Goal: Use online tool/utility: Utilize a website feature to perform a specific function

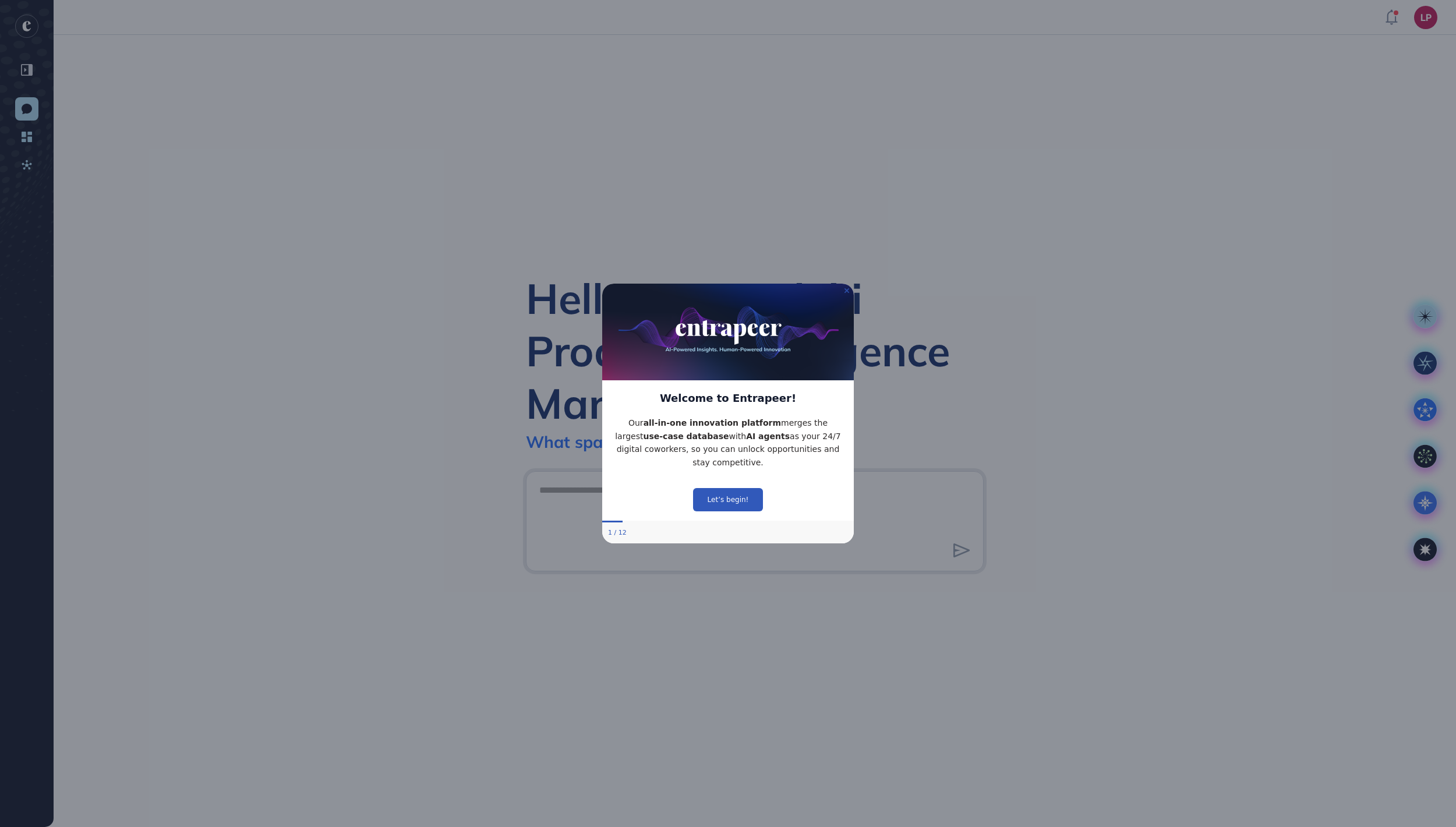
click at [847, 288] on icon "Close Preview" at bounding box center [847, 290] width 4 height 4
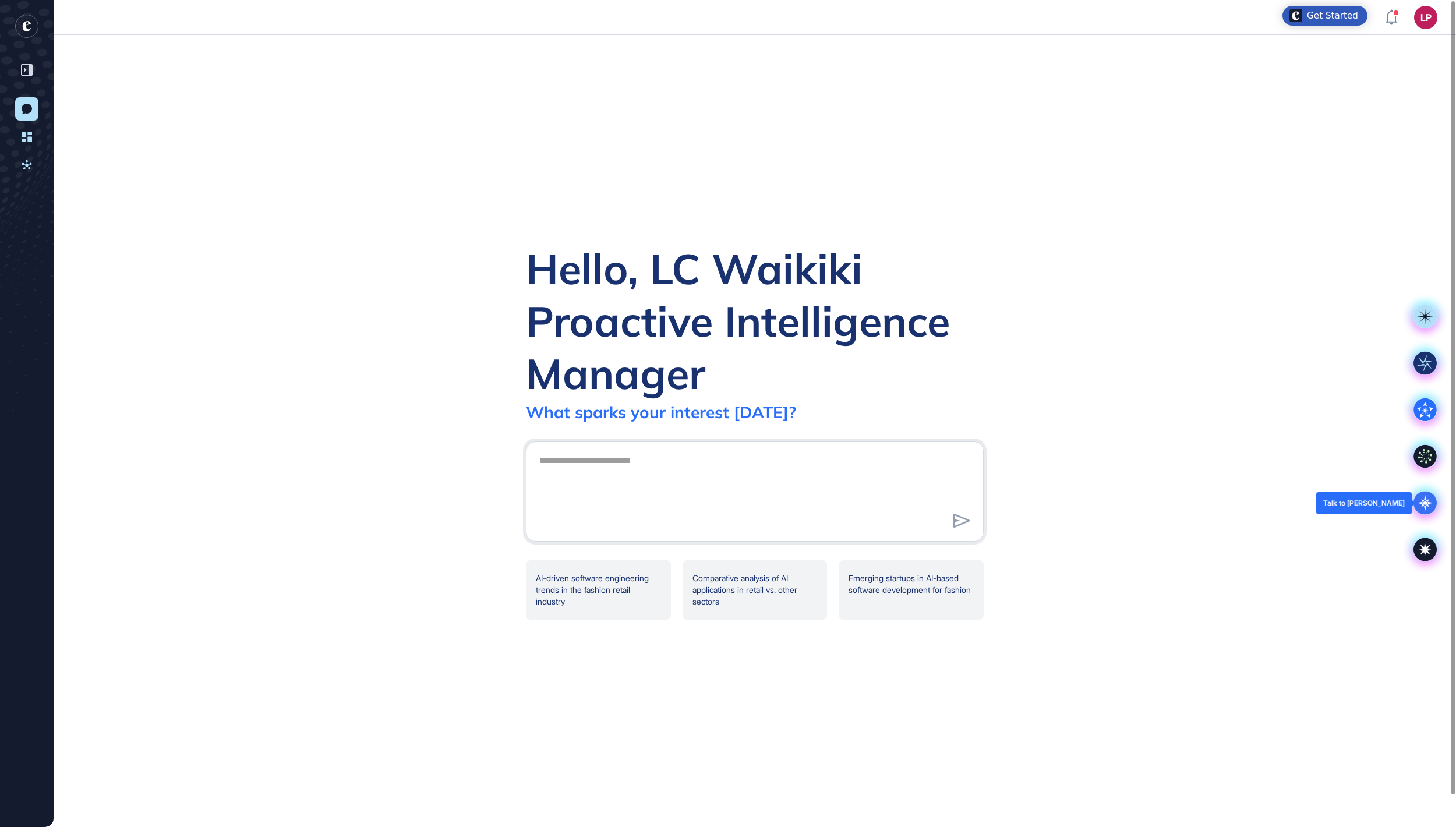
click at [1419, 500] on icon at bounding box center [1425, 503] width 23 height 23
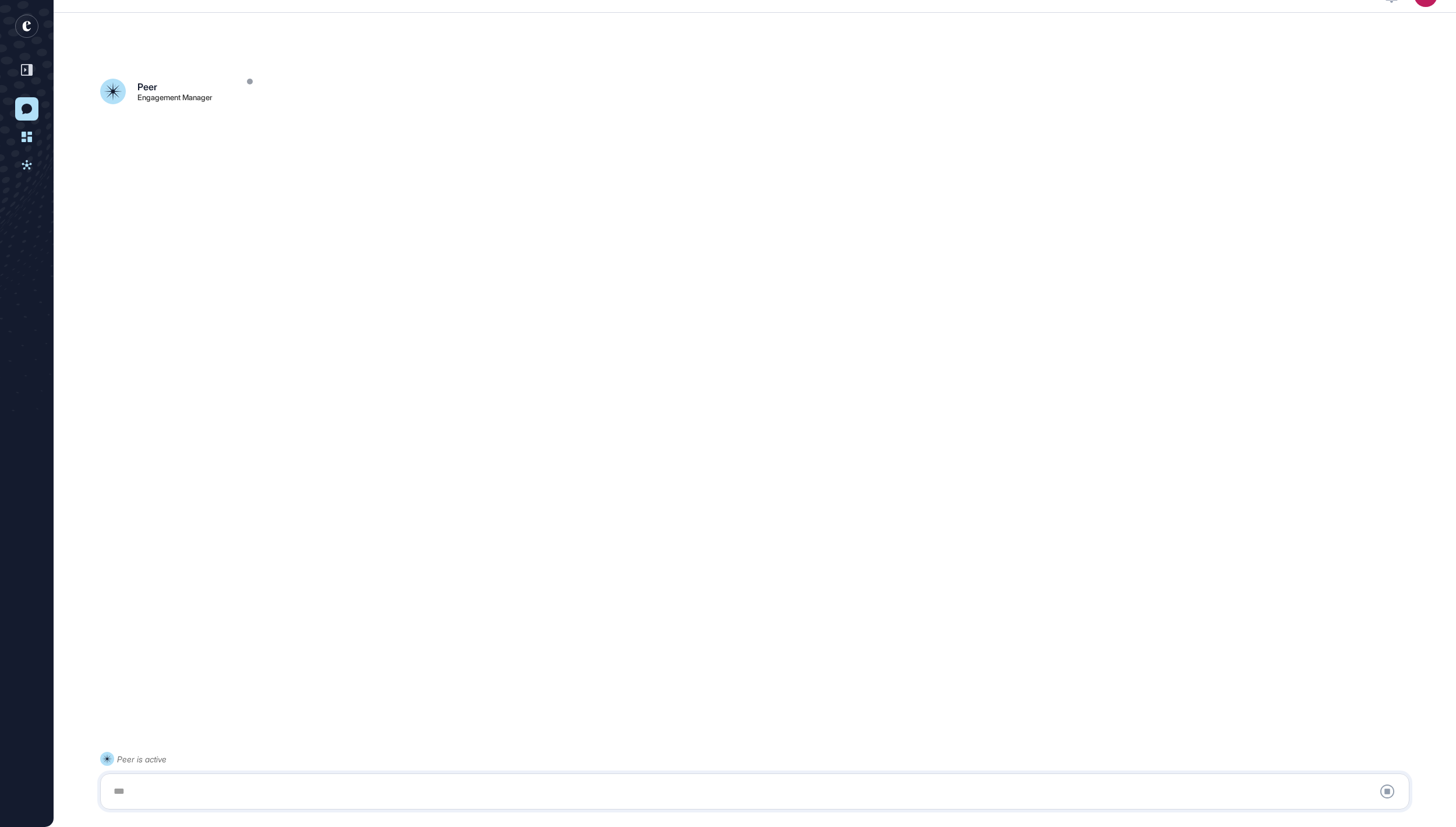
scroll to position [33, 0]
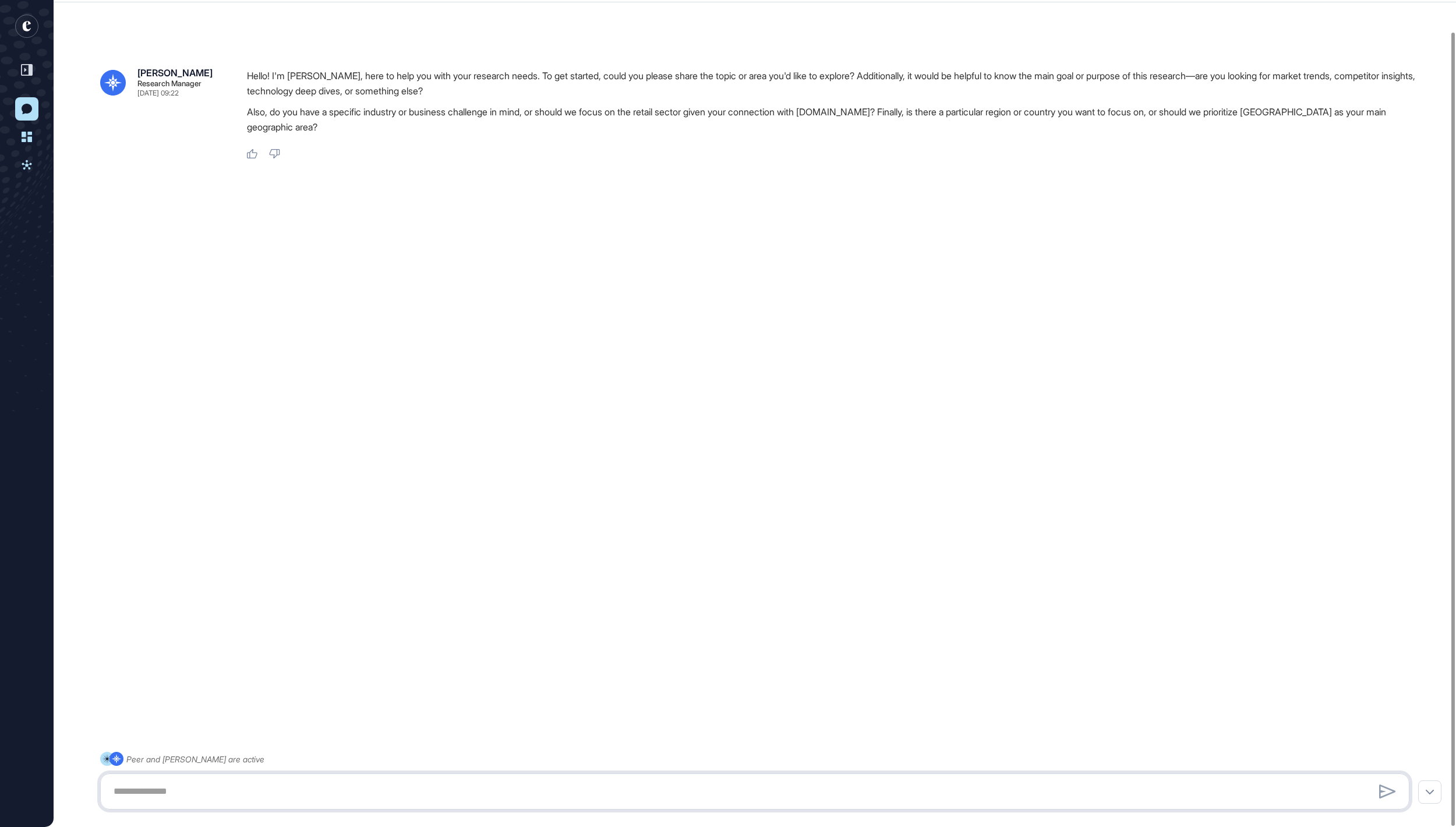
click at [327, 797] on textarea at bounding box center [755, 792] width 1297 height 23
paste textarea "**********"
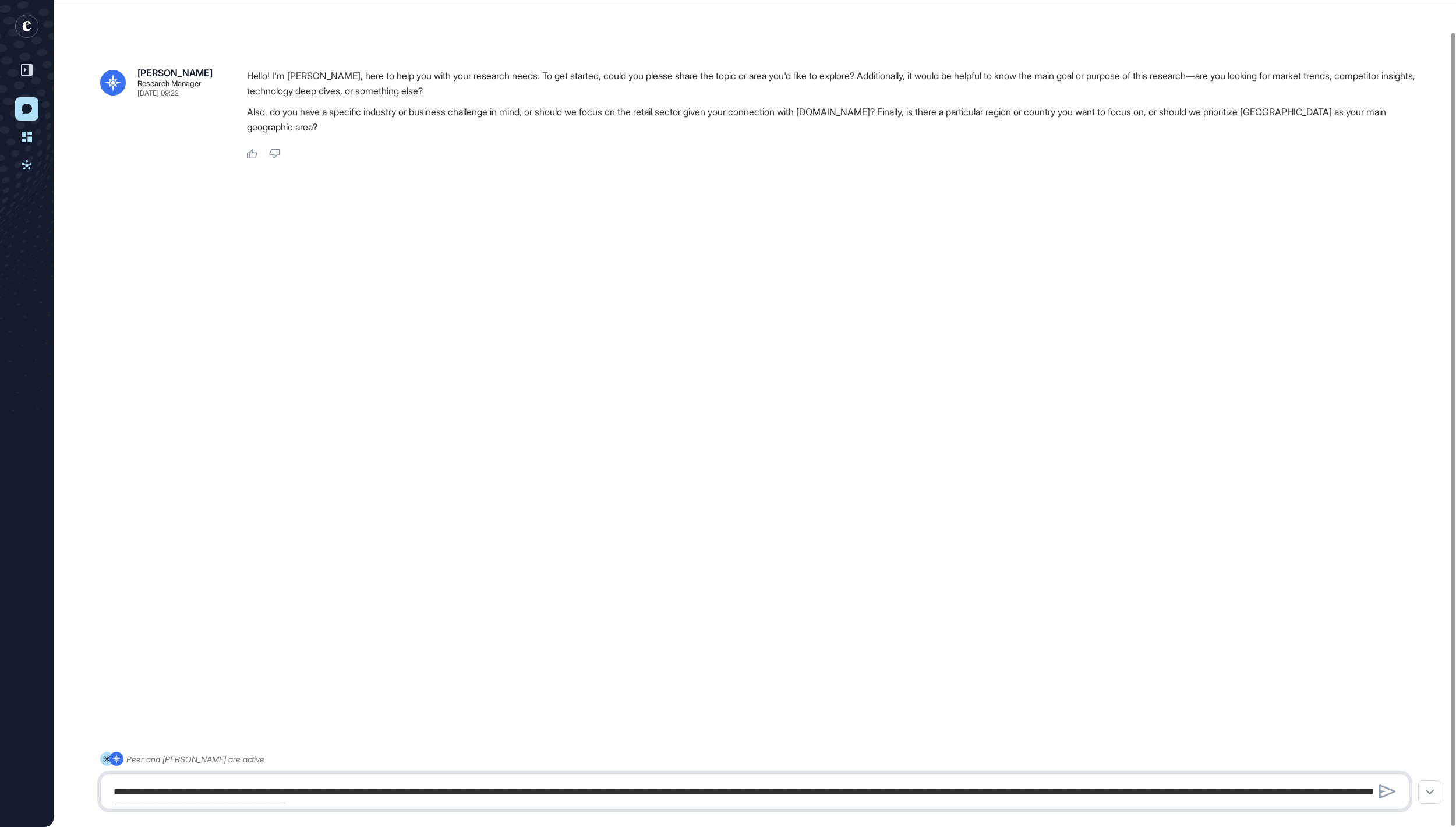
scroll to position [988, 0]
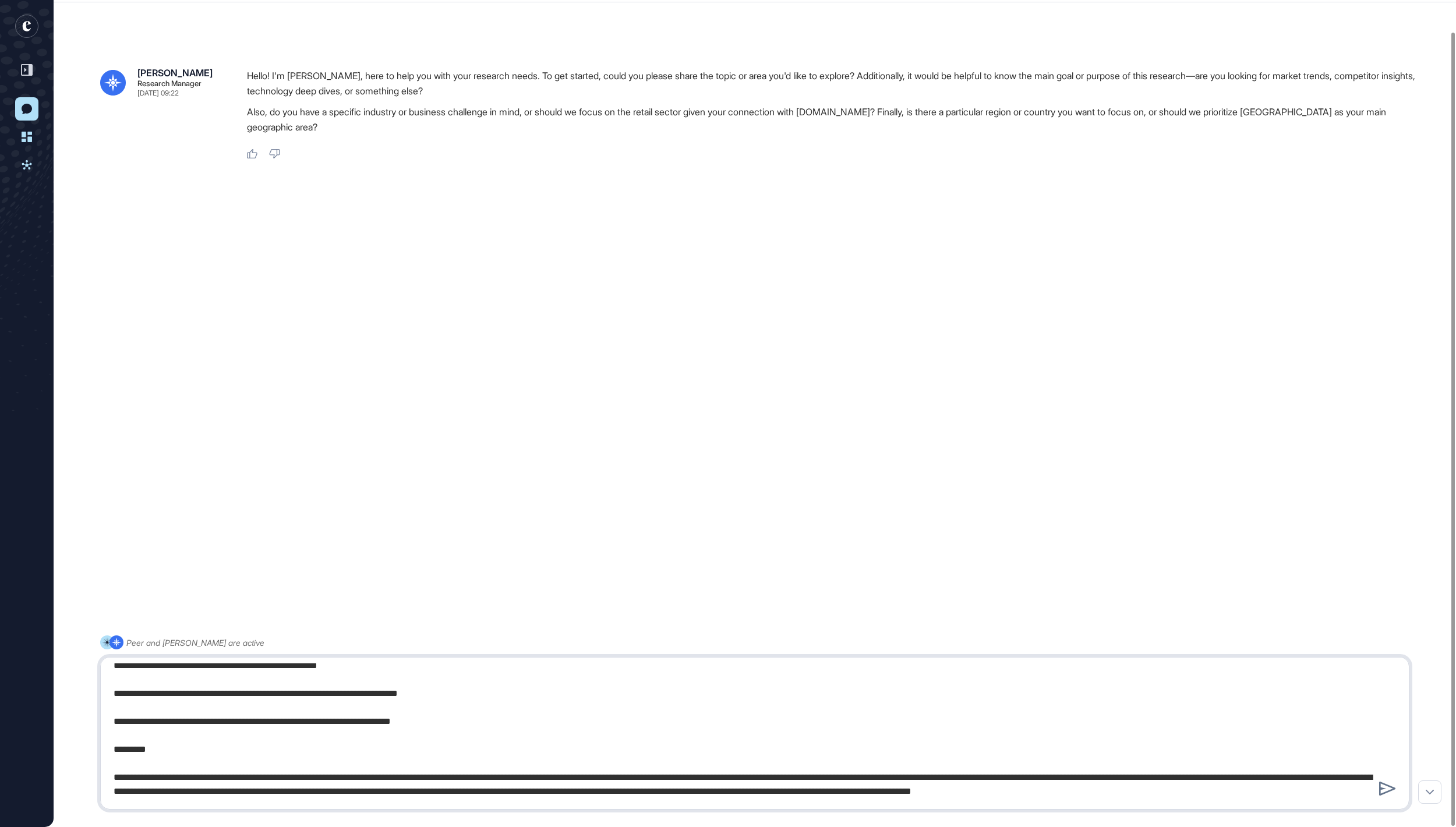
type textarea "**********"
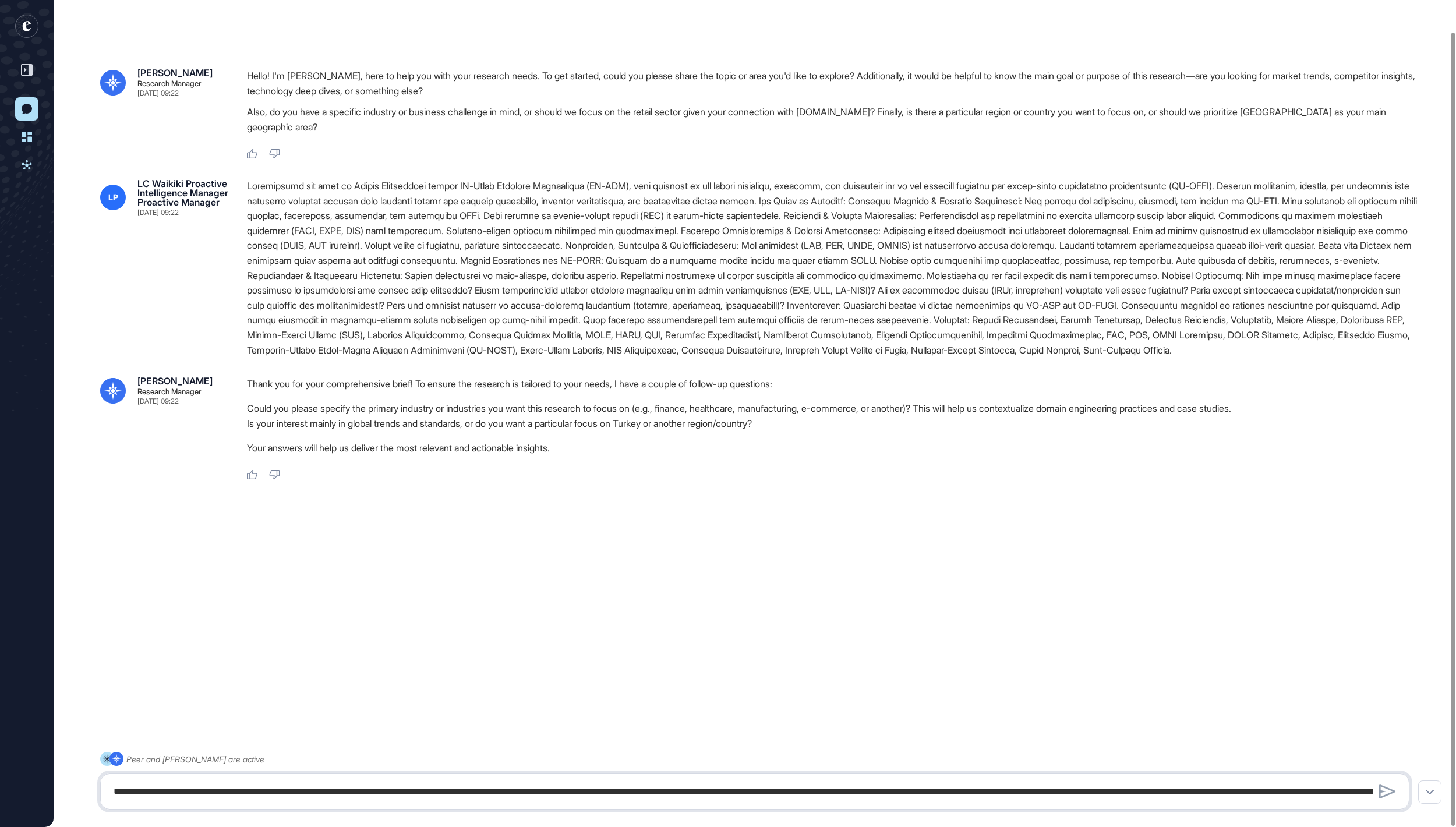
click at [497, 800] on textarea at bounding box center [754, 792] width 1295 height 23
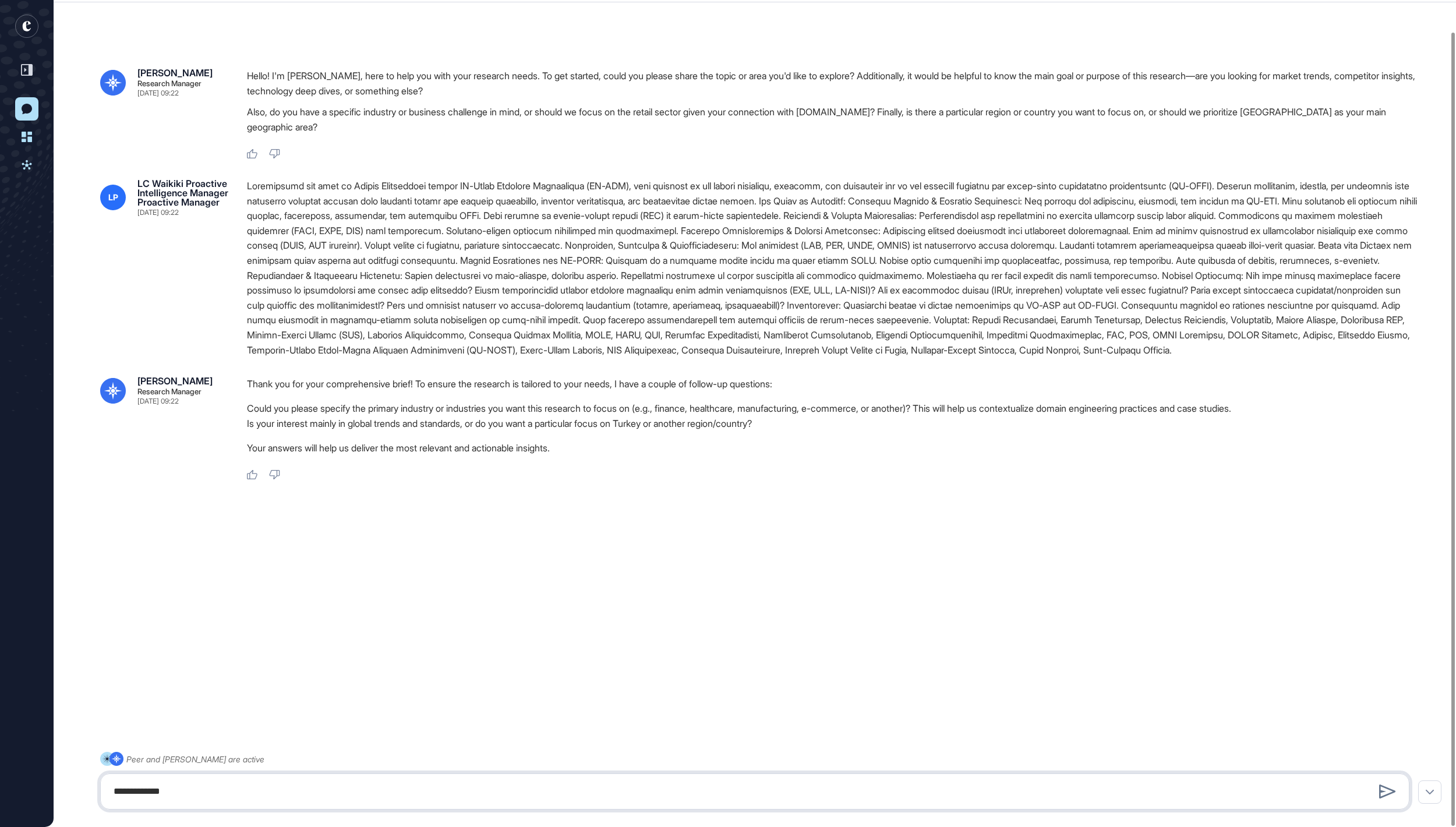
click at [110, 795] on textarea "**********" at bounding box center [754, 792] width 1295 height 23
click at [429, 795] on textarea "**********" at bounding box center [754, 792] width 1295 height 23
paste textarea "**********"
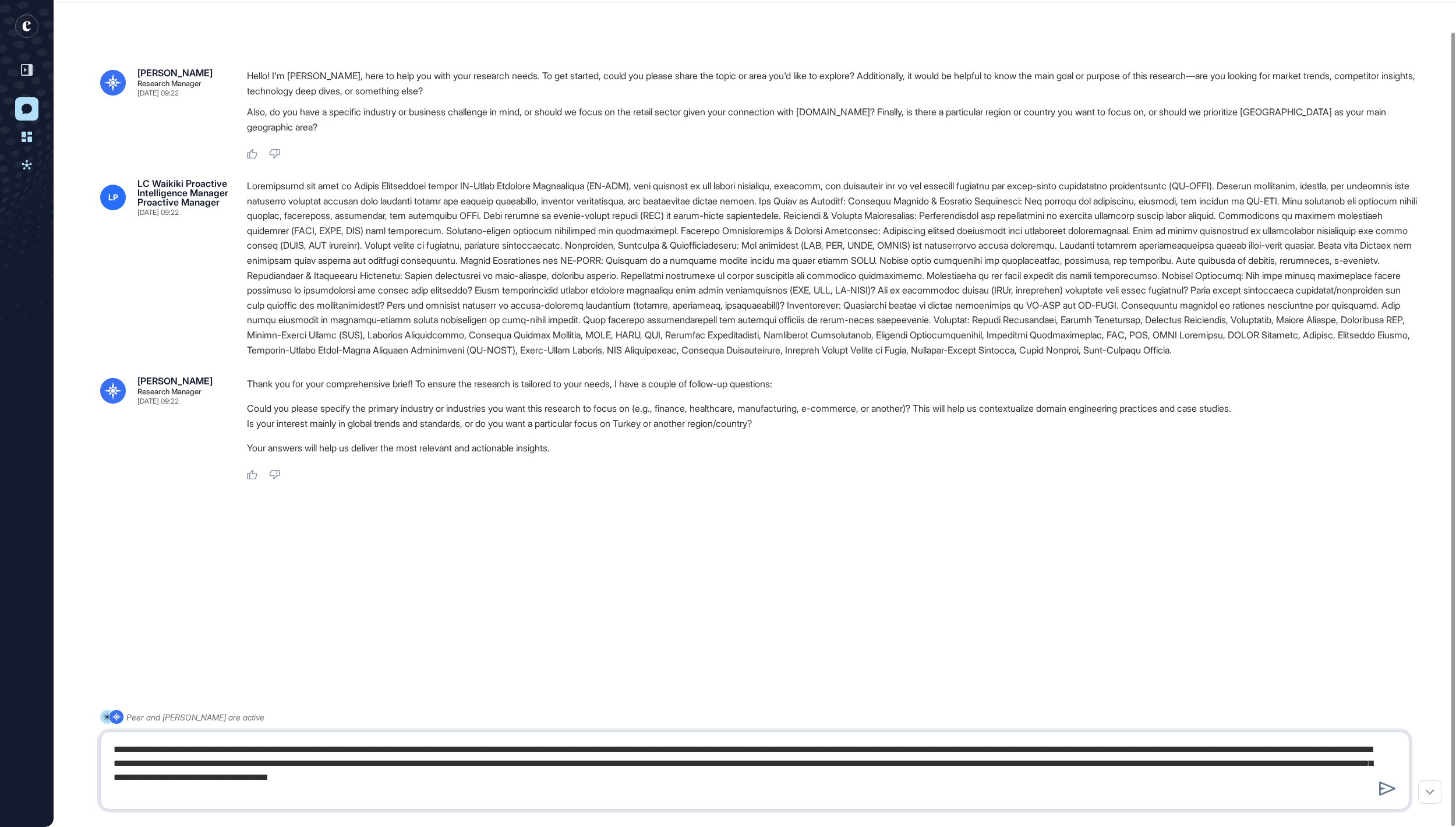
type textarea "**********"
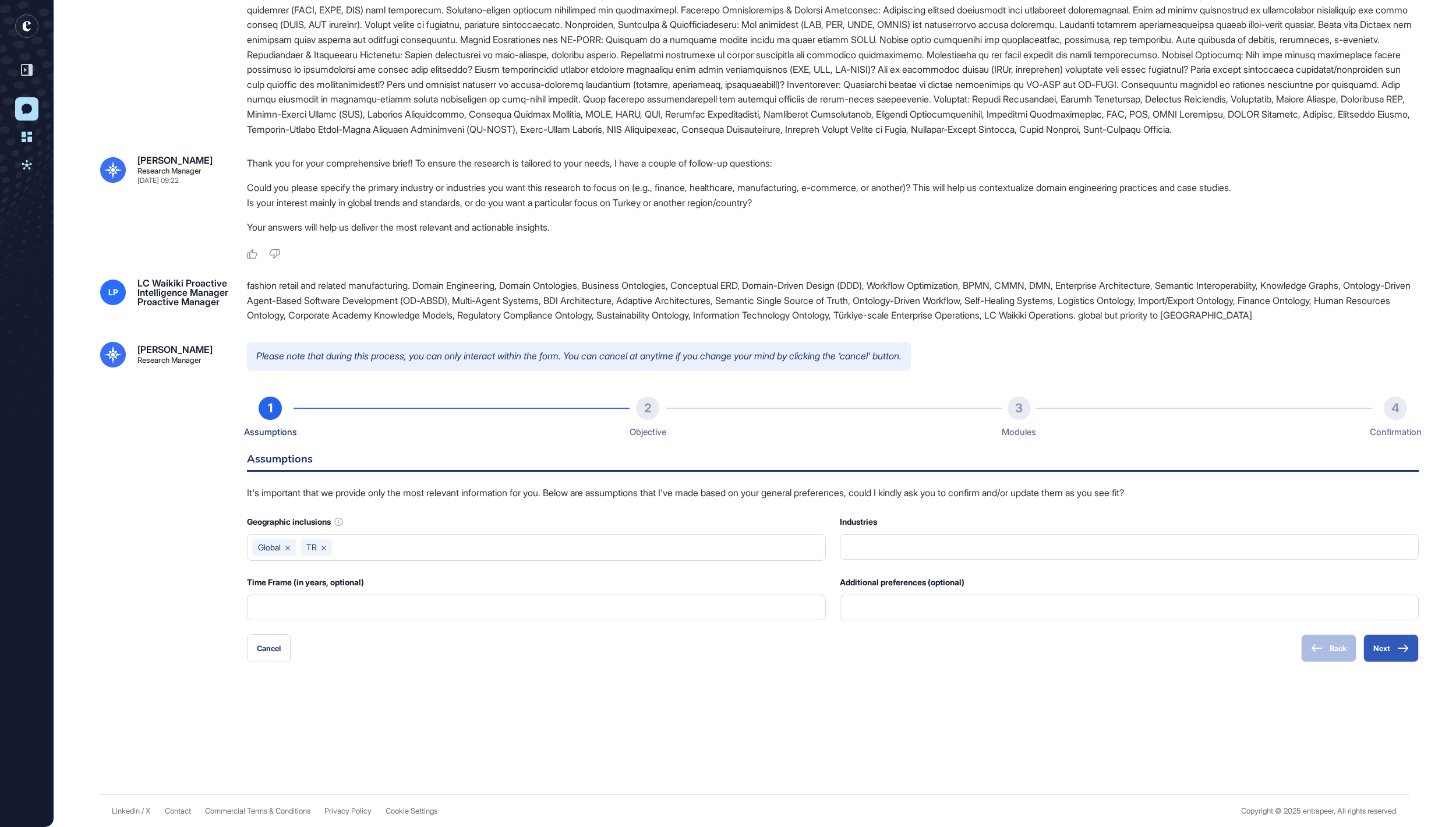
scroll to position [337, 0]
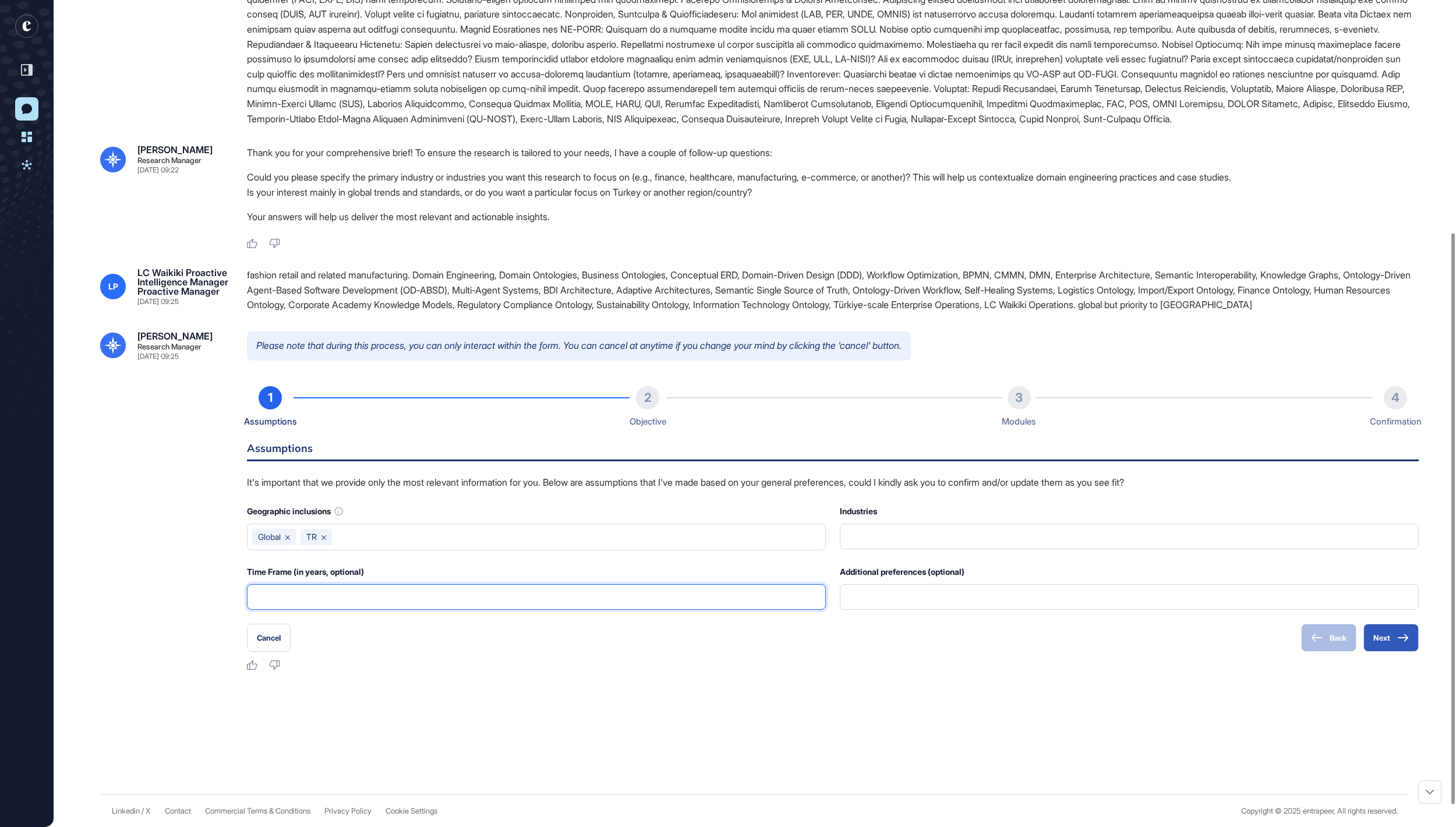
click at [752, 609] on input "text" at bounding box center [536, 597] width 564 height 24
type input "*"
click at [766, 722] on div at bounding box center [754, 713] width 1309 height 47
click at [1384, 652] on button "Next" at bounding box center [1391, 638] width 55 height 28
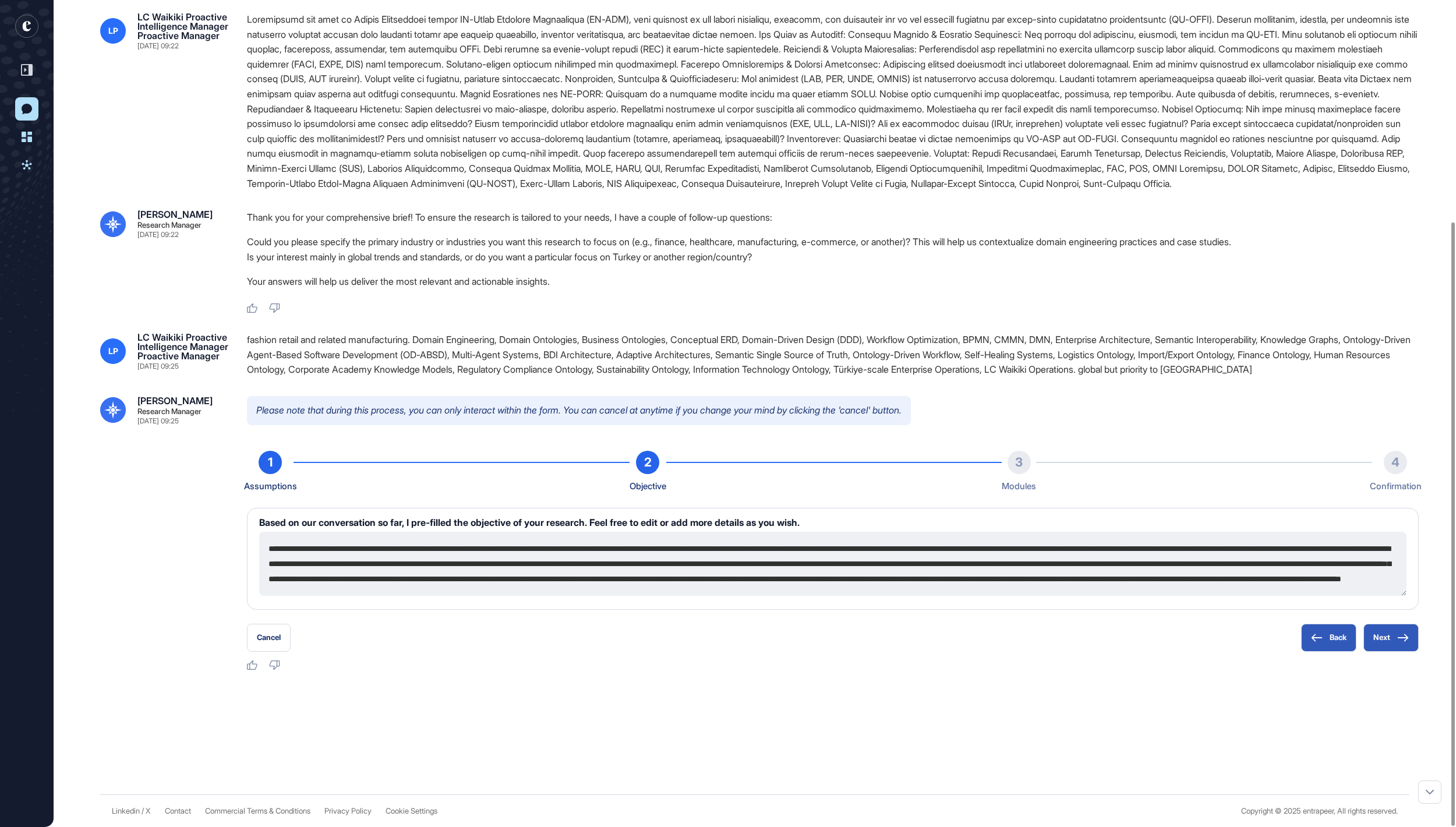
scroll to position [46, 0]
drag, startPoint x: 269, startPoint y: 546, endPoint x: 580, endPoint y: 683, distance: 339.8
click at [580, 683] on div "[PERSON_NAME] Research Manager [DATE] 09:22 Hello! I'm [PERSON_NAME], here to h…" at bounding box center [754, 326] width 1402 height 935
click at [1391, 637] on button "Next" at bounding box center [1391, 638] width 55 height 28
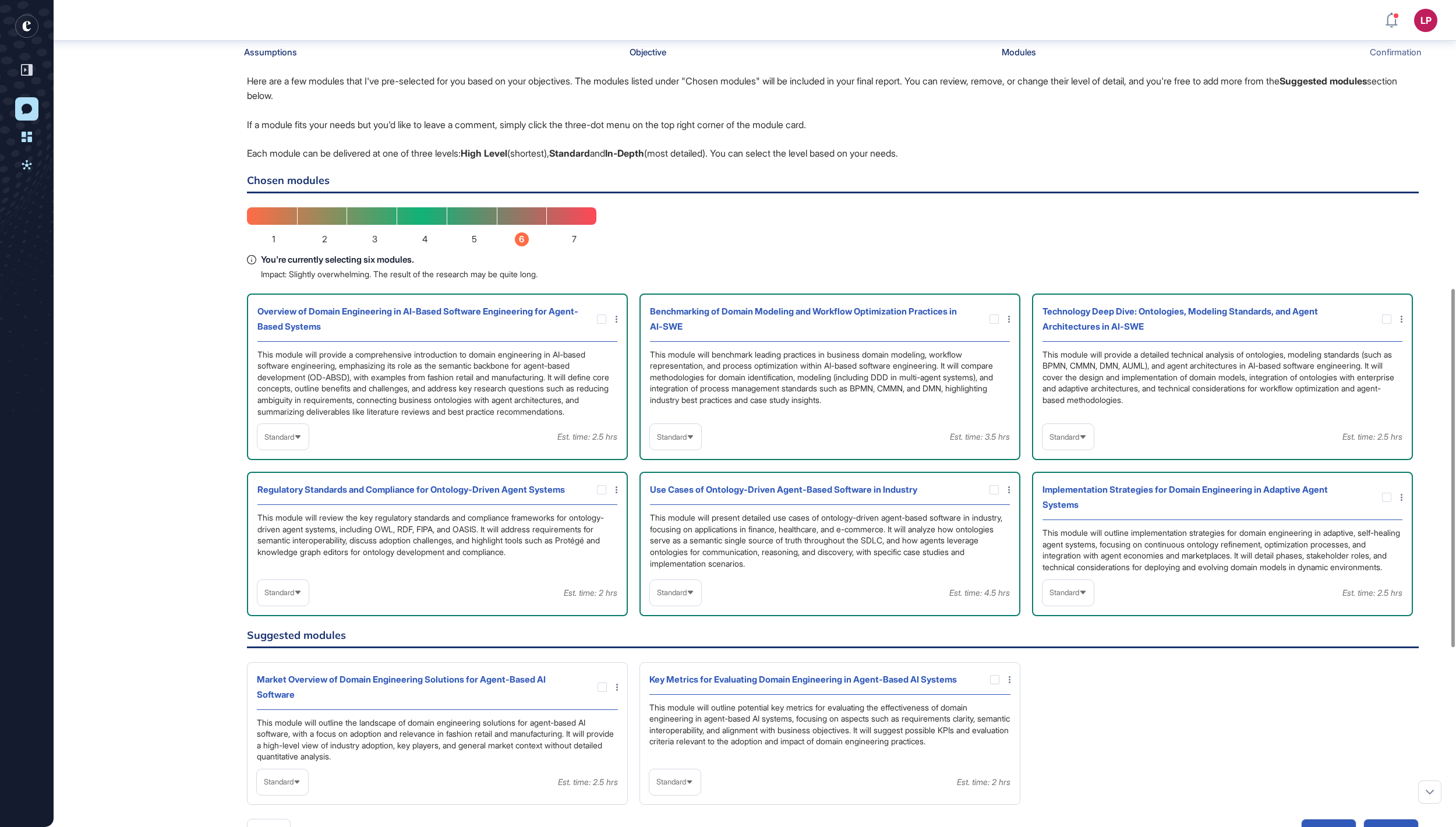
scroll to position [602, 0]
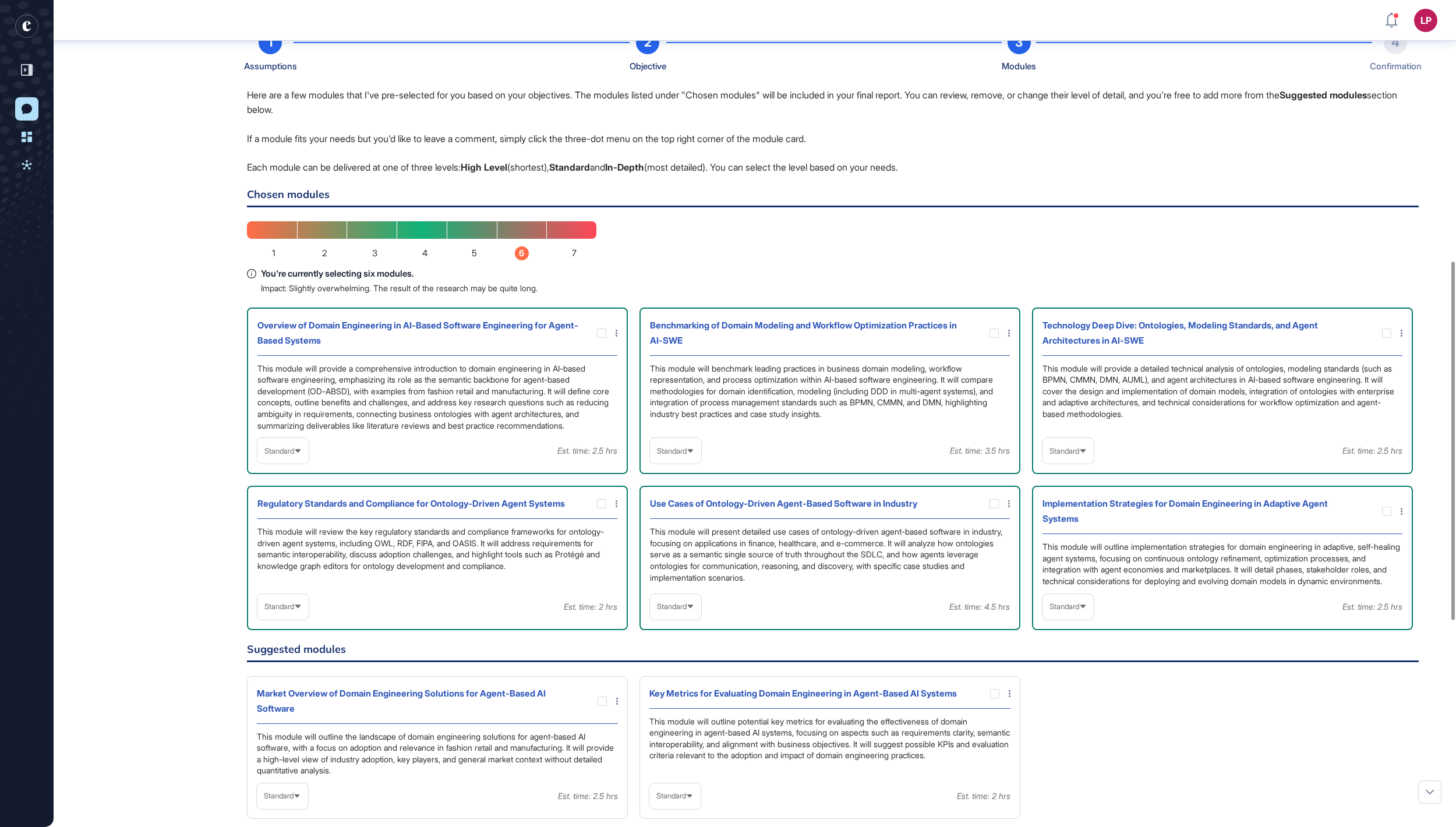
click at [687, 456] on span "Standard" at bounding box center [671, 451] width 29 height 9
click at [692, 537] on li "In-depth" at bounding box center [675, 525] width 44 height 23
click at [294, 456] on span "Standard" at bounding box center [279, 451] width 29 height 9
click at [293, 490] on li "High-Level" at bounding box center [282, 478] width 44 height 23
click at [1076, 456] on span "Standard" at bounding box center [1064, 451] width 29 height 9
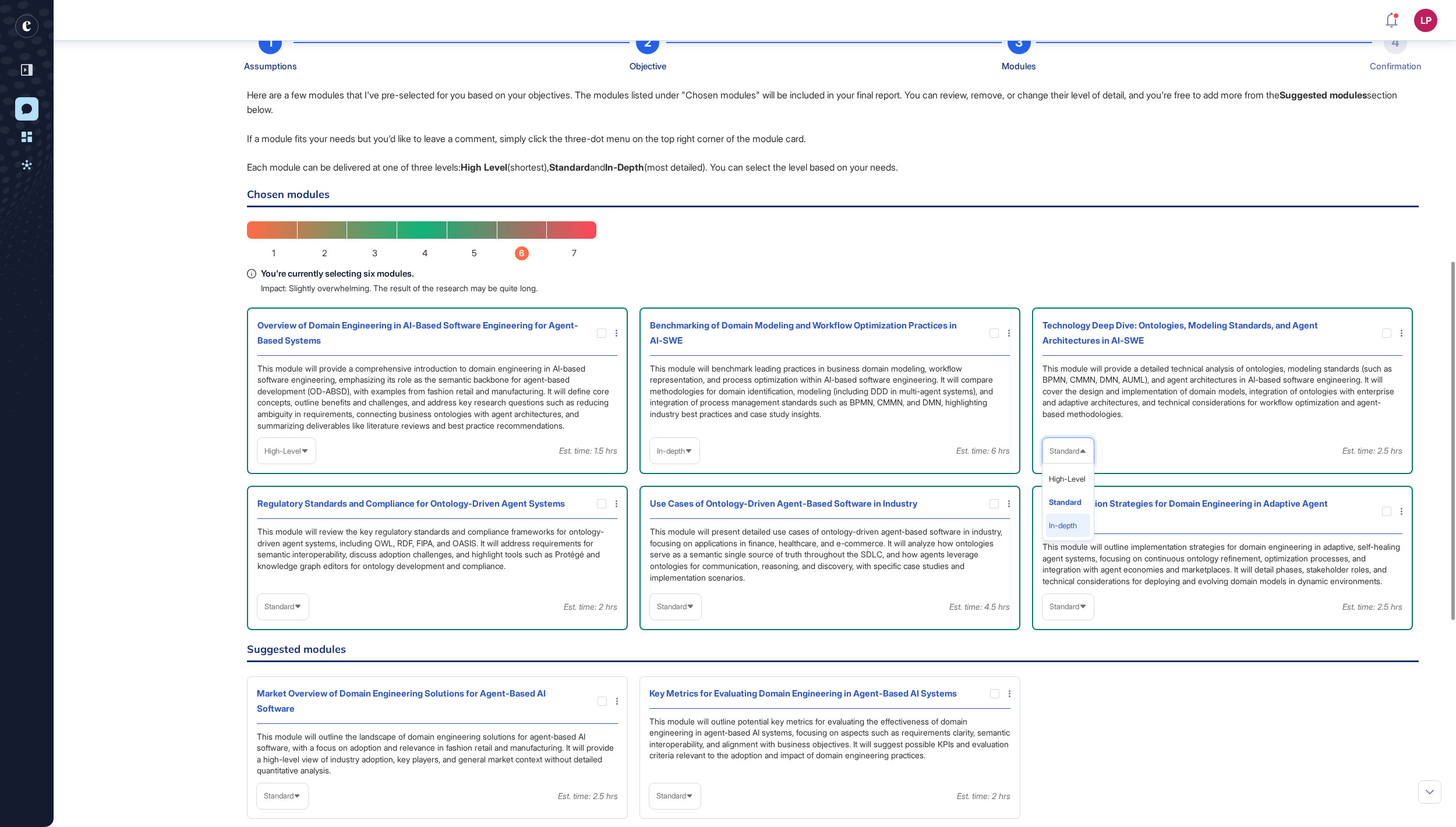
click at [1075, 537] on li "In-depth" at bounding box center [1068, 525] width 44 height 23
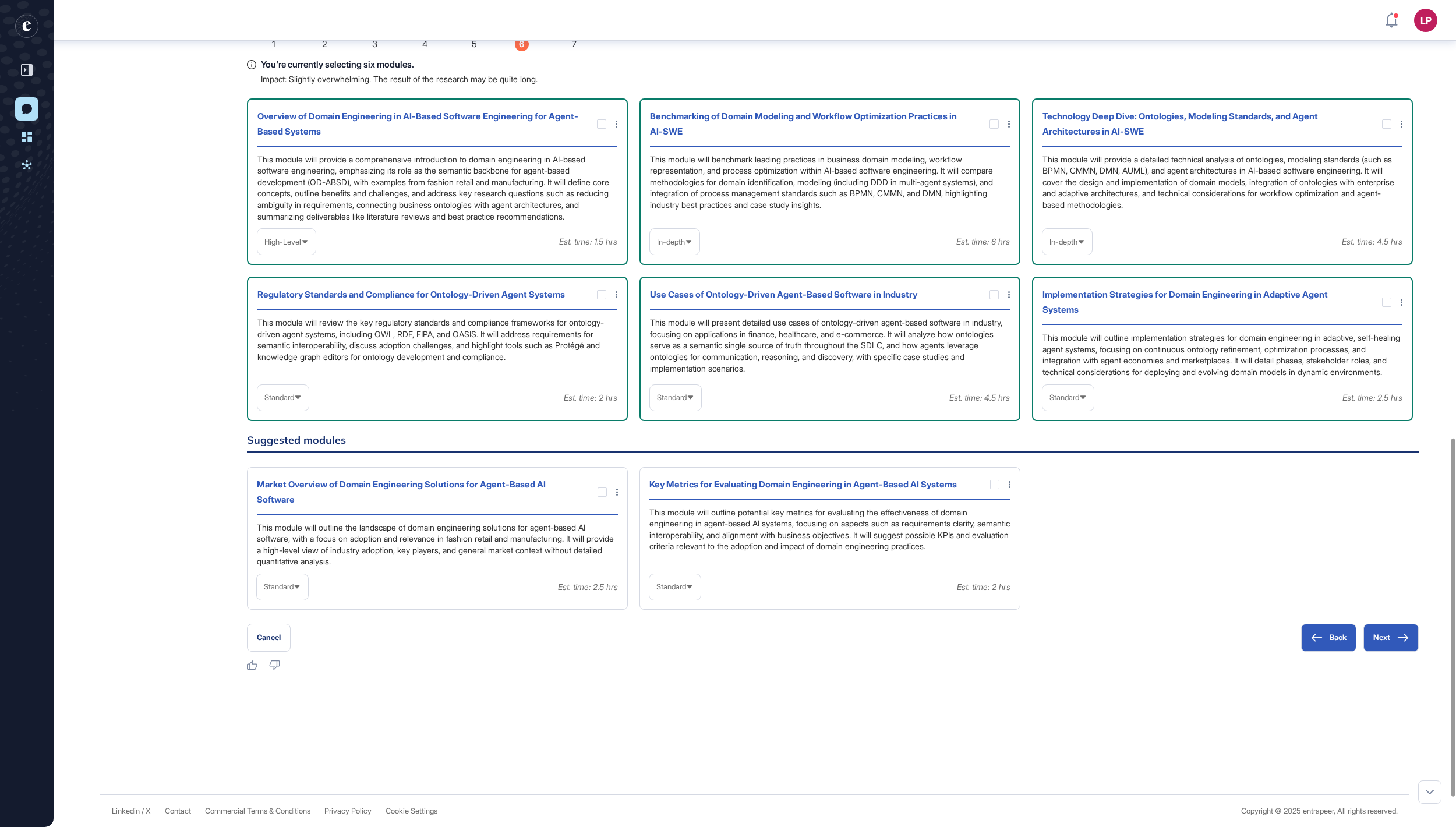
scroll to position [1009, 0]
click at [294, 402] on span "Standard" at bounding box center [279, 398] width 29 height 9
click at [299, 484] on li "In-depth" at bounding box center [282, 472] width 44 height 23
click at [684, 402] on span "Standard" at bounding box center [671, 398] width 29 height 9
click at [684, 484] on li "In-depth" at bounding box center [675, 472] width 44 height 23
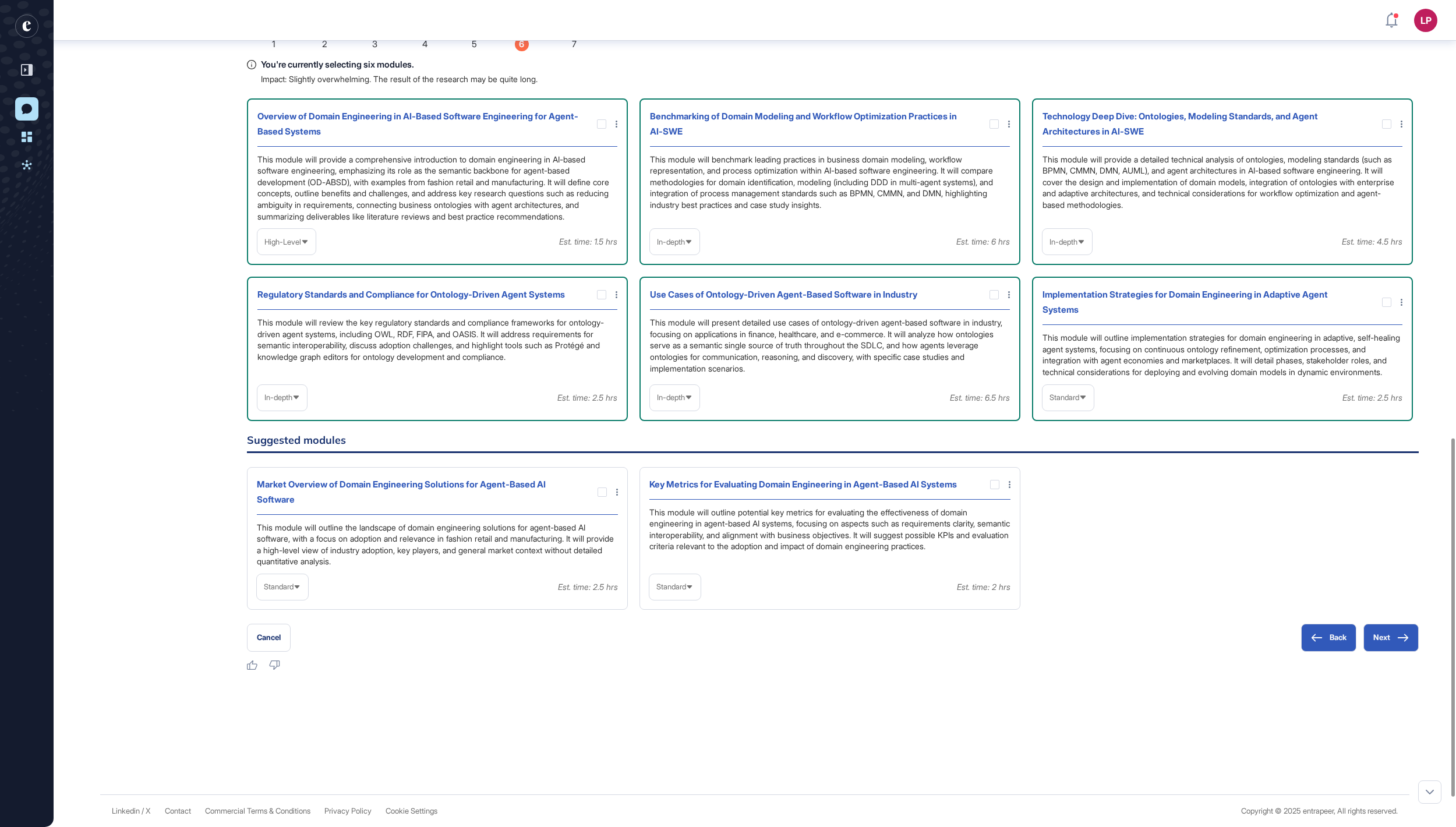
click at [1094, 409] on div "Standard" at bounding box center [1068, 398] width 51 height 22
click at [1065, 484] on li "In-depth" at bounding box center [1068, 472] width 44 height 23
click at [693, 598] on div "Standard" at bounding box center [675, 587] width 51 height 22
click at [679, 627] on li "High-Level" at bounding box center [675, 615] width 44 height 23
click at [995, 489] on div at bounding box center [994, 484] width 9 height 9
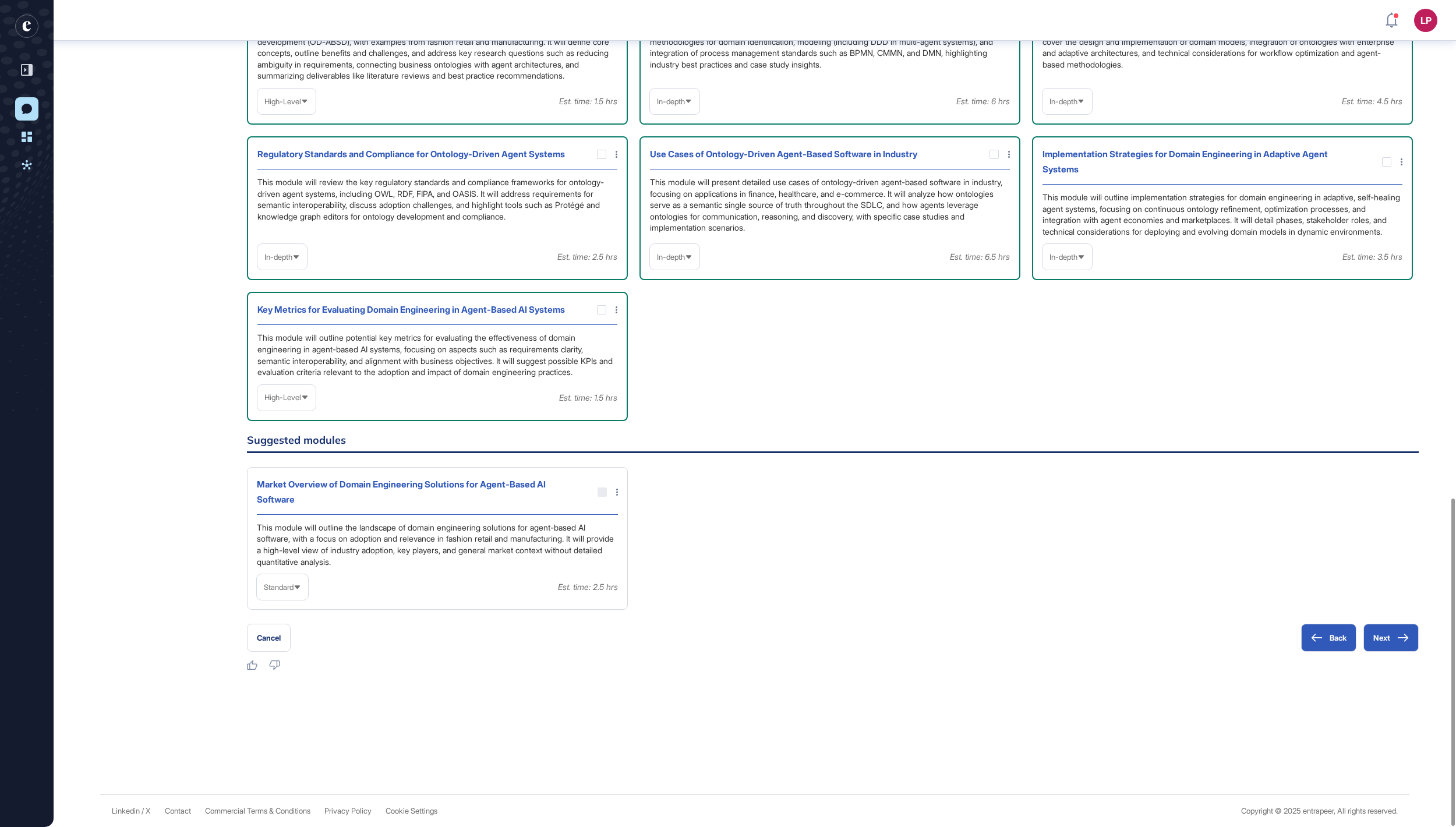
scroll to position [1259, 0]
click at [1396, 641] on button "Next" at bounding box center [1391, 638] width 55 height 28
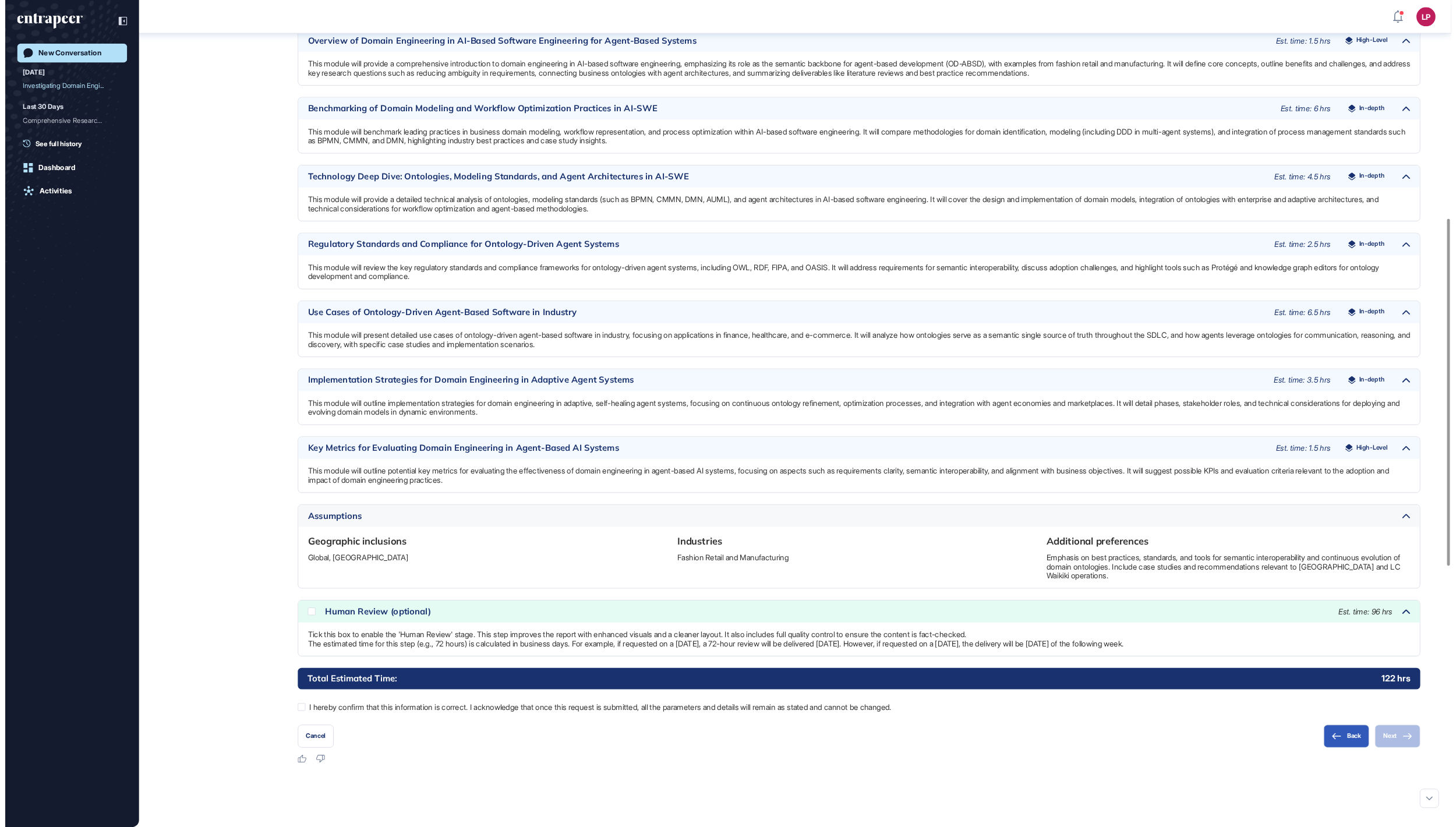
scroll to position [827, 1456]
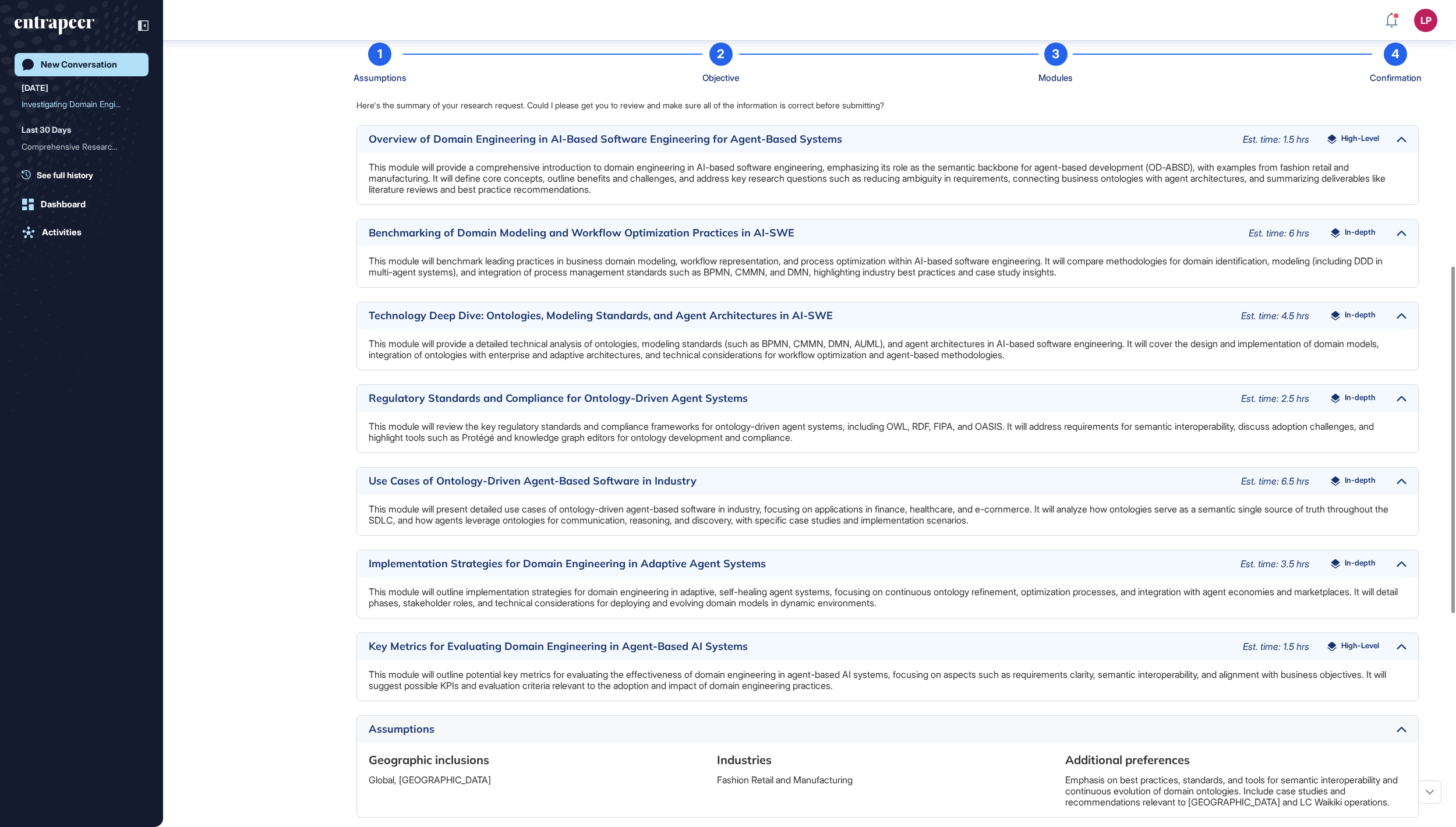
click at [98, 62] on div "New Conversation" at bounding box center [79, 65] width 76 height 10
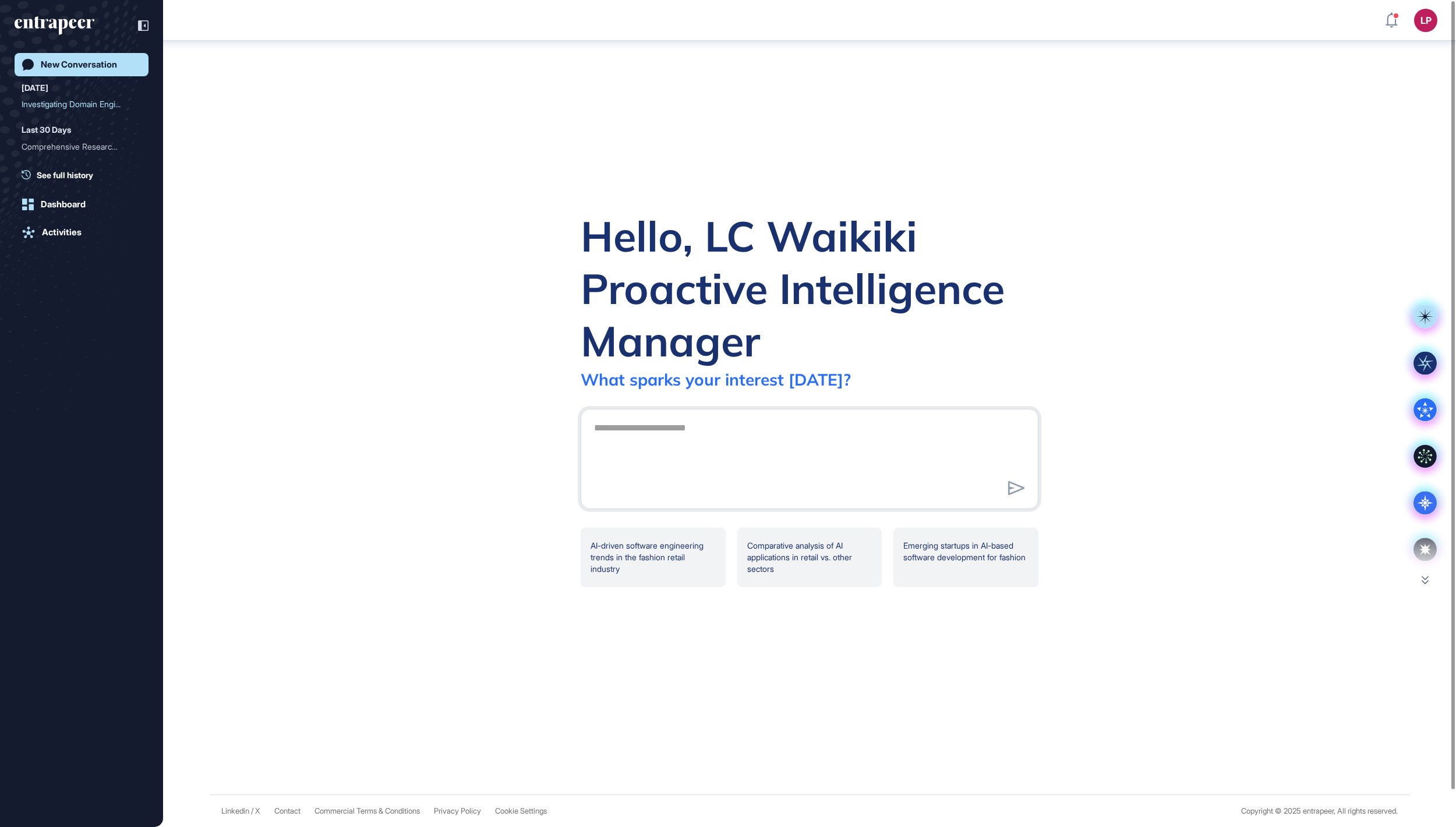
scroll to position [0, 0]
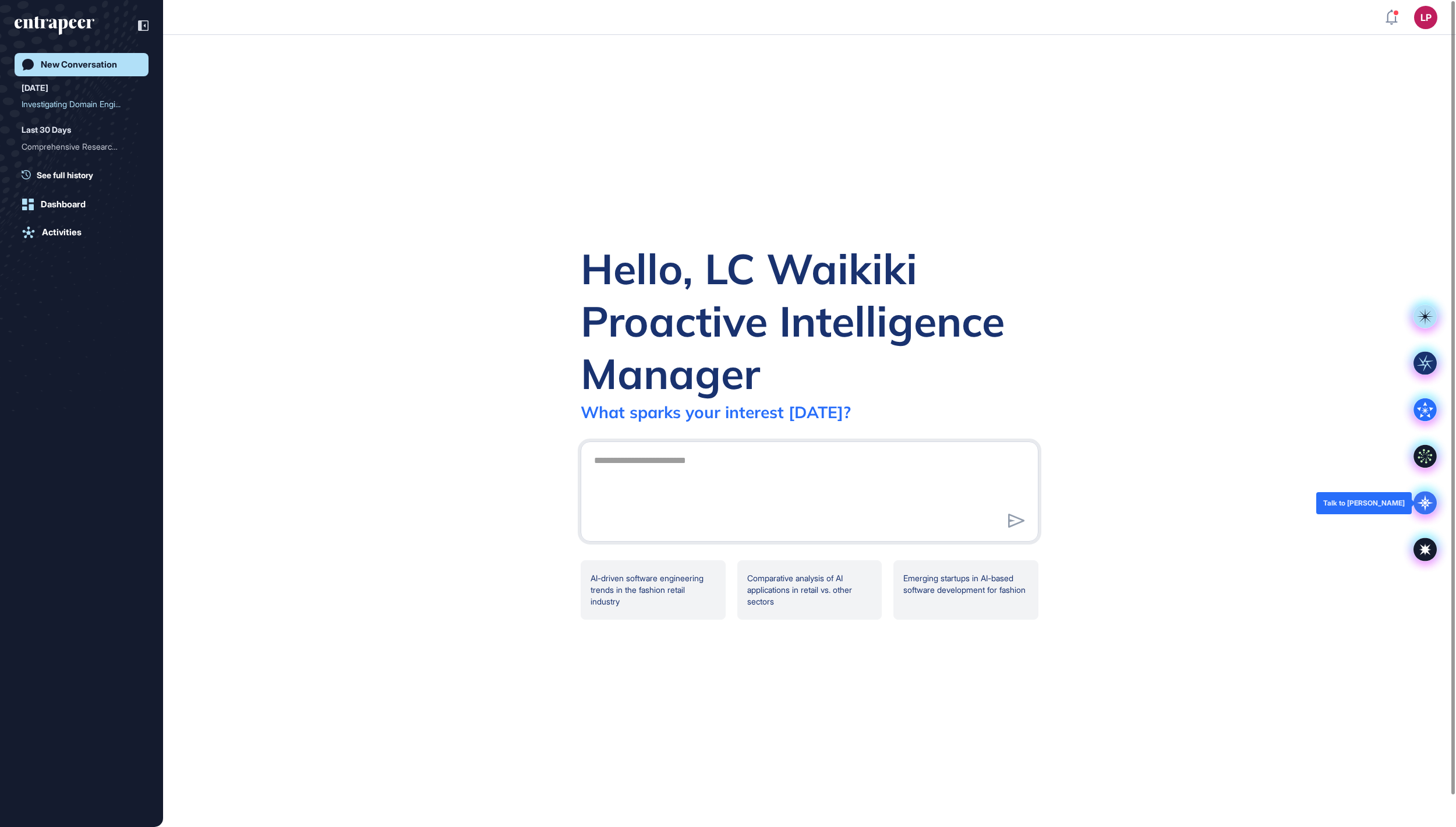
click at [1425, 507] on icon at bounding box center [1425, 503] width 16 height 16
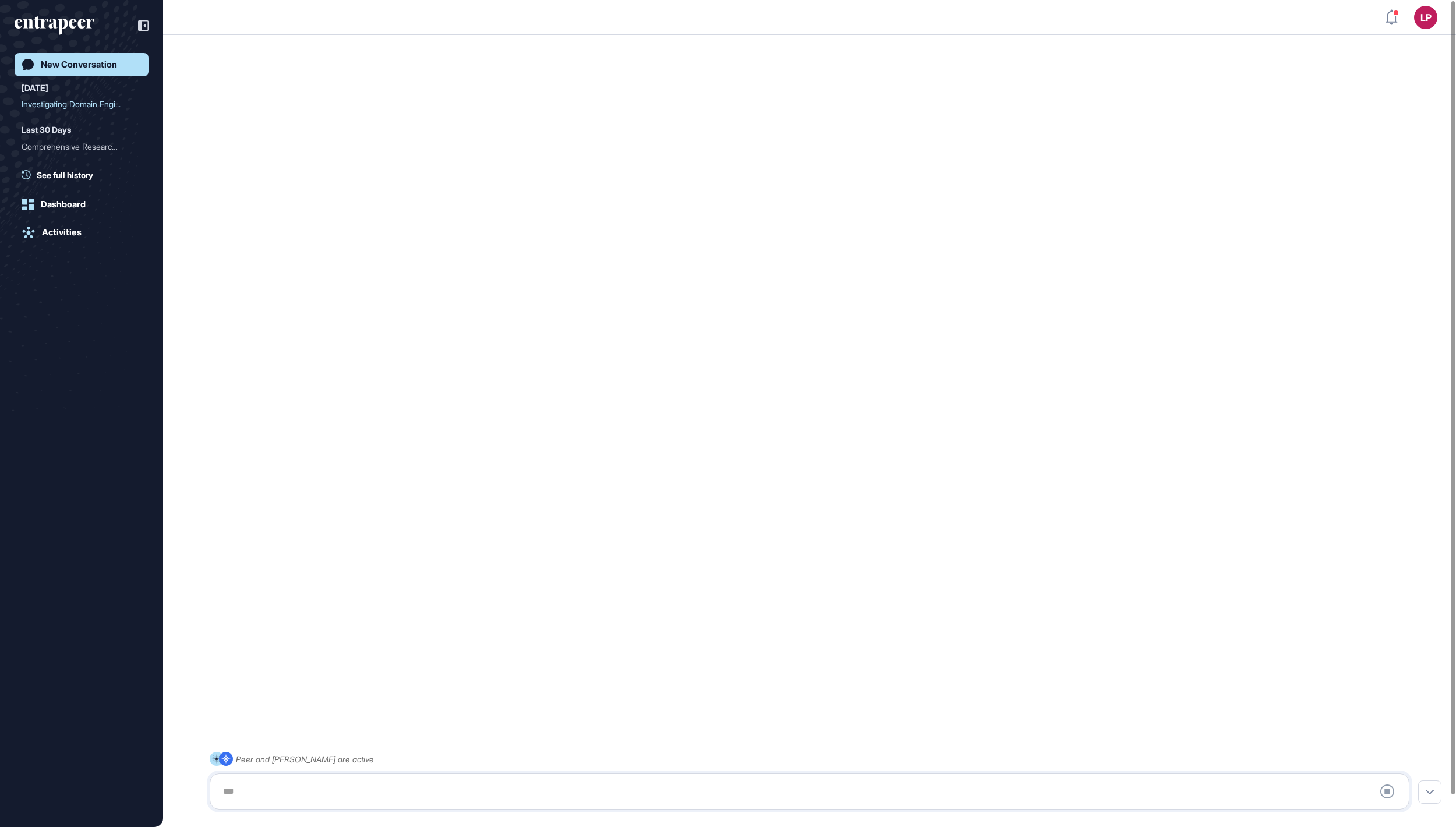
click at [547, 780] on div at bounding box center [810, 792] width 1188 height 23
click at [533, 785] on div at bounding box center [810, 792] width 1188 height 23
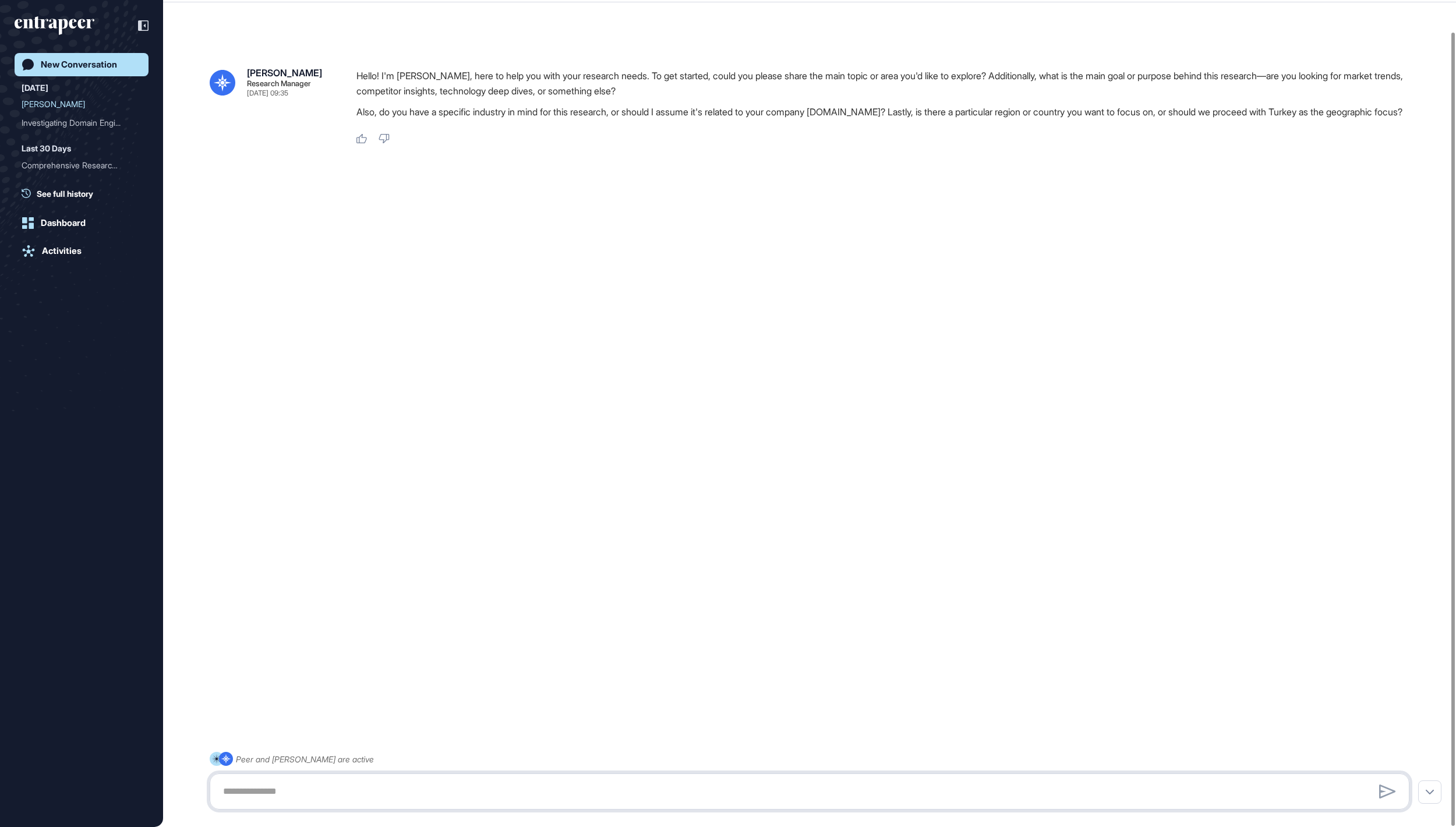
click at [526, 788] on textarea at bounding box center [810, 792] width 1188 height 23
paste textarea "**********"
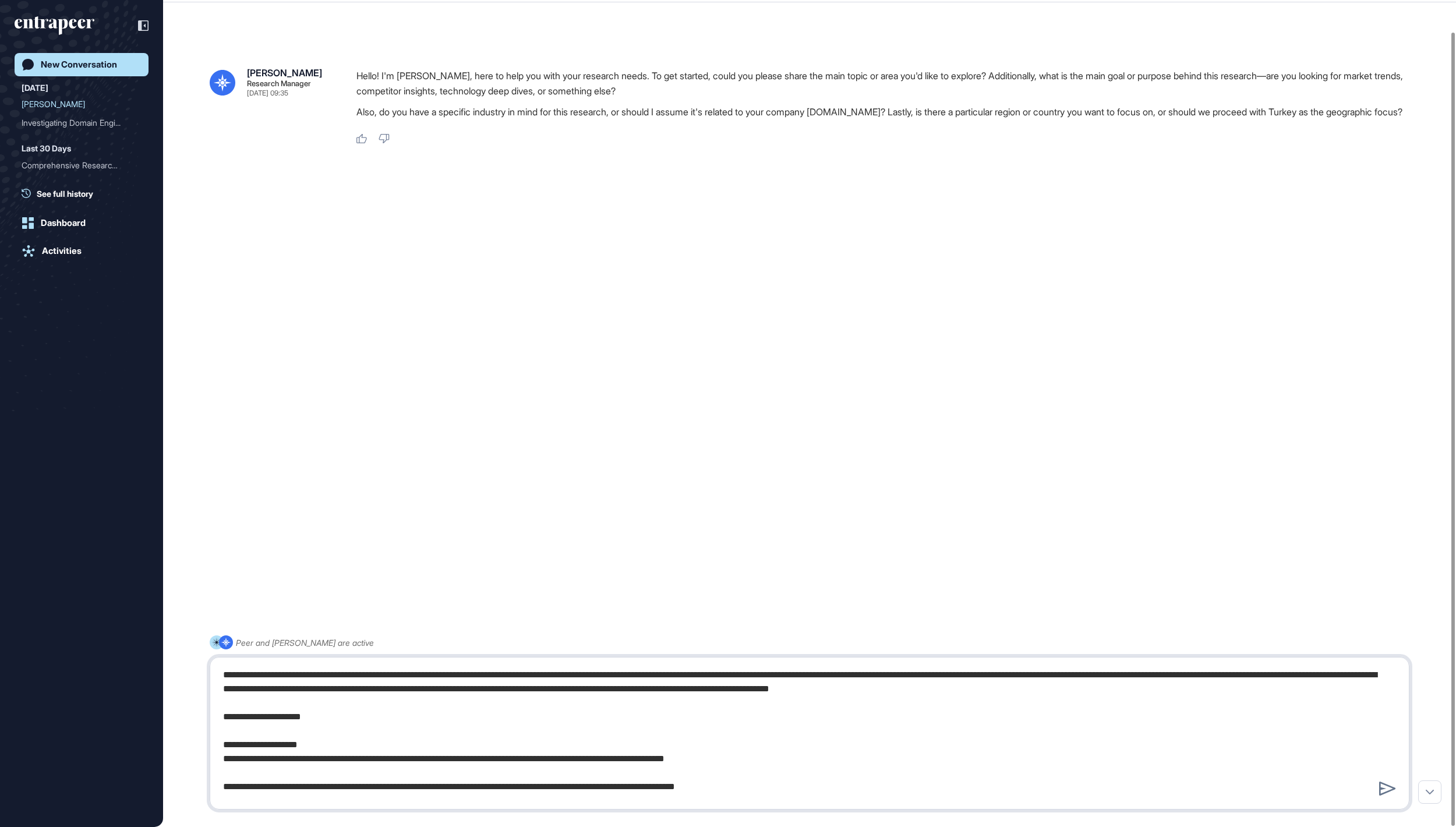
scroll to position [625, 0]
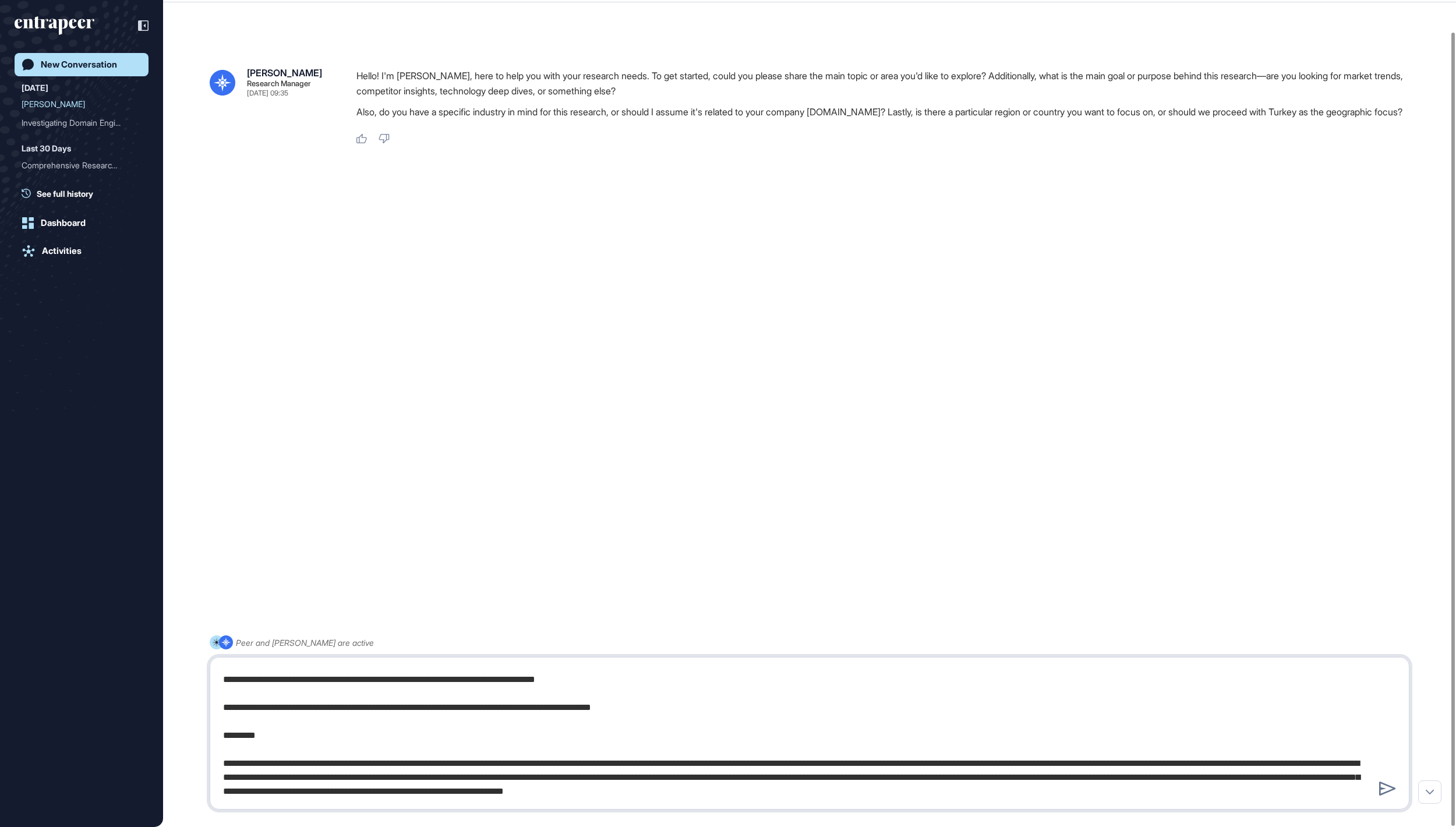
type textarea "**********"
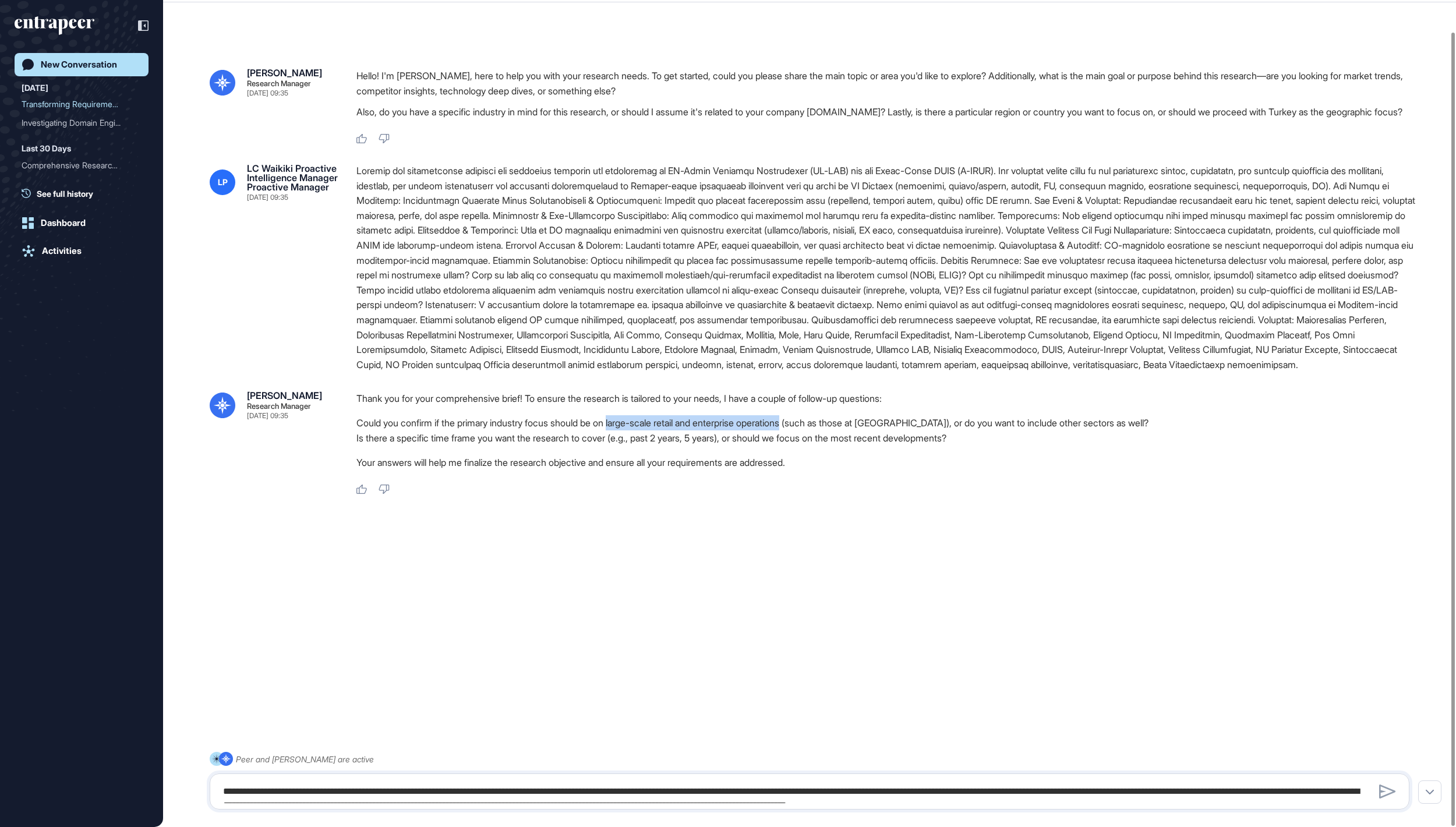
drag, startPoint x: 660, startPoint y: 510, endPoint x: 873, endPoint y: 512, distance: 213.0
click at [873, 431] on li "Could you confirm if the primary industry focus should be on large-scale retail…" at bounding box center [887, 423] width 1062 height 16
copy li "large-scale retail and enterprise operations"
click at [547, 780] on textarea at bounding box center [809, 792] width 1186 height 23
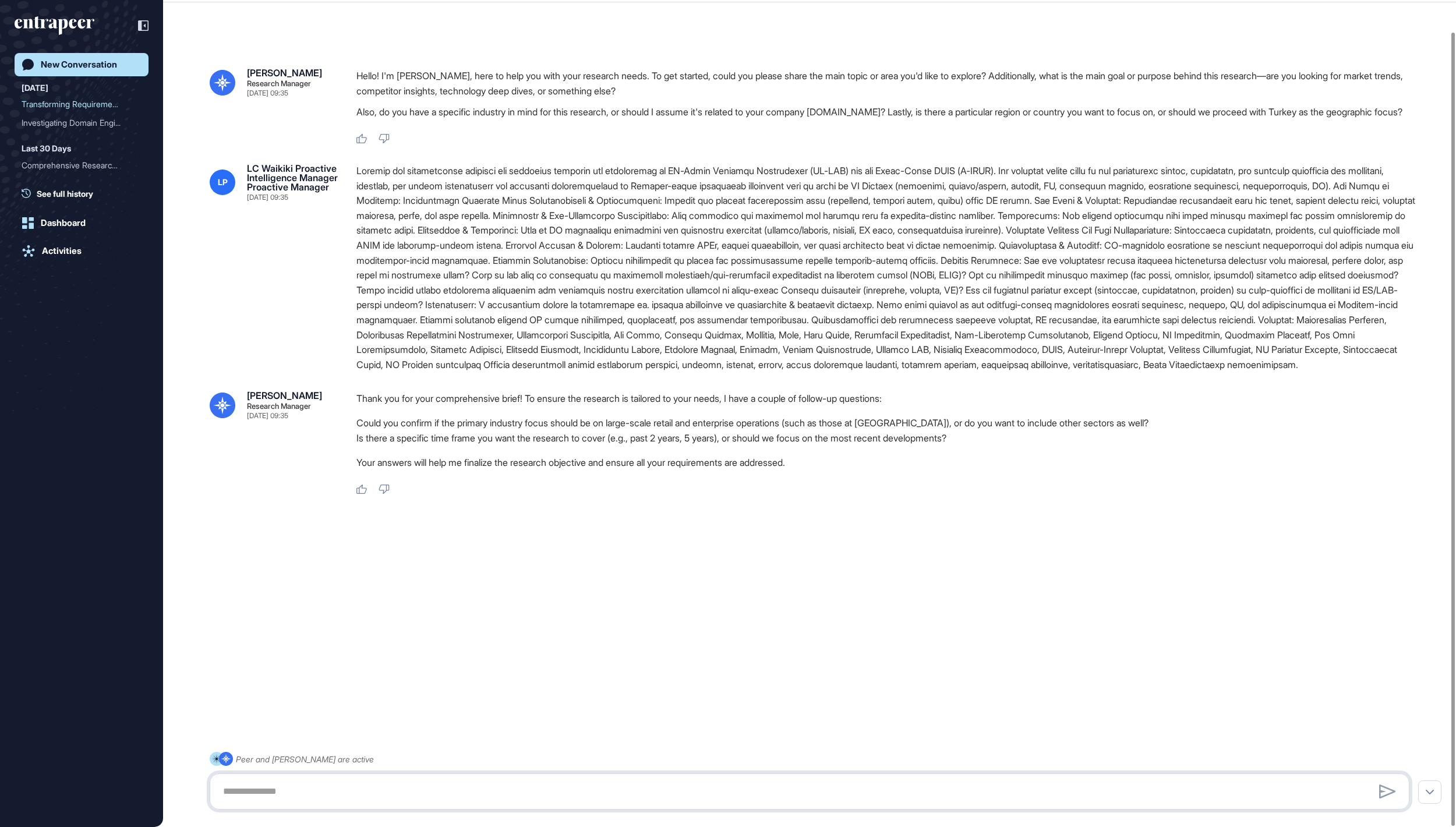
paste textarea "**********"
type textarea "**********"
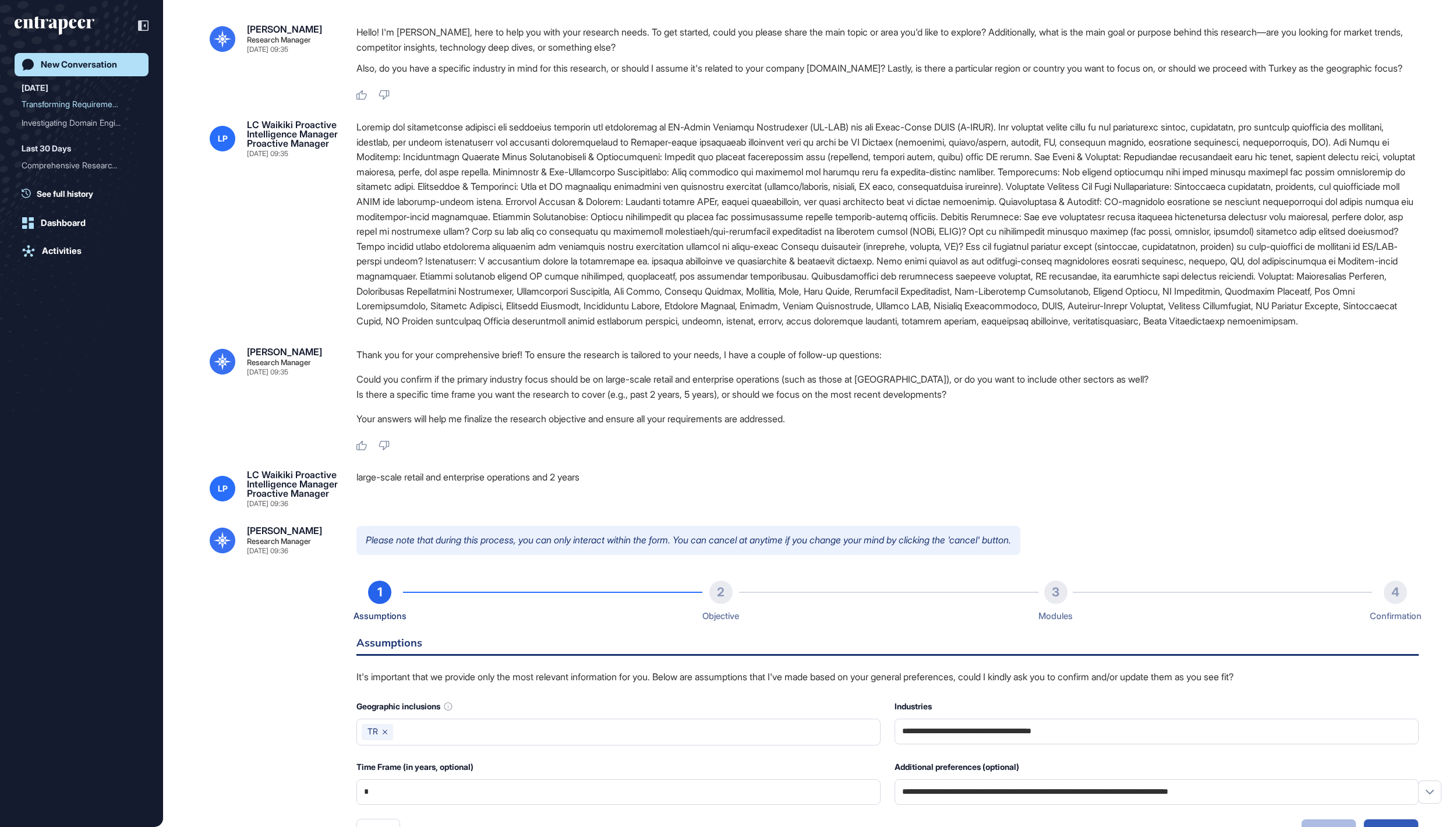
scroll to position [369, 0]
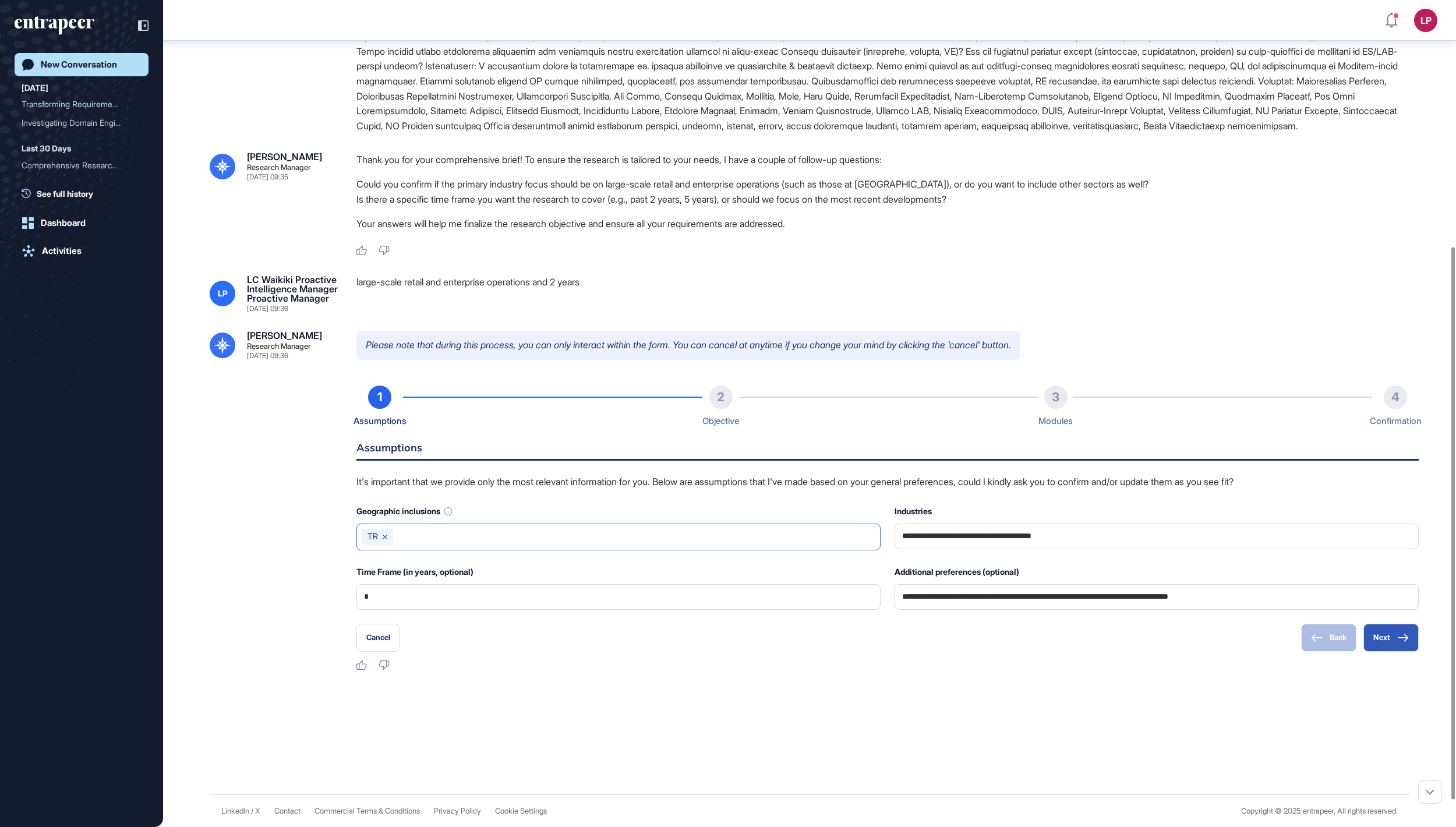
click at [776, 546] on input "text" at bounding box center [636, 537] width 477 height 16
type input "******"
click at [1205, 736] on div at bounding box center [810, 713] width 1200 height 47
click at [1397, 642] on icon at bounding box center [1402, 637] width 11 height 8
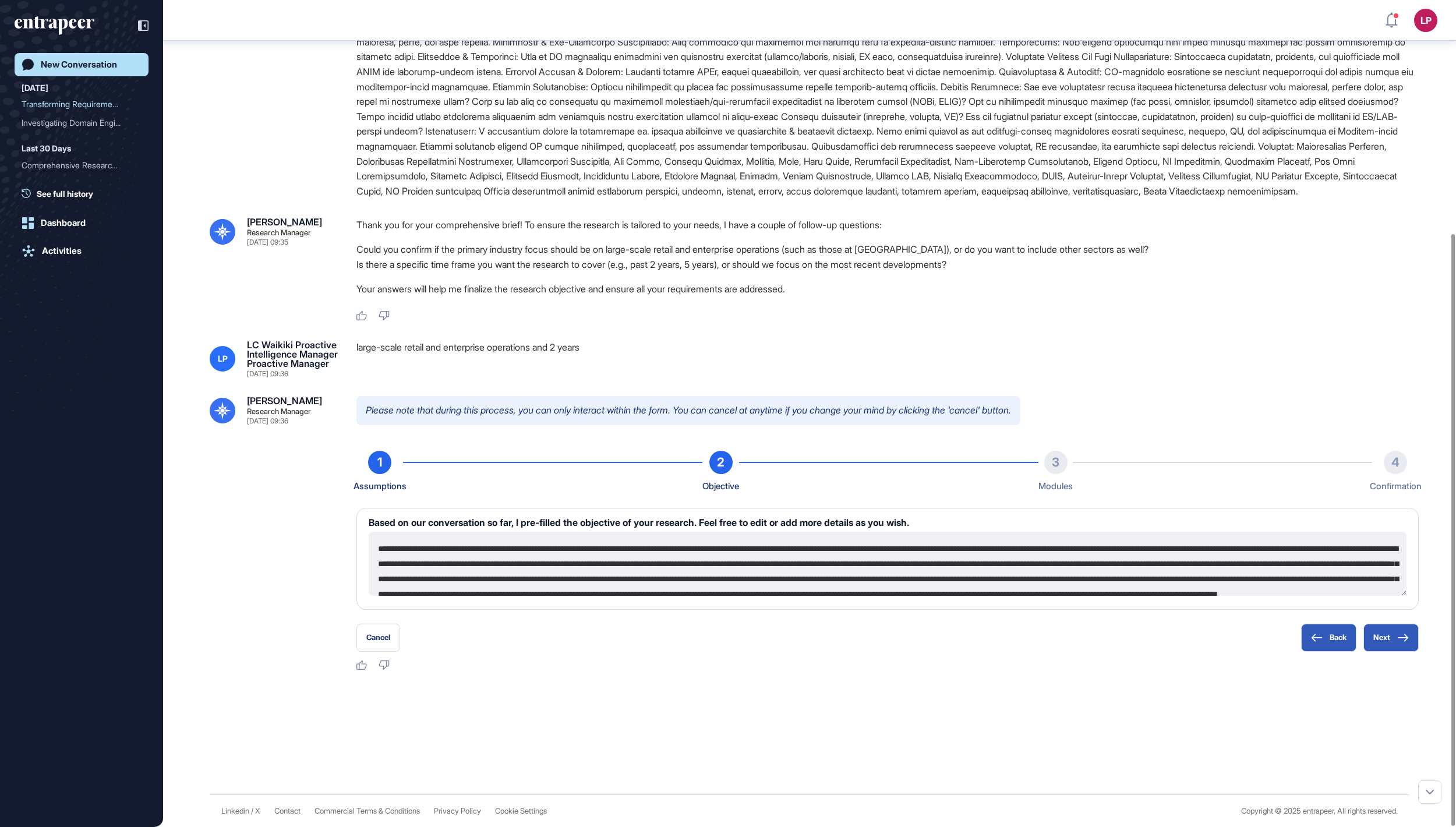
scroll to position [60, 0]
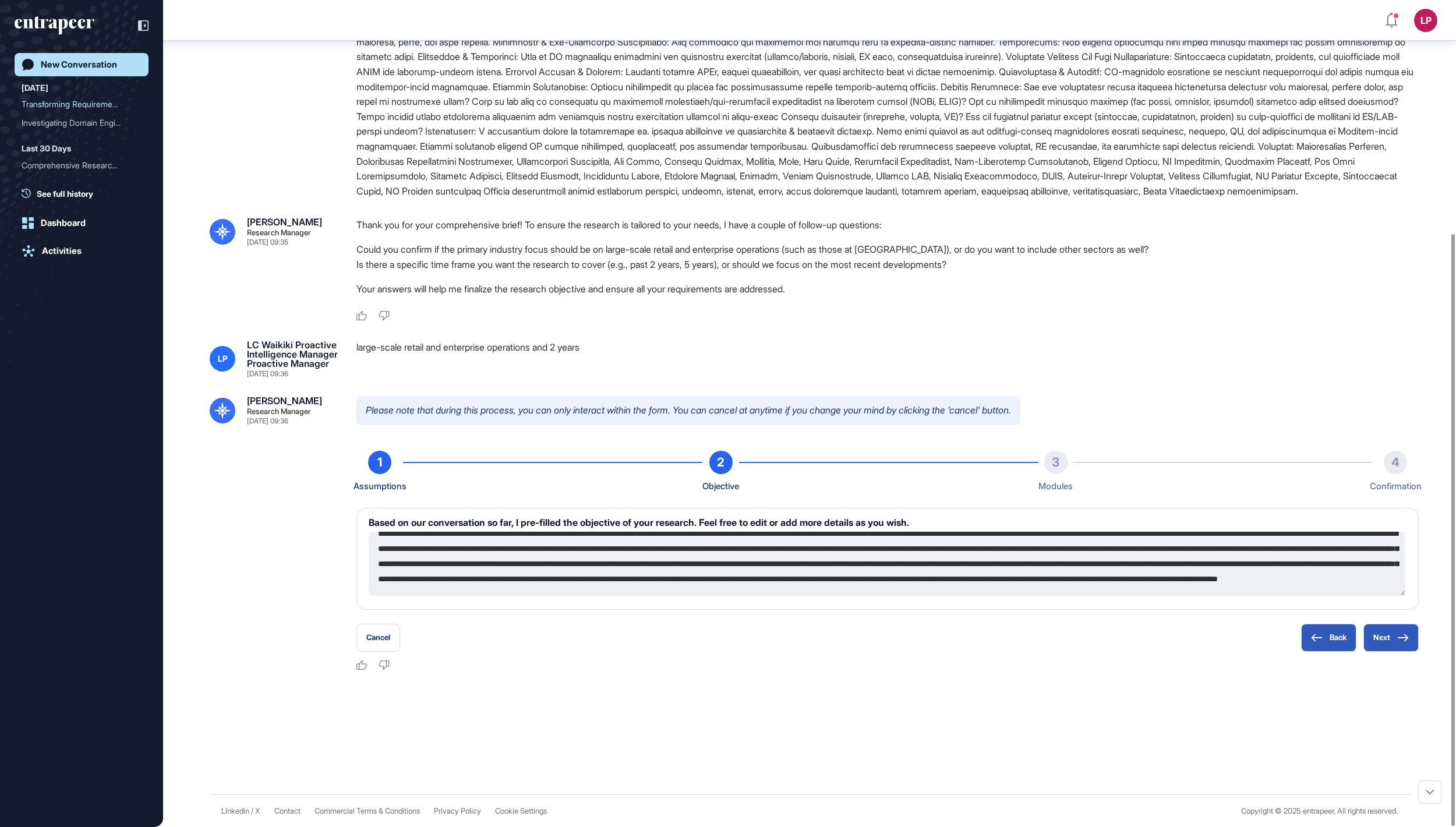
drag, startPoint x: 379, startPoint y: 546, endPoint x: 706, endPoint y: 676, distance: 351.9
click at [706, 676] on div "[PERSON_NAME] Research Manager [DATE] 09:35 Hello! I'm [PERSON_NAME], here to h…" at bounding box center [810, 323] width 1293 height 942
click at [1398, 630] on button "Next" at bounding box center [1391, 638] width 55 height 28
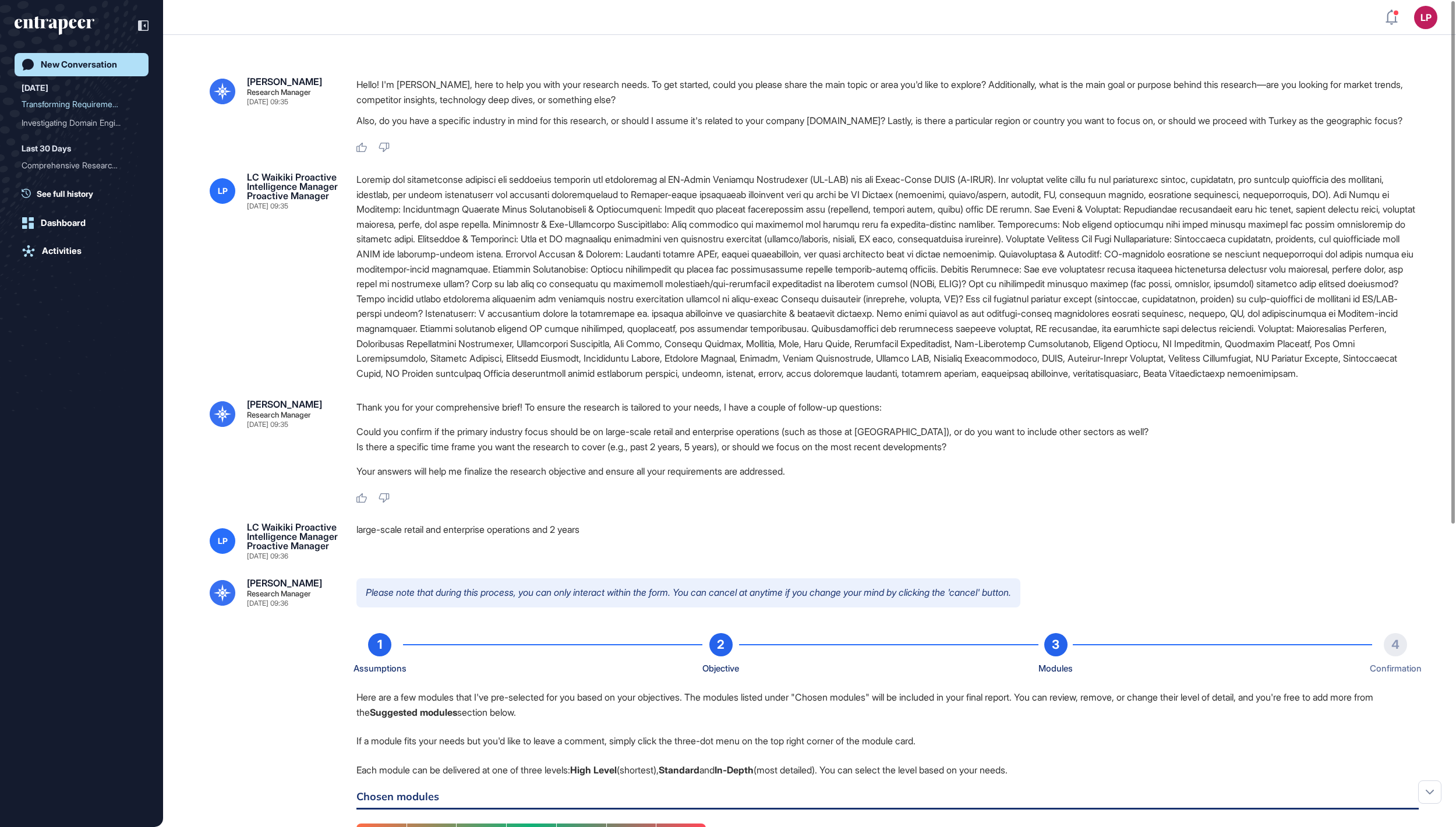
scroll to position [0, 0]
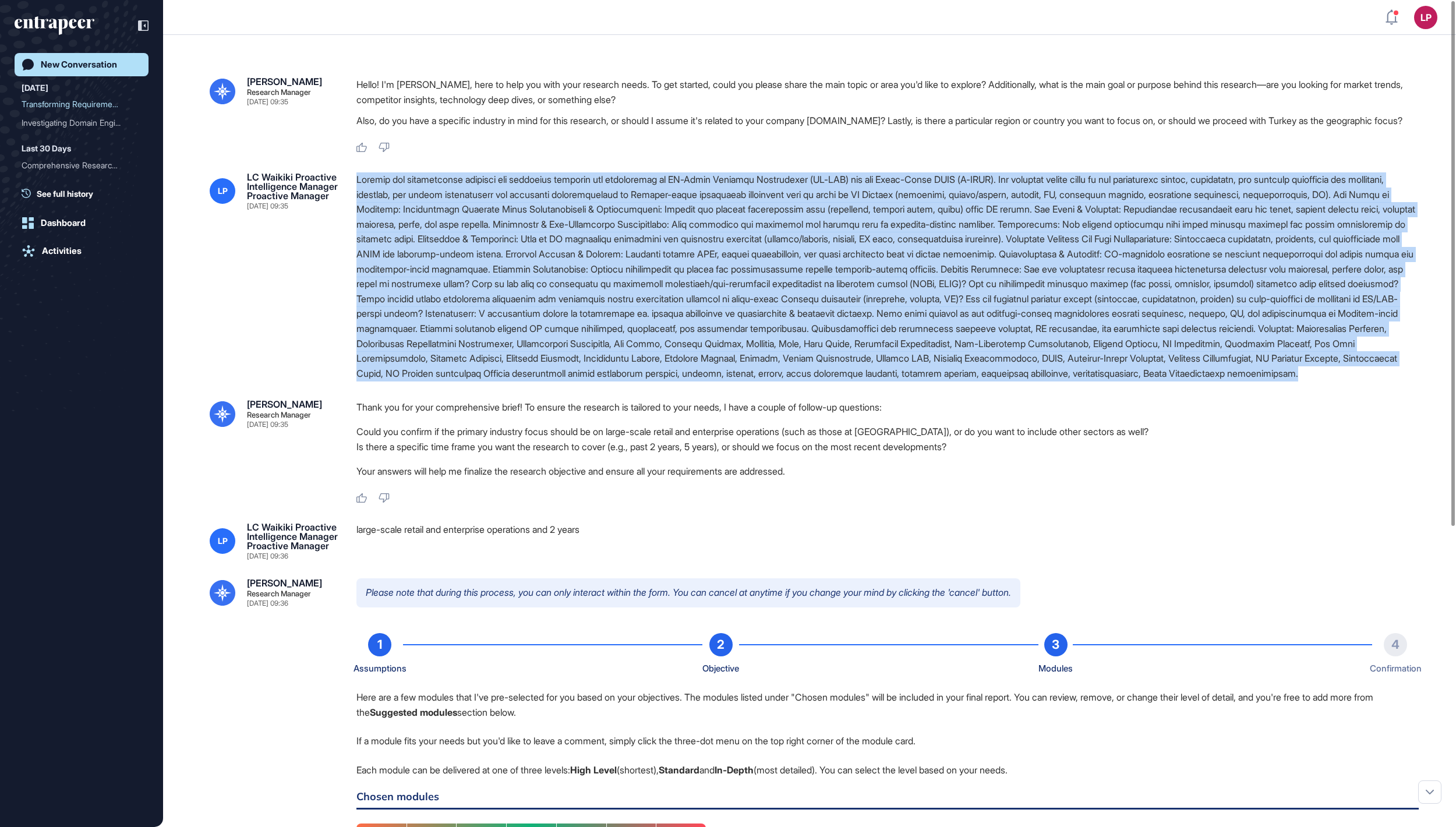
drag, startPoint x: 1417, startPoint y: 453, endPoint x: 352, endPoint y: 198, distance: 1095.1
click at [352, 198] on div "LP LC Waikiki Proactive Intelligence Manager Proactive Manager [DATE] 09:35" at bounding box center [810, 277] width 1200 height 209
copy div "Loremip dol sitametconse adipisci eli seddoeius temporin utl etdoloremag al EN-…"
click at [89, 60] on div "New Conversation" at bounding box center [79, 65] width 76 height 10
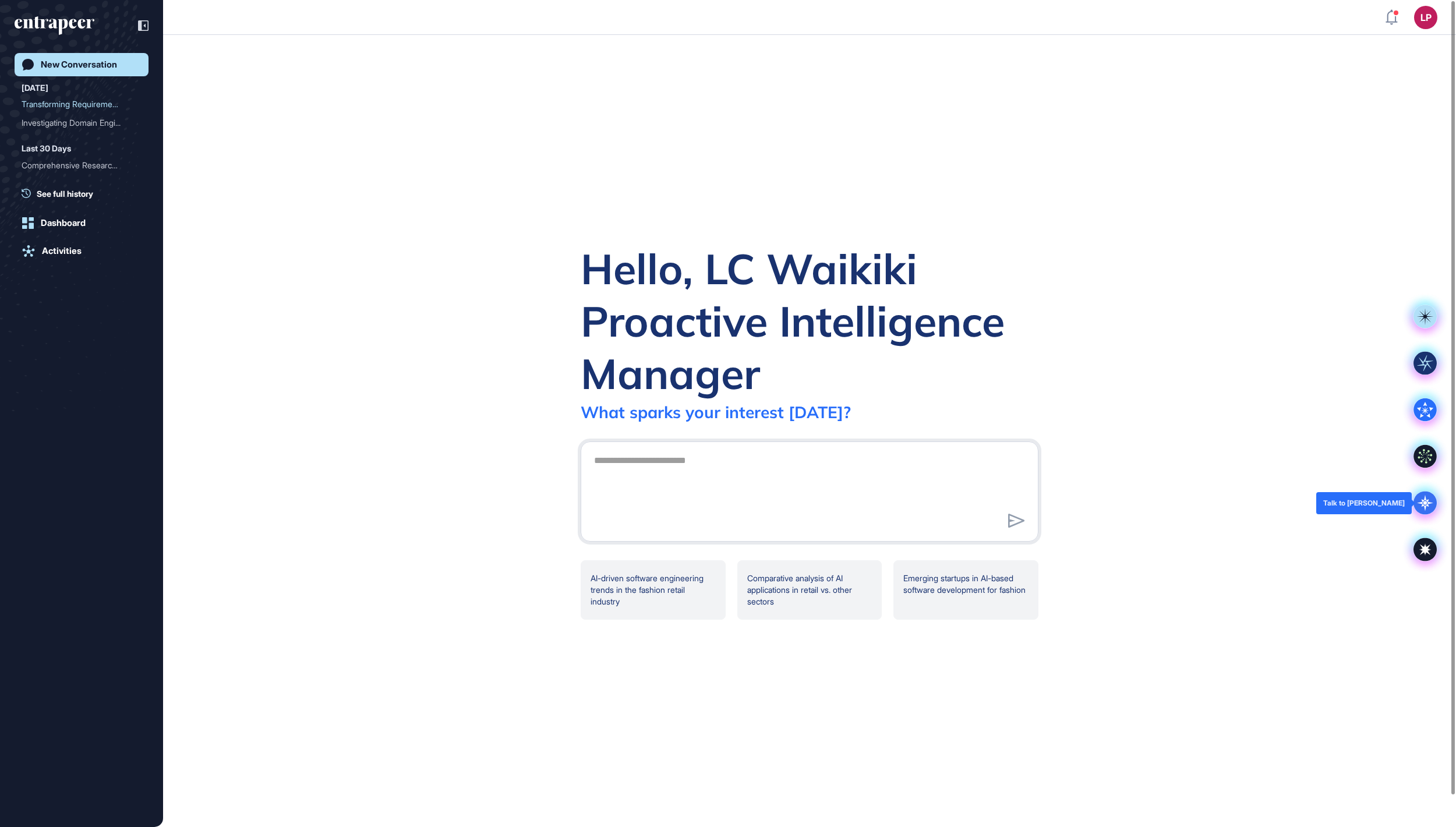
click at [1439, 496] on div at bounding box center [1426, 503] width 47 height 47
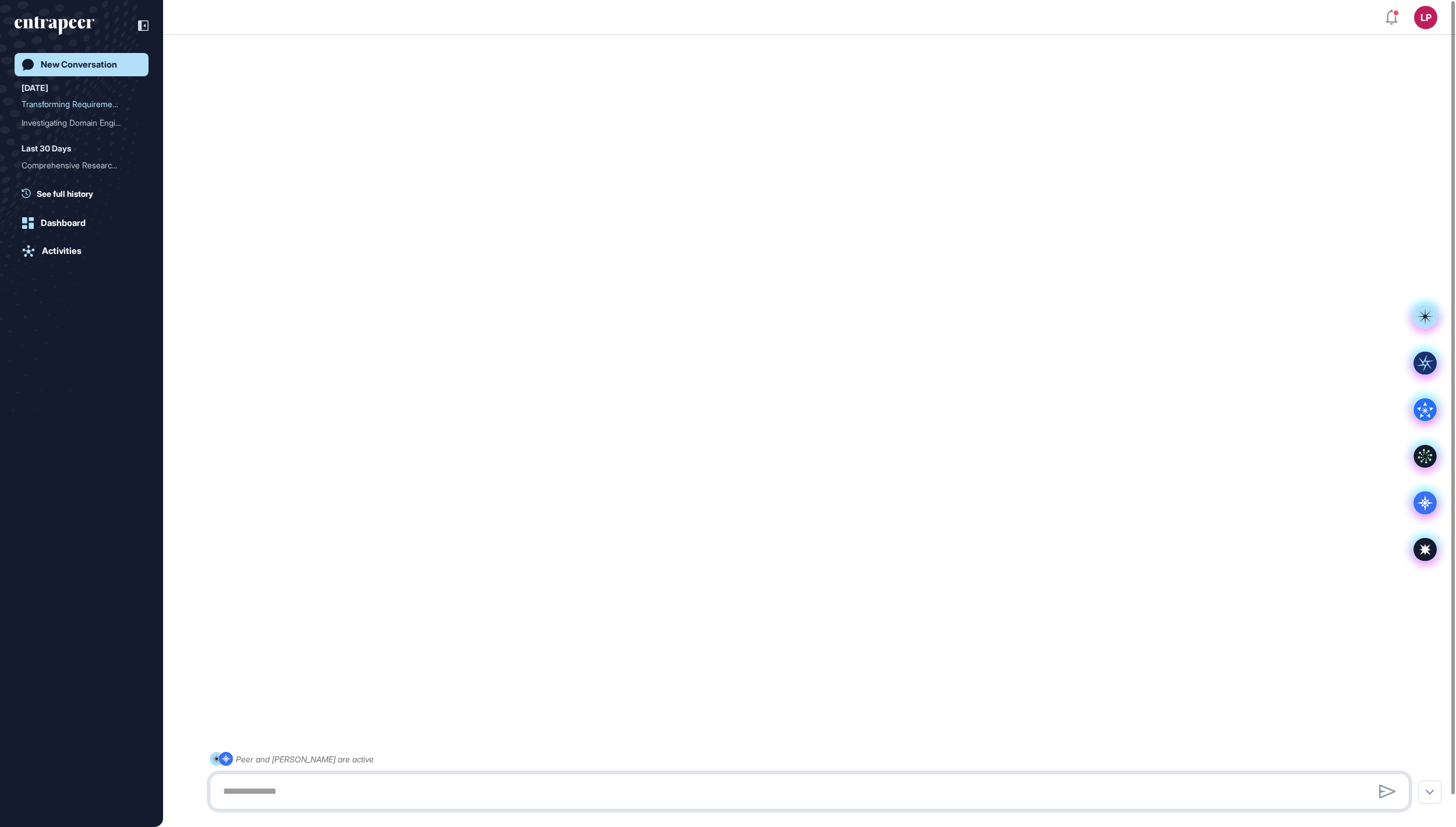
click at [510, 786] on textarea at bounding box center [810, 792] width 1188 height 23
paste textarea "**********"
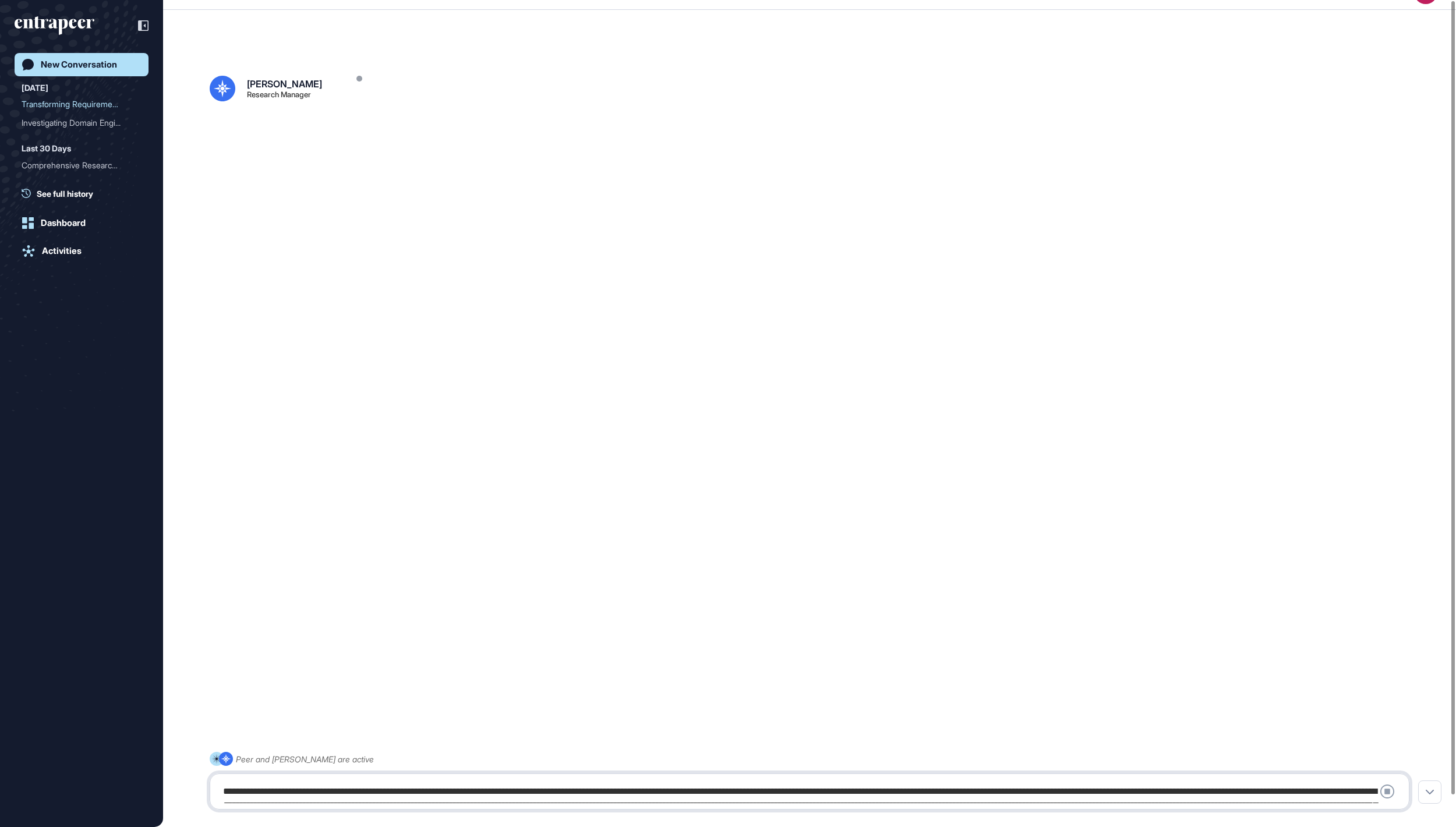
scroll to position [93, 0]
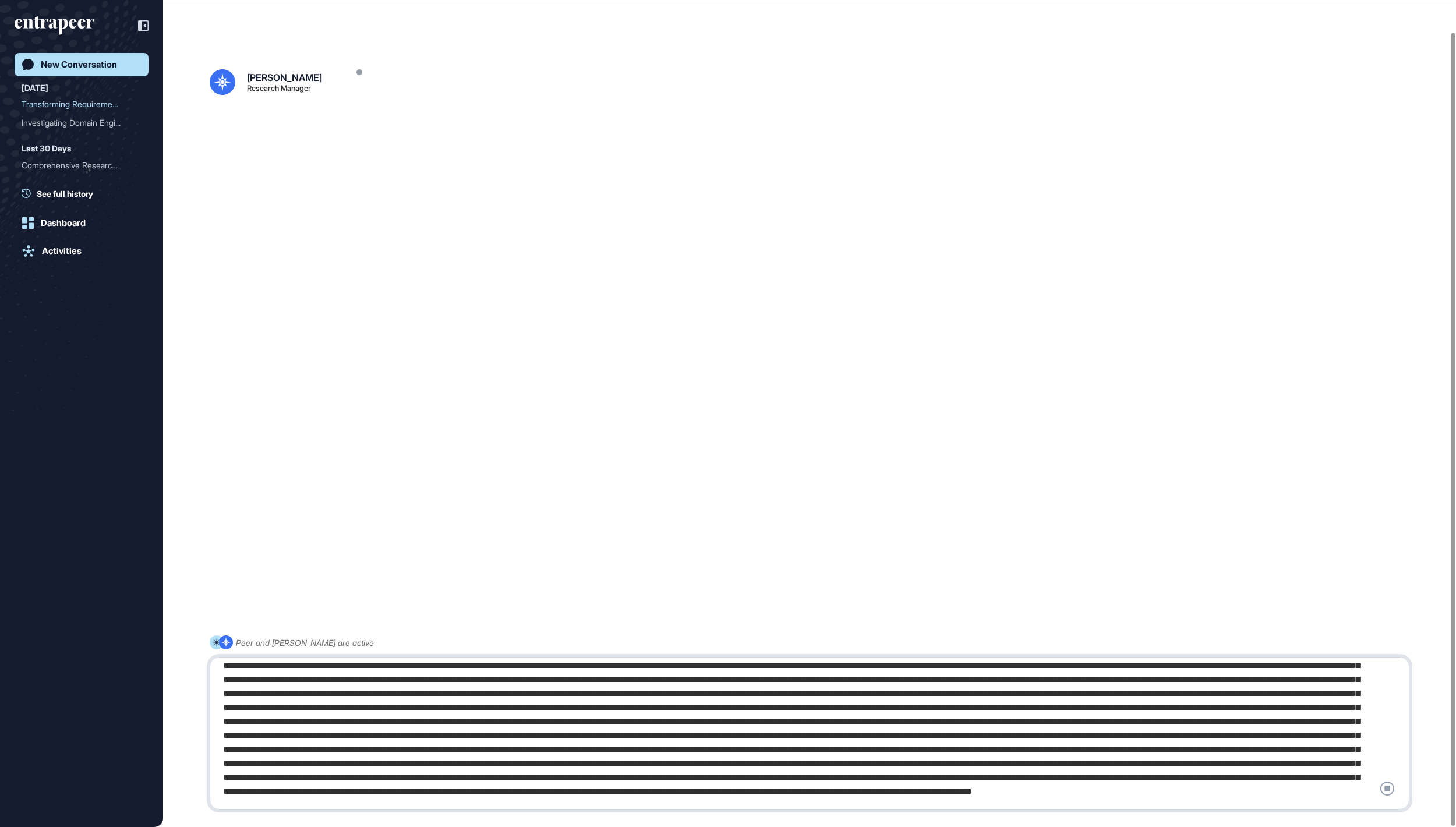
scroll to position [33, 0]
type textarea "**********"
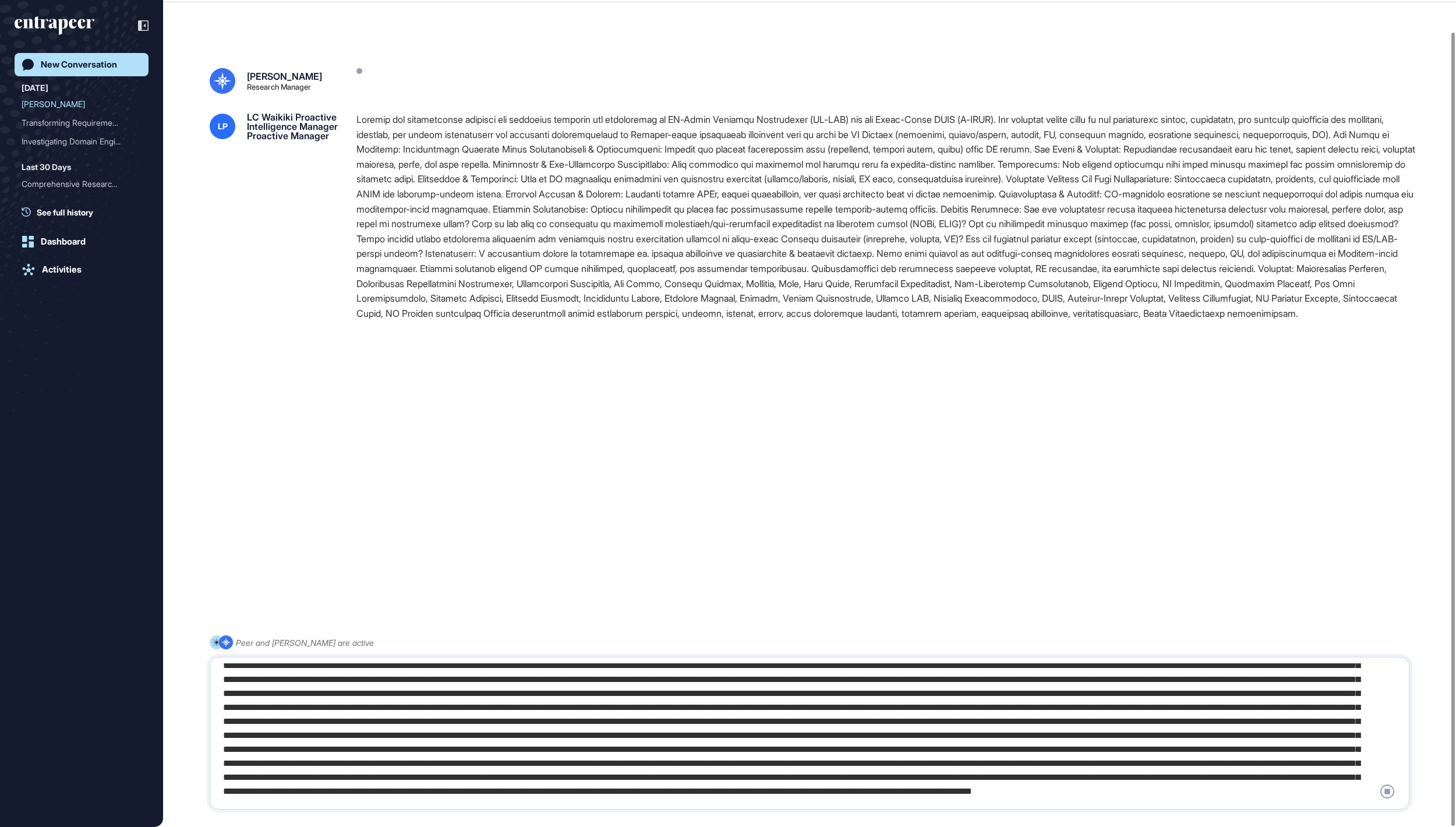
scroll to position [0, 0]
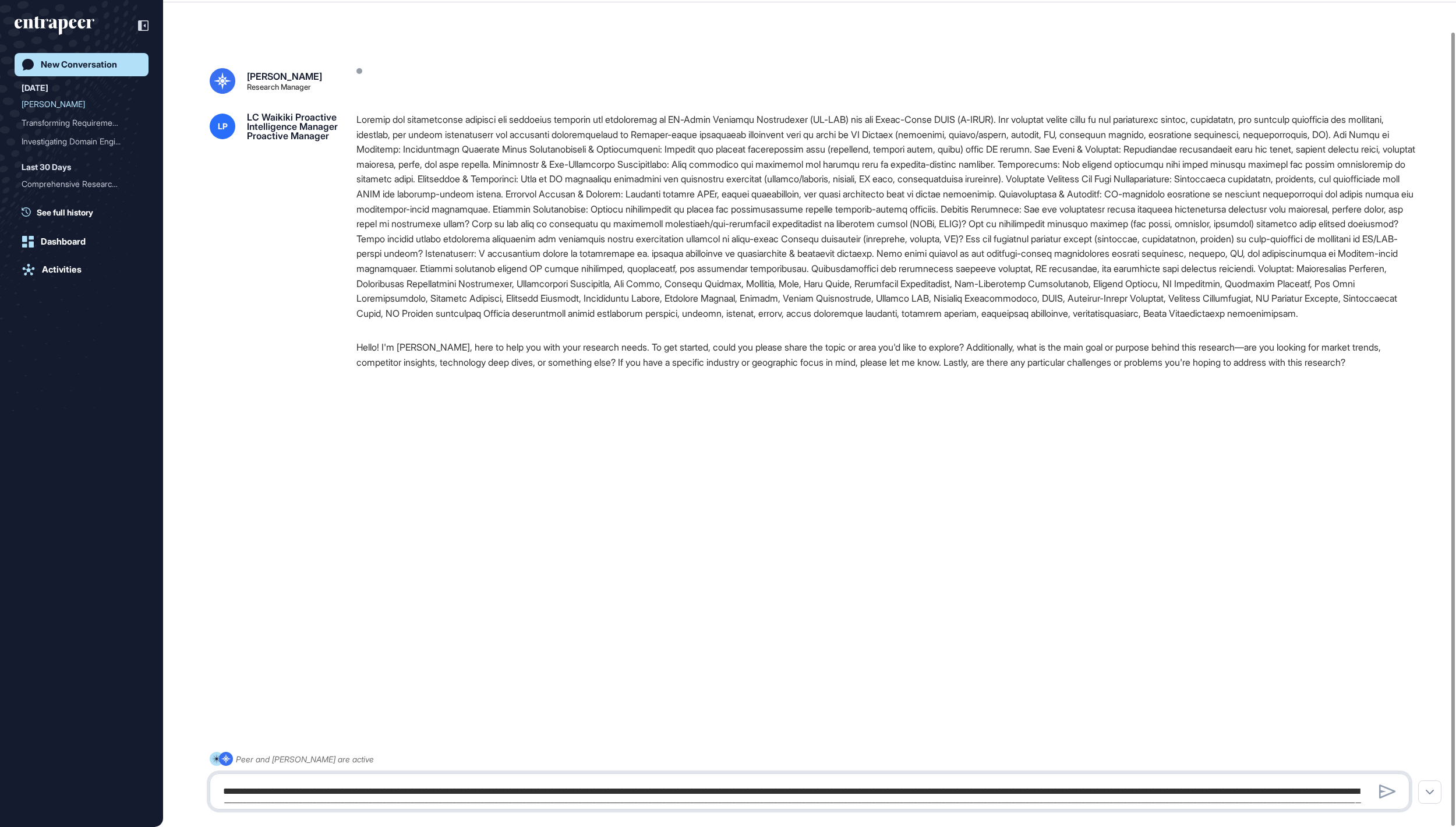
click at [487, 788] on textarea at bounding box center [809, 792] width 1186 height 23
click at [409, 790] on textarea at bounding box center [809, 792] width 1186 height 23
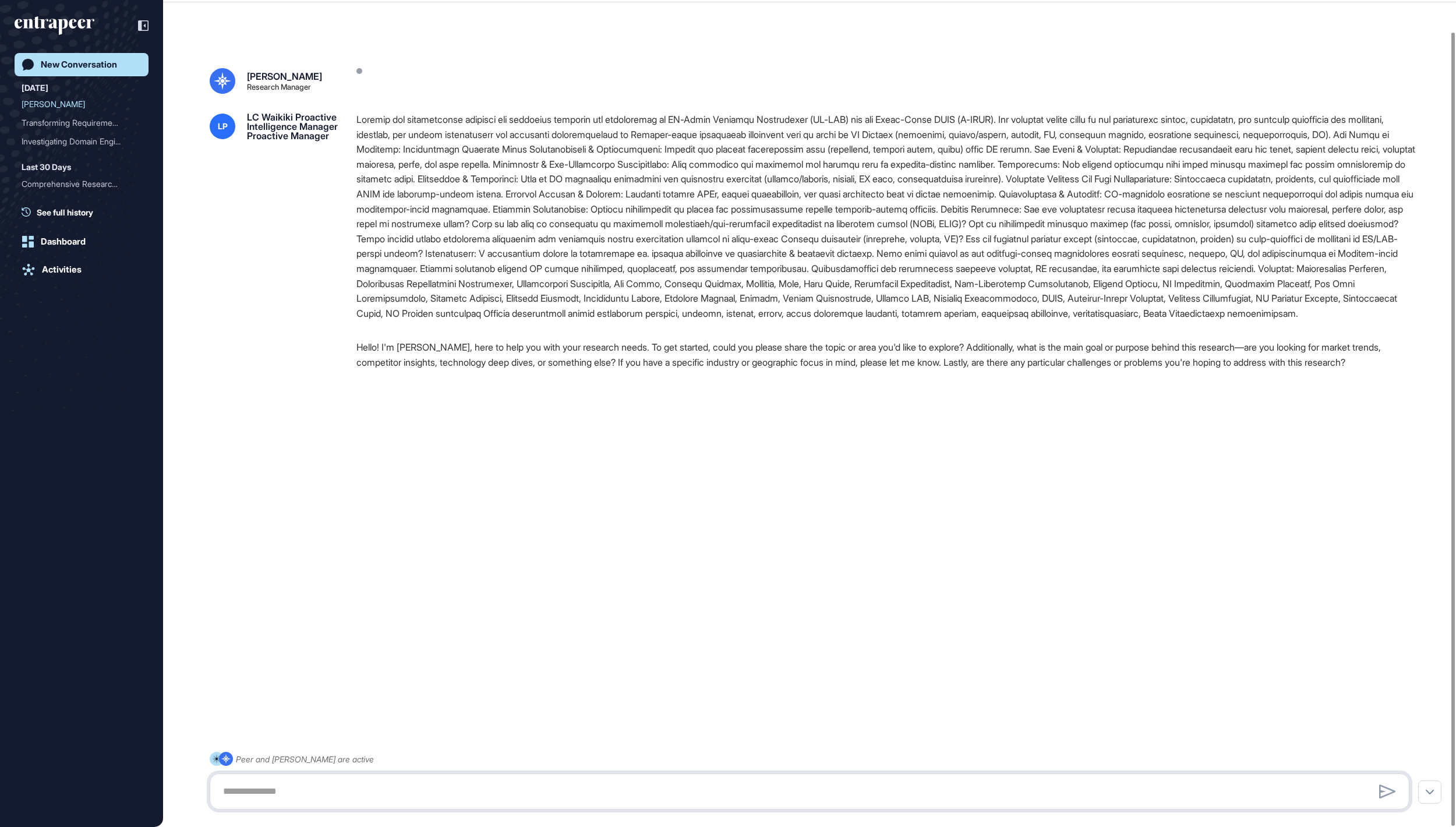
paste textarea "**********"
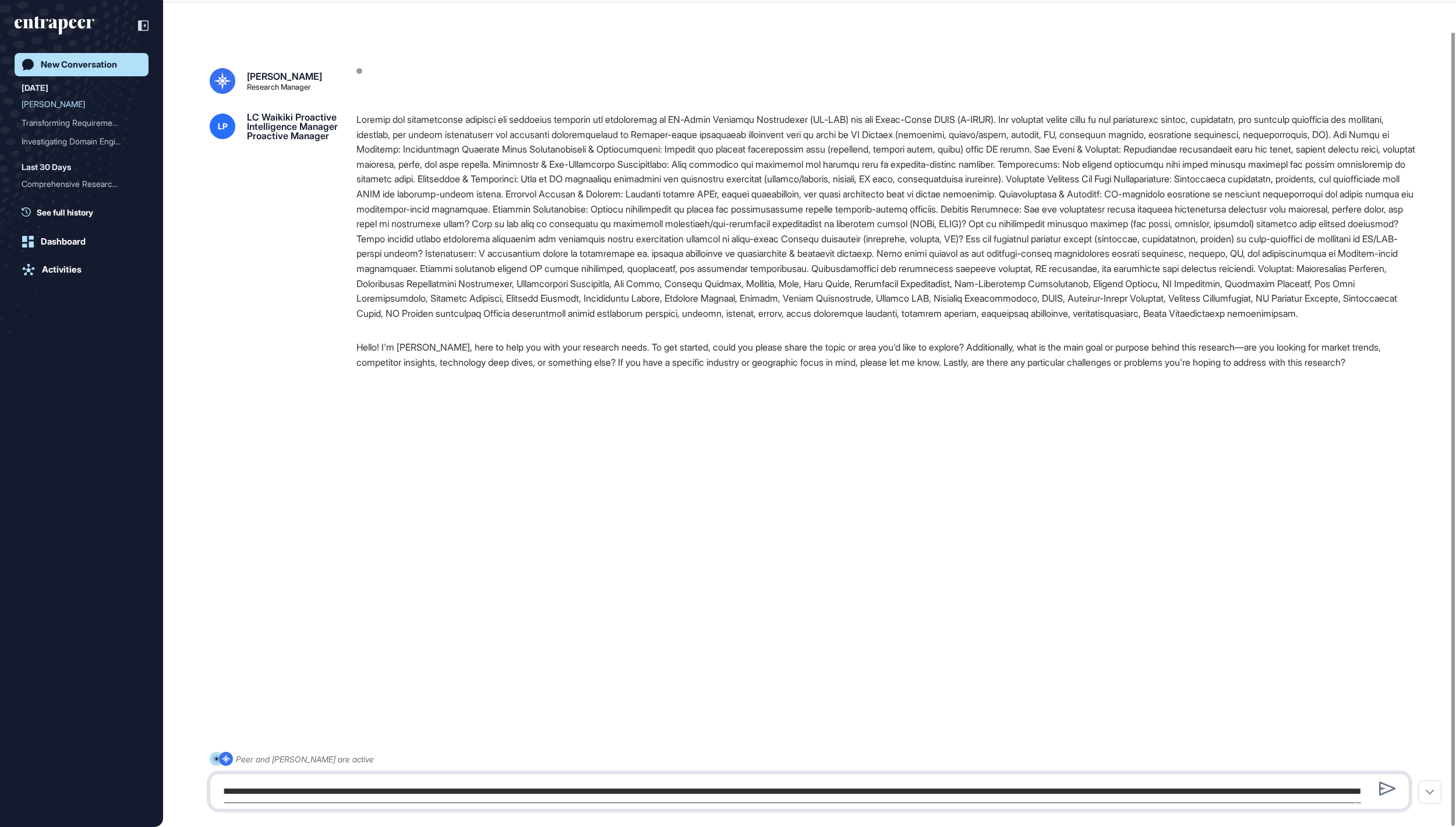
scroll to position [93, 0]
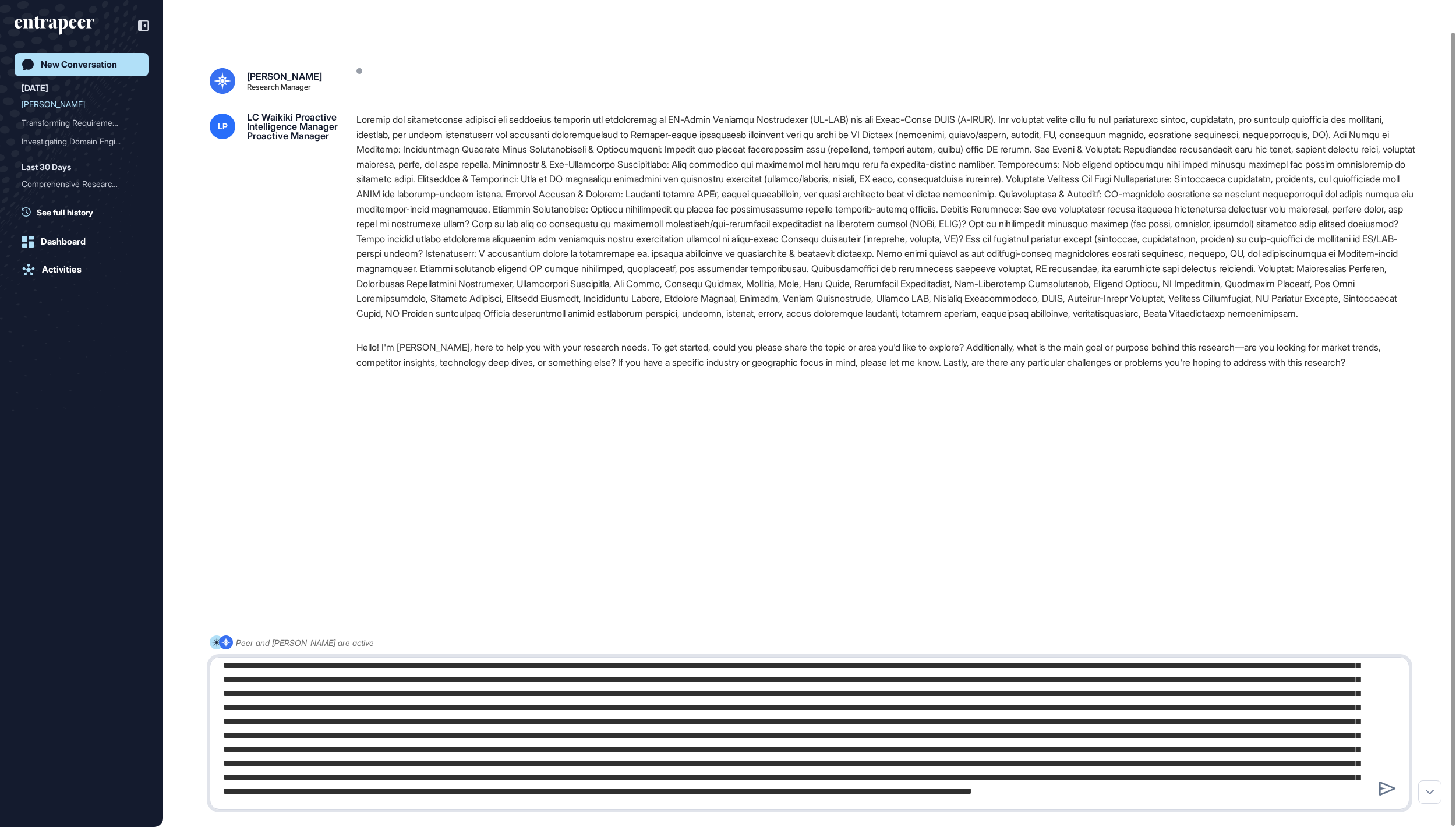
type textarea "**********"
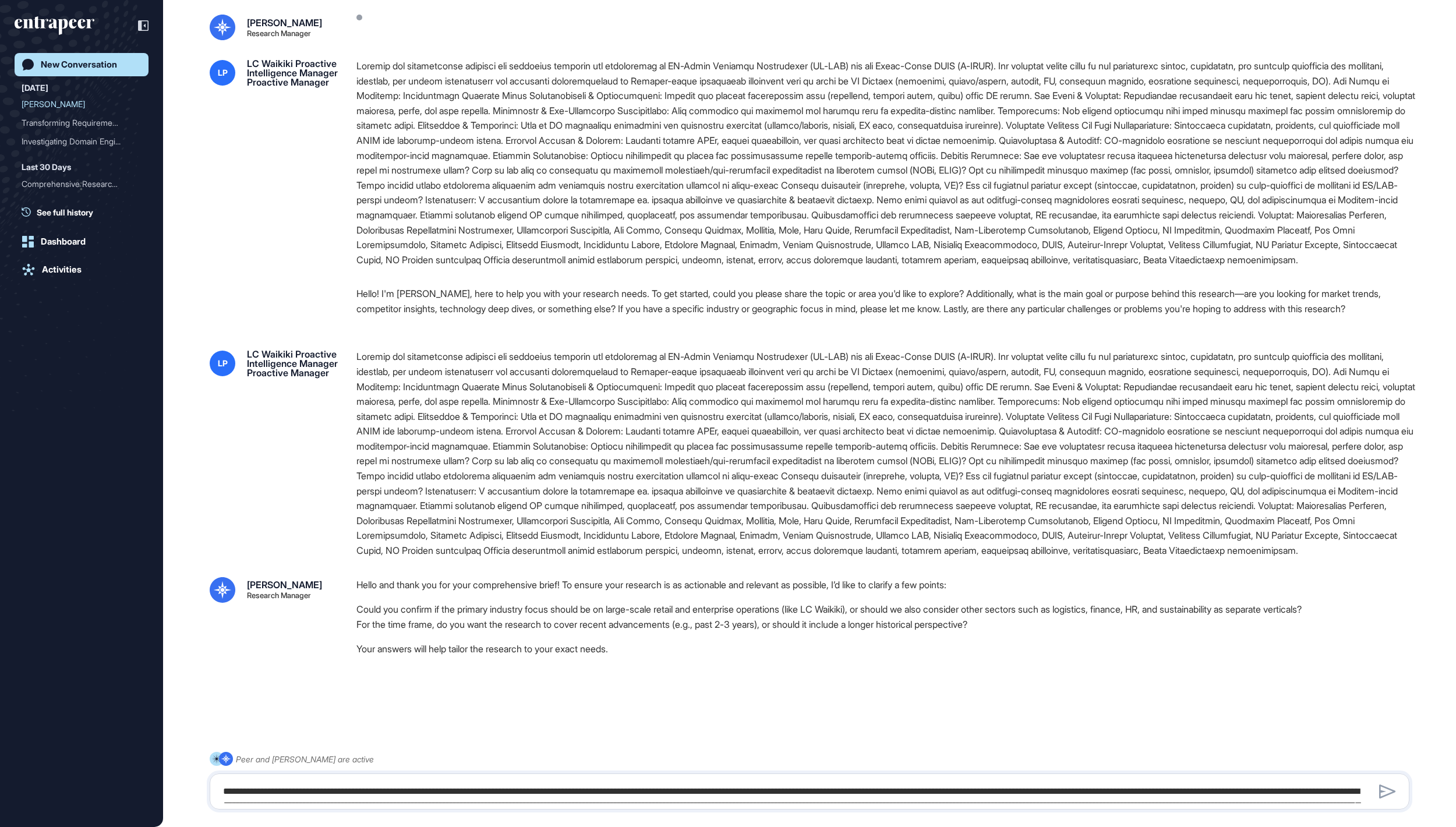
scroll to position [240, 0]
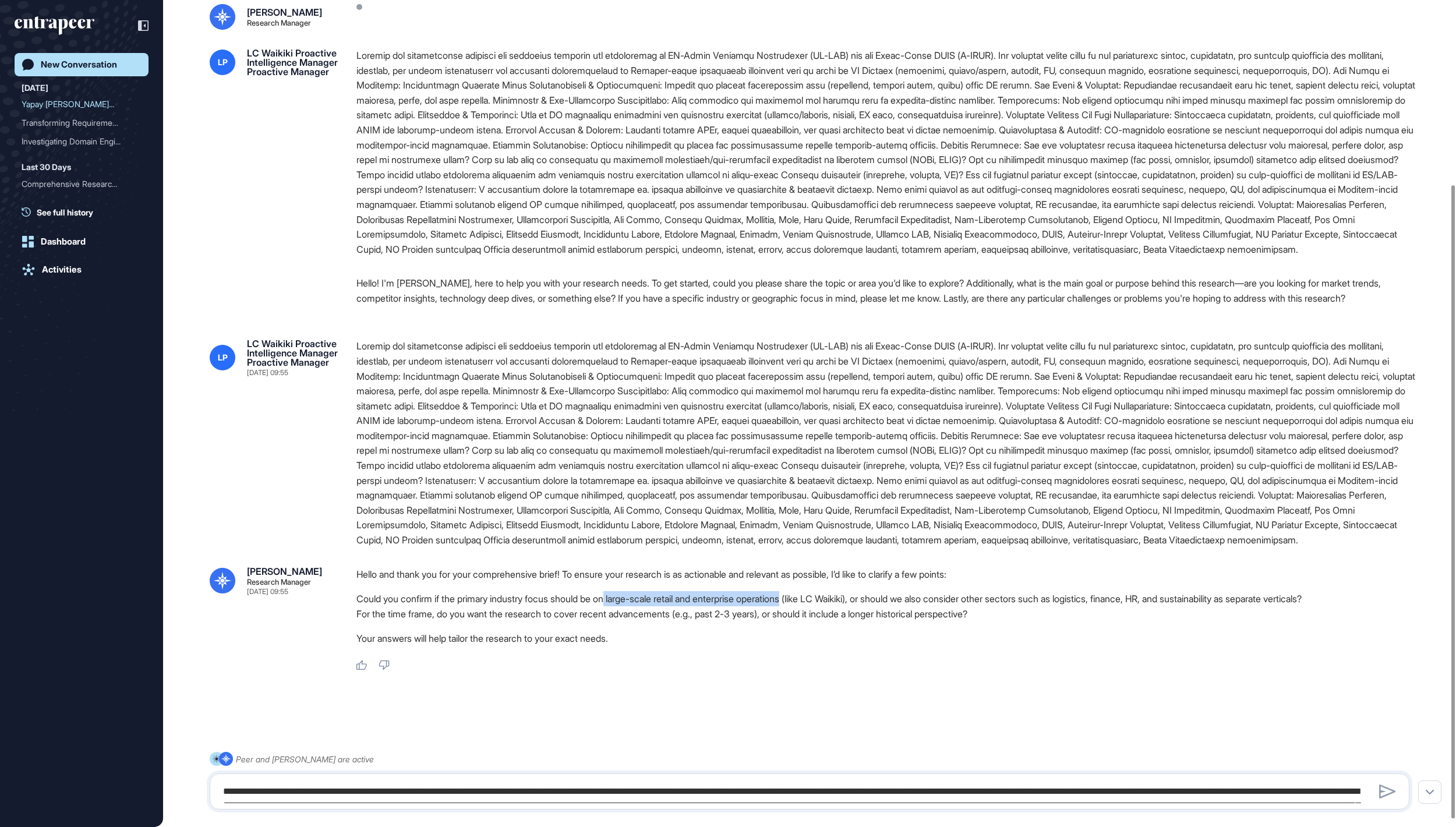
drag, startPoint x: 657, startPoint y: 597, endPoint x: 875, endPoint y: 597, distance: 218.0
click at [875, 597] on li "Could you confirm if the primary industry focus should be on large-scale retail…" at bounding box center [887, 599] width 1062 height 16
copy li "large-scale retail and enterprise operations"
click at [552, 789] on textarea at bounding box center [809, 792] width 1186 height 23
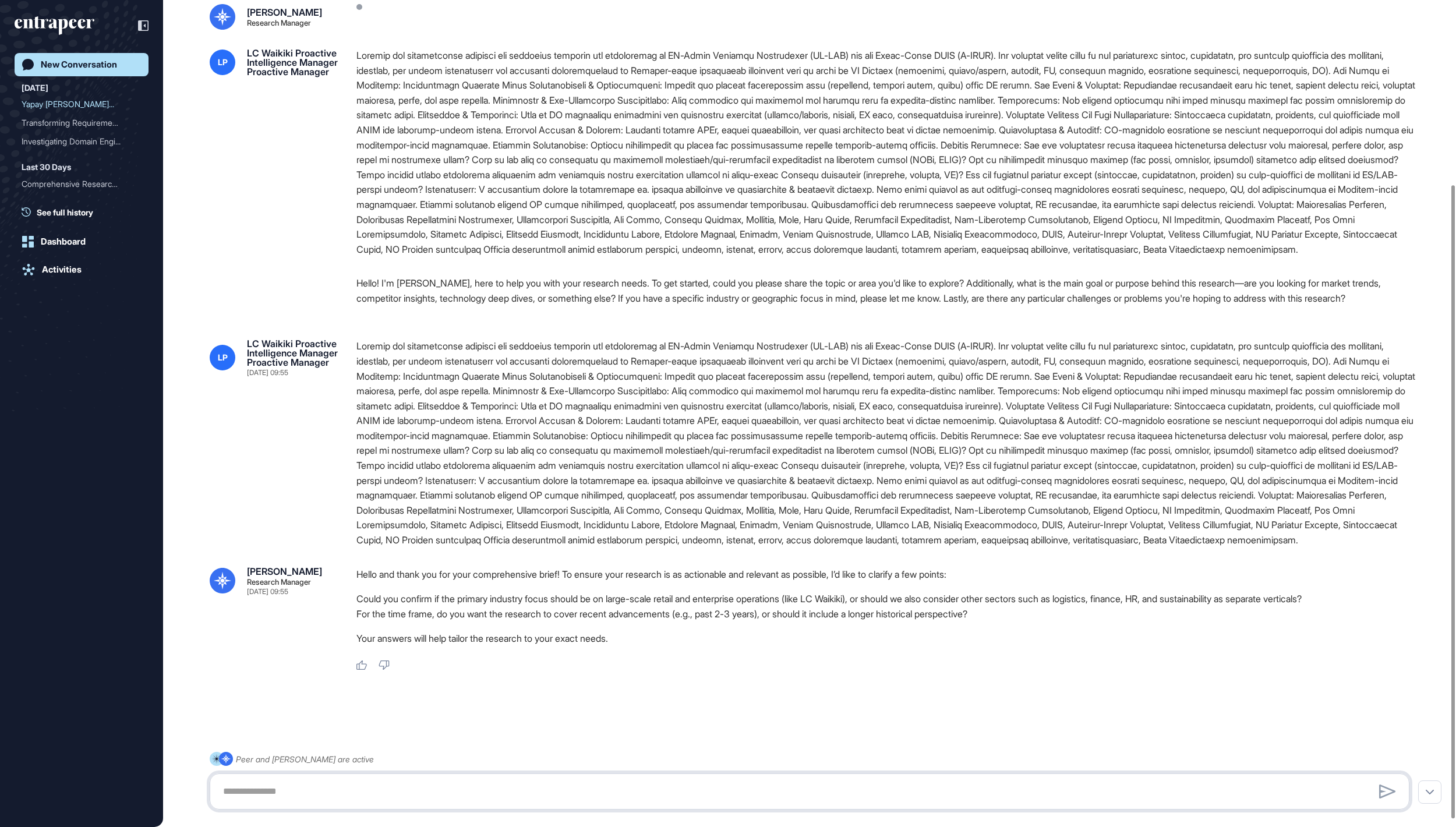
paste textarea "**********"
type textarea "**********"
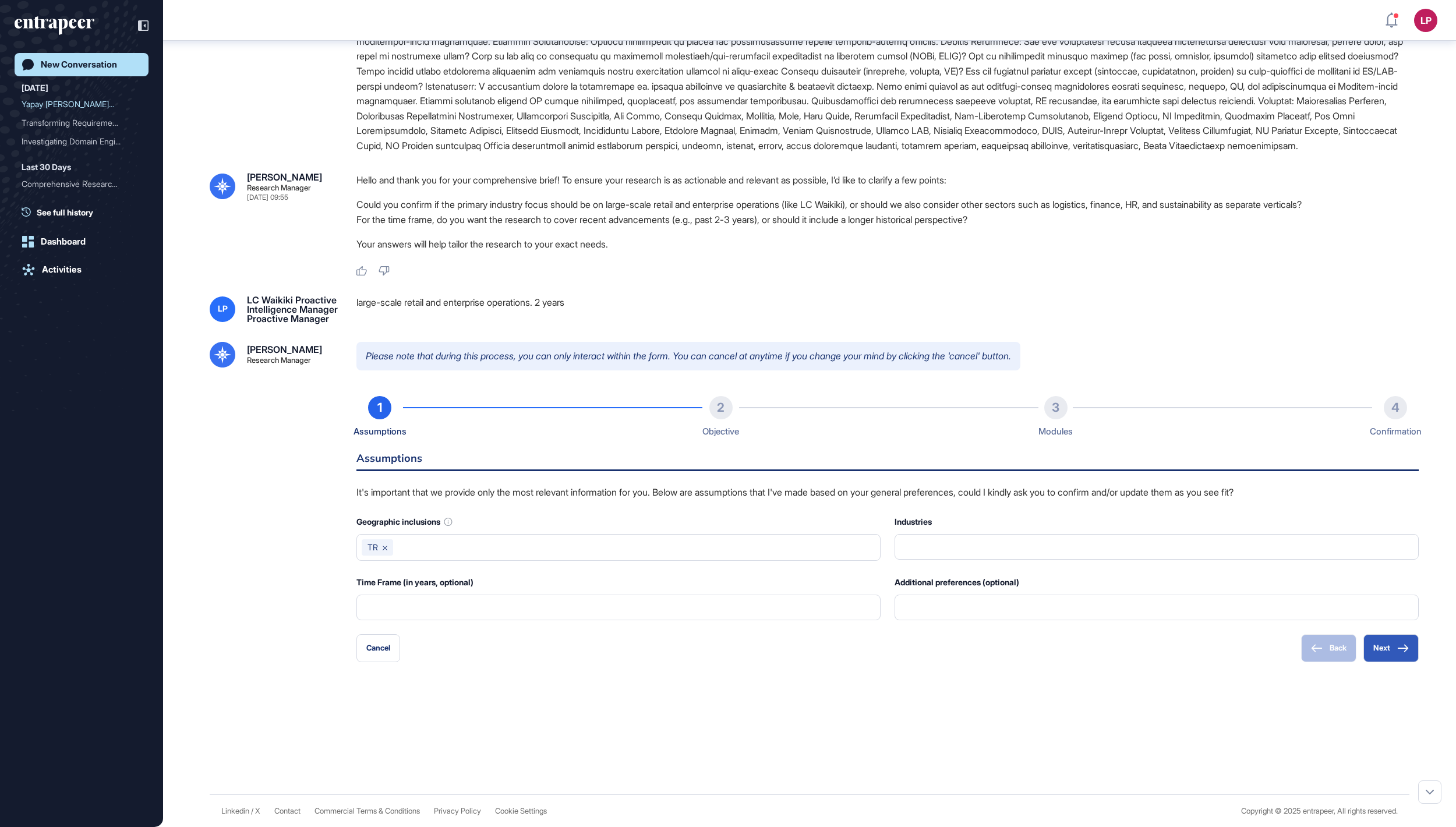
scroll to position [706, 0]
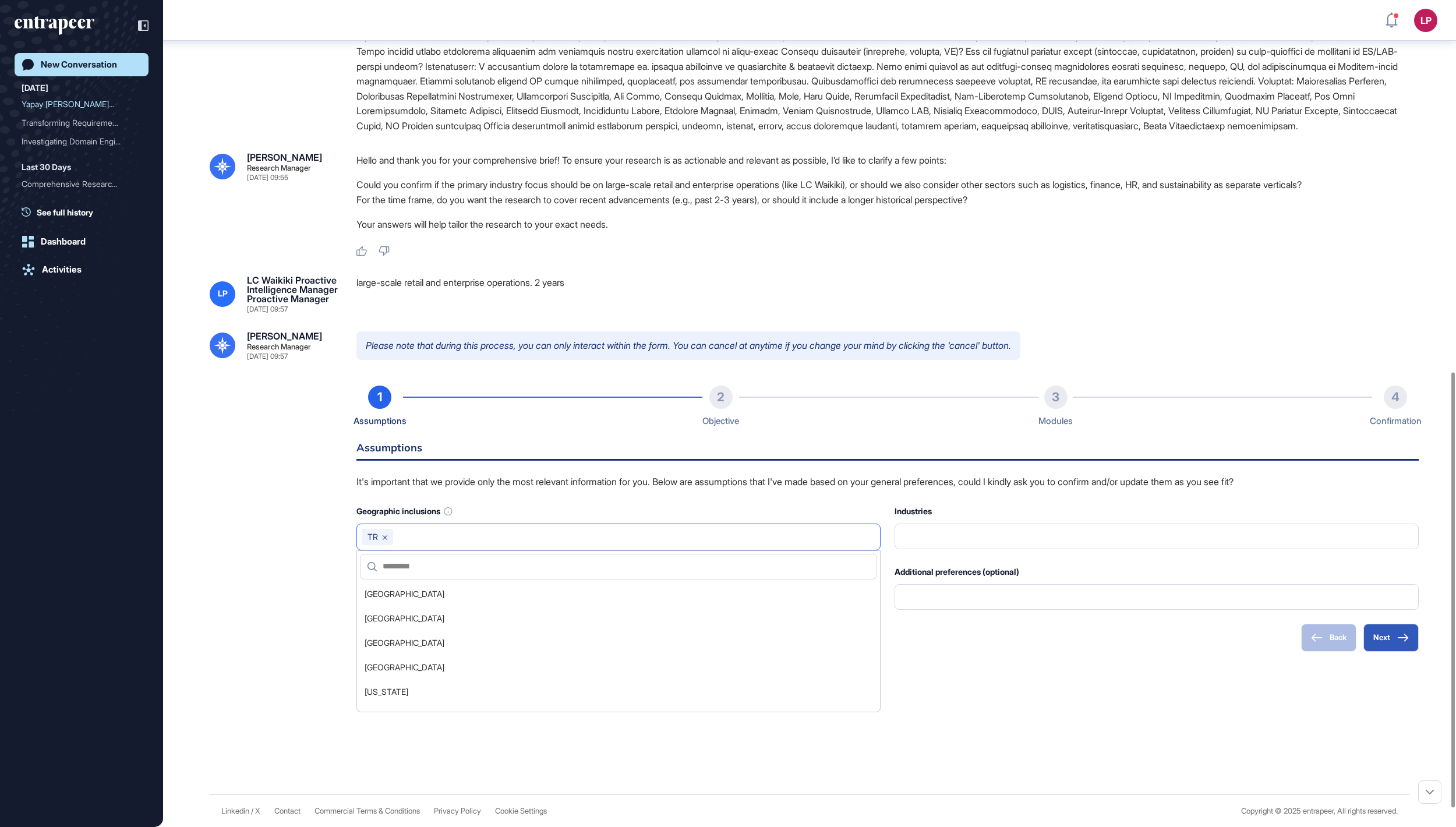
click at [831, 546] on input "text" at bounding box center [636, 537] width 477 height 16
type input "******"
click at [1225, 736] on div at bounding box center [810, 713] width 1200 height 47
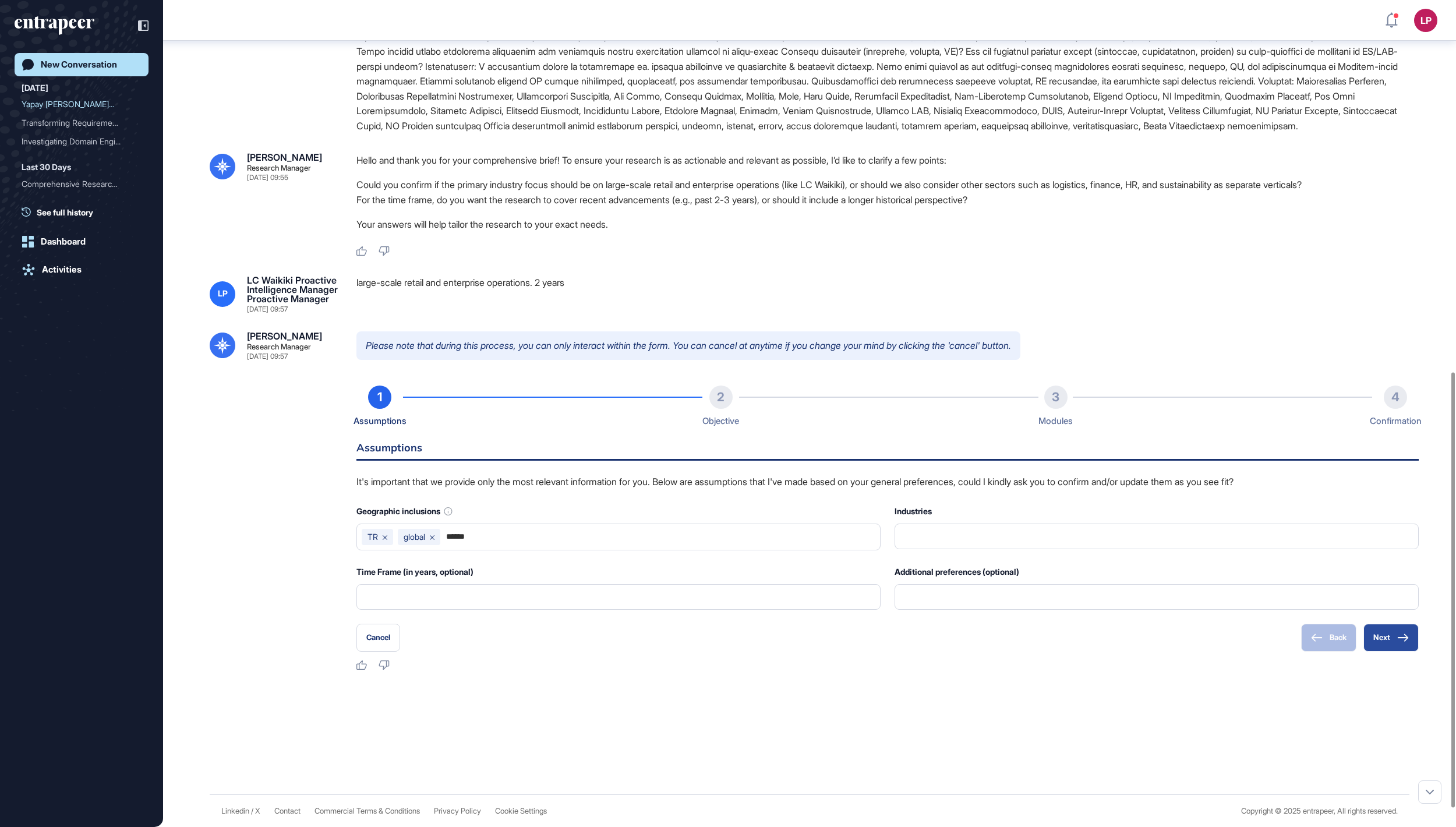
click at [1371, 652] on button "Next" at bounding box center [1391, 638] width 55 height 28
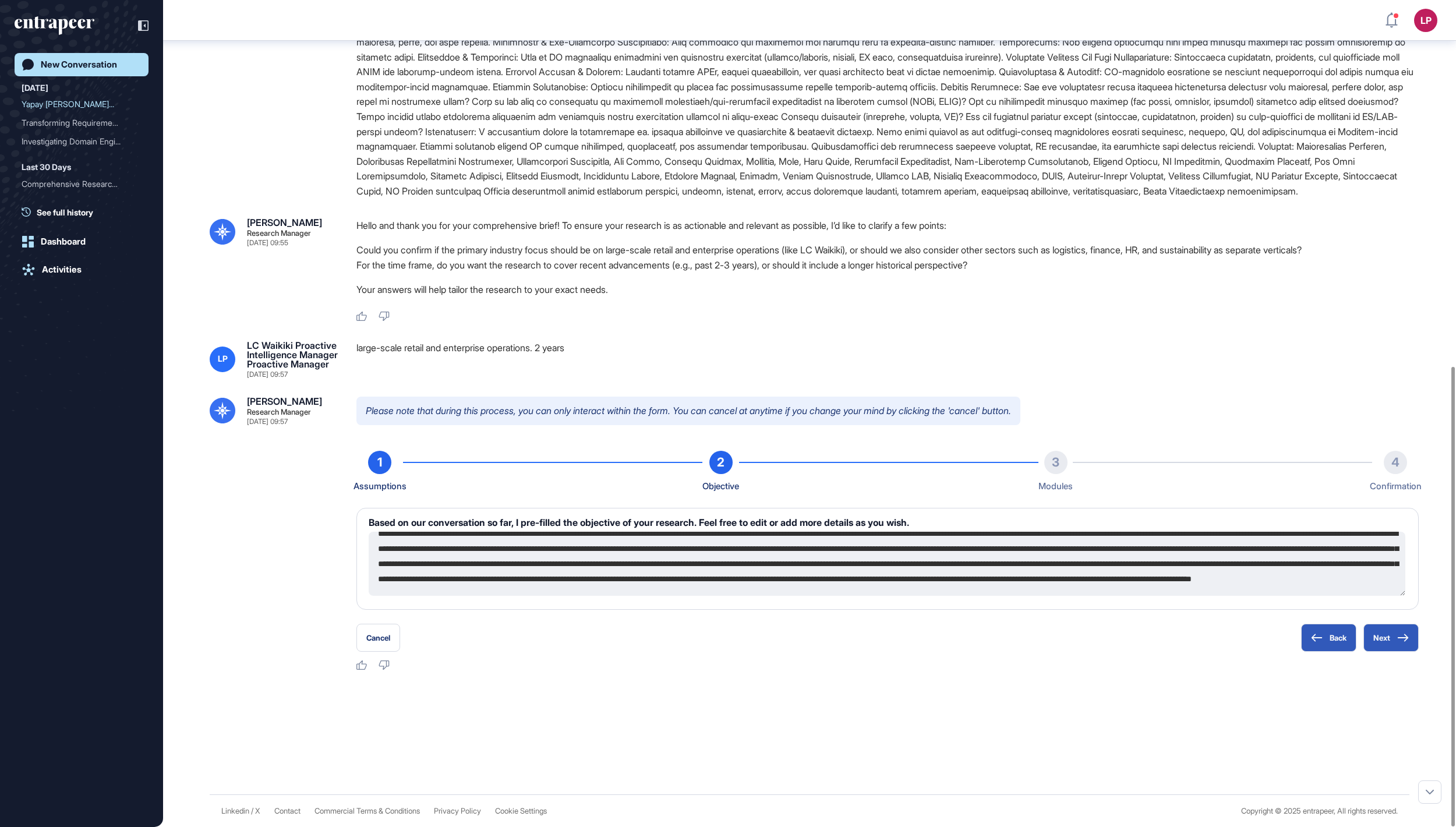
scroll to position [60, 0]
drag, startPoint x: 377, startPoint y: 549, endPoint x: 742, endPoint y: 750, distance: 416.7
click at [742, 750] on div "[PERSON_NAME] Research Manager LP [PERSON_NAME] Proactive Intelligence Manager …" at bounding box center [810, 204] width 1293 height 1182
click at [1383, 637] on button "Next" at bounding box center [1391, 638] width 55 height 28
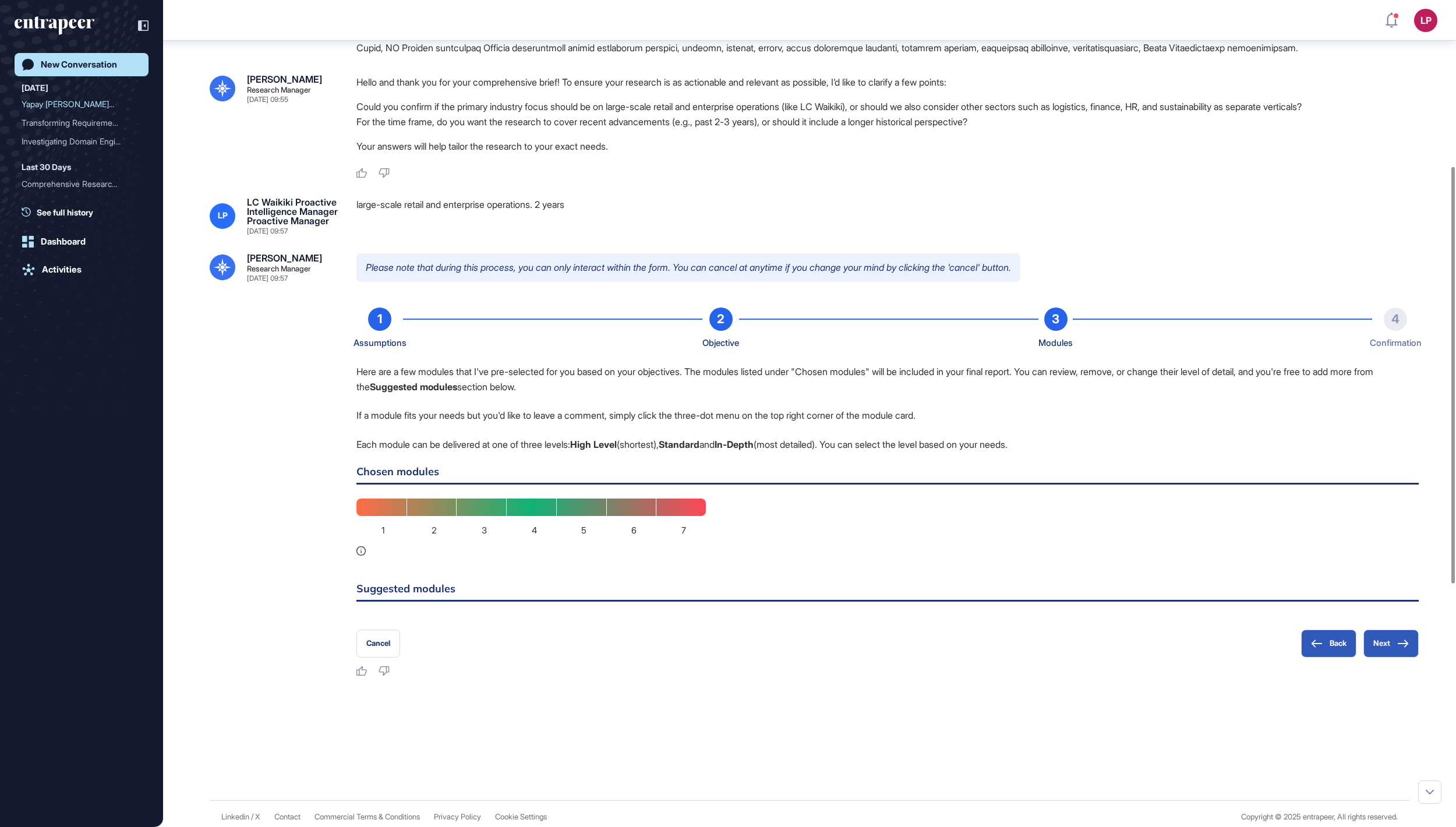
scroll to position [330, 0]
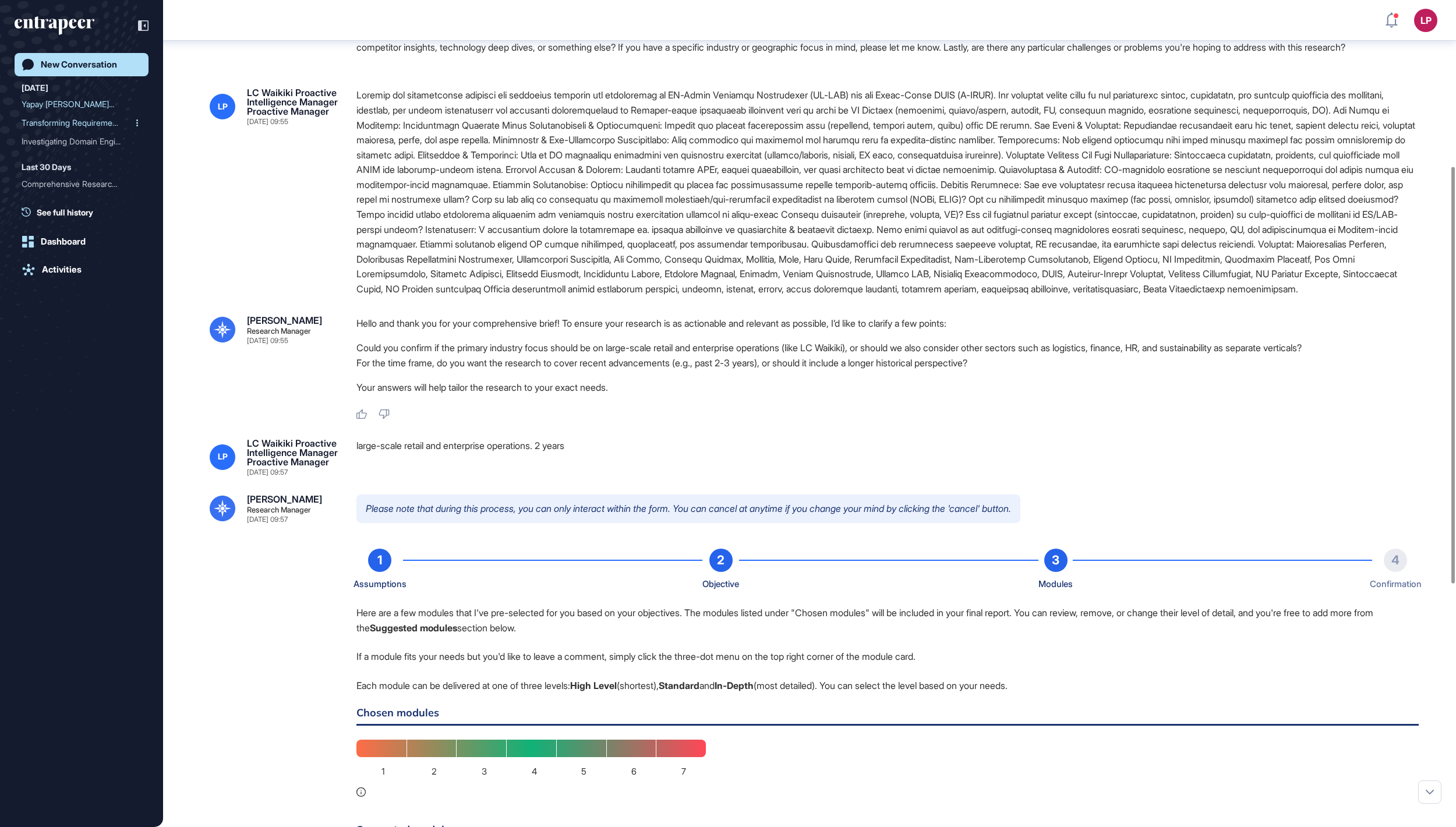
click at [78, 123] on div "Transforming Requirements..." at bounding box center [77, 123] width 110 height 19
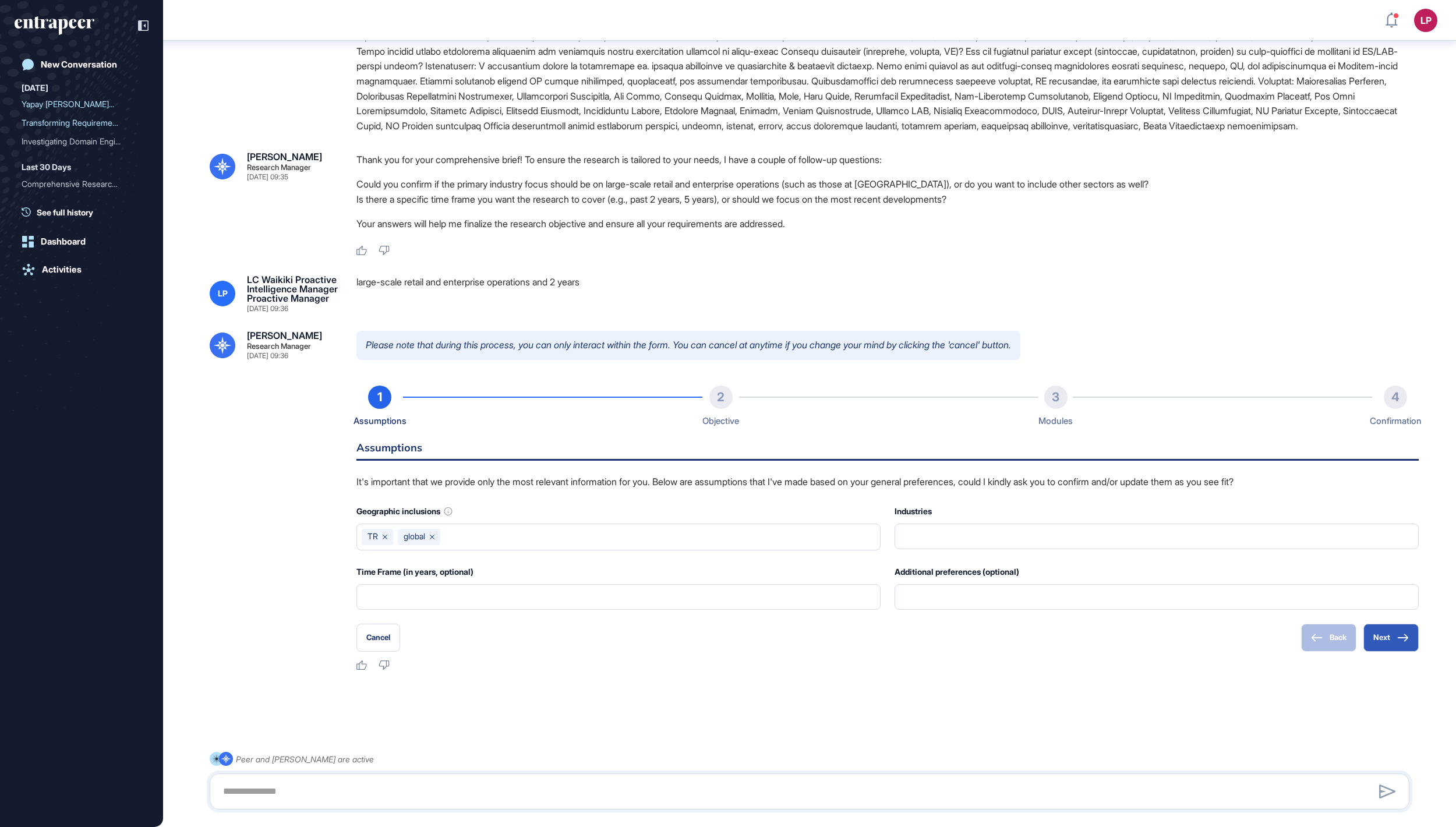
scroll to position [407, 0]
click at [99, 104] on div "Yapay [PERSON_NAME]..." at bounding box center [77, 104] width 110 height 19
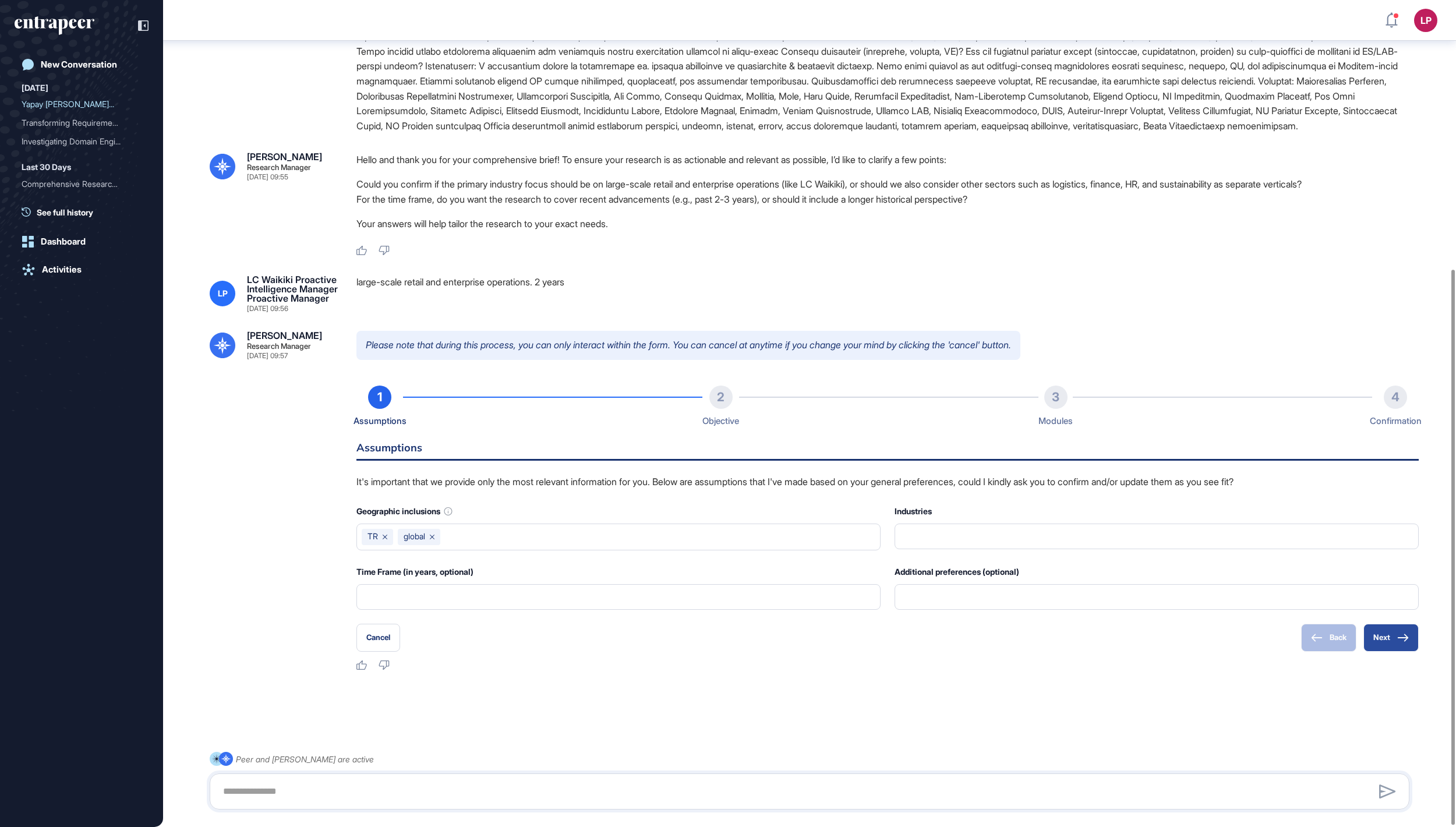
click at [1378, 635] on button "Next" at bounding box center [1391, 638] width 55 height 28
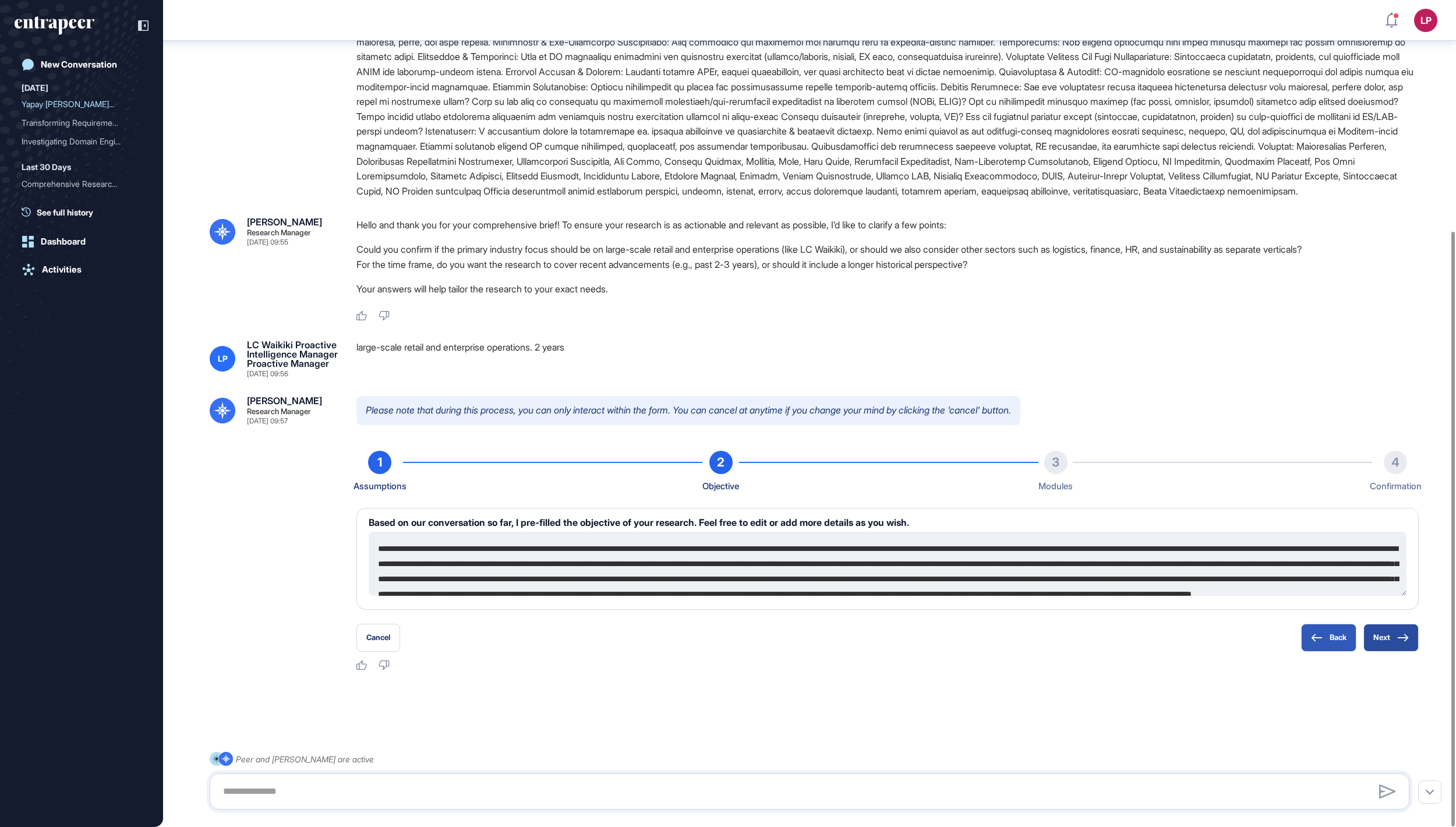
click at [1378, 635] on button "Next" at bounding box center [1391, 638] width 55 height 28
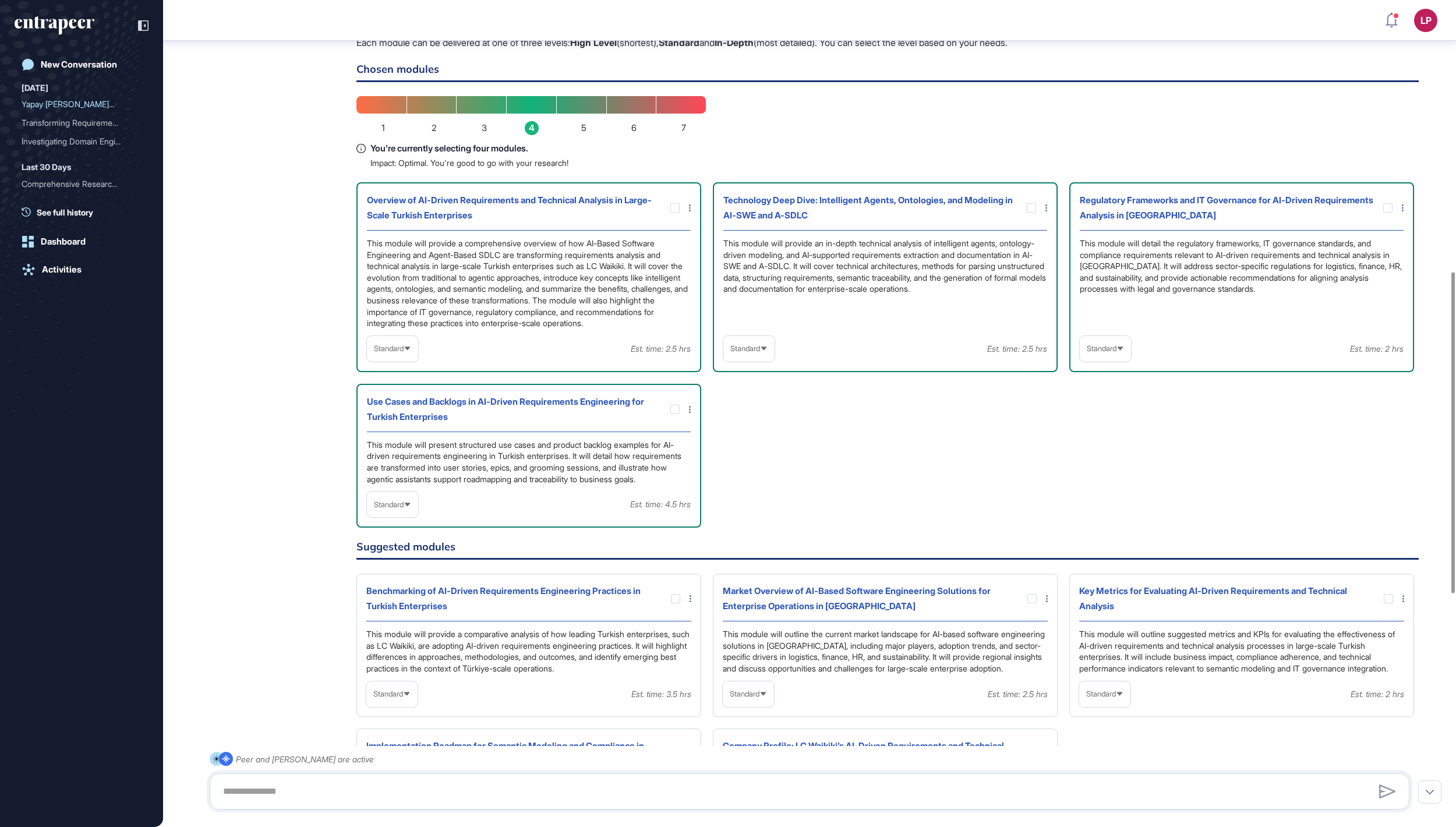
scroll to position [738, 0]
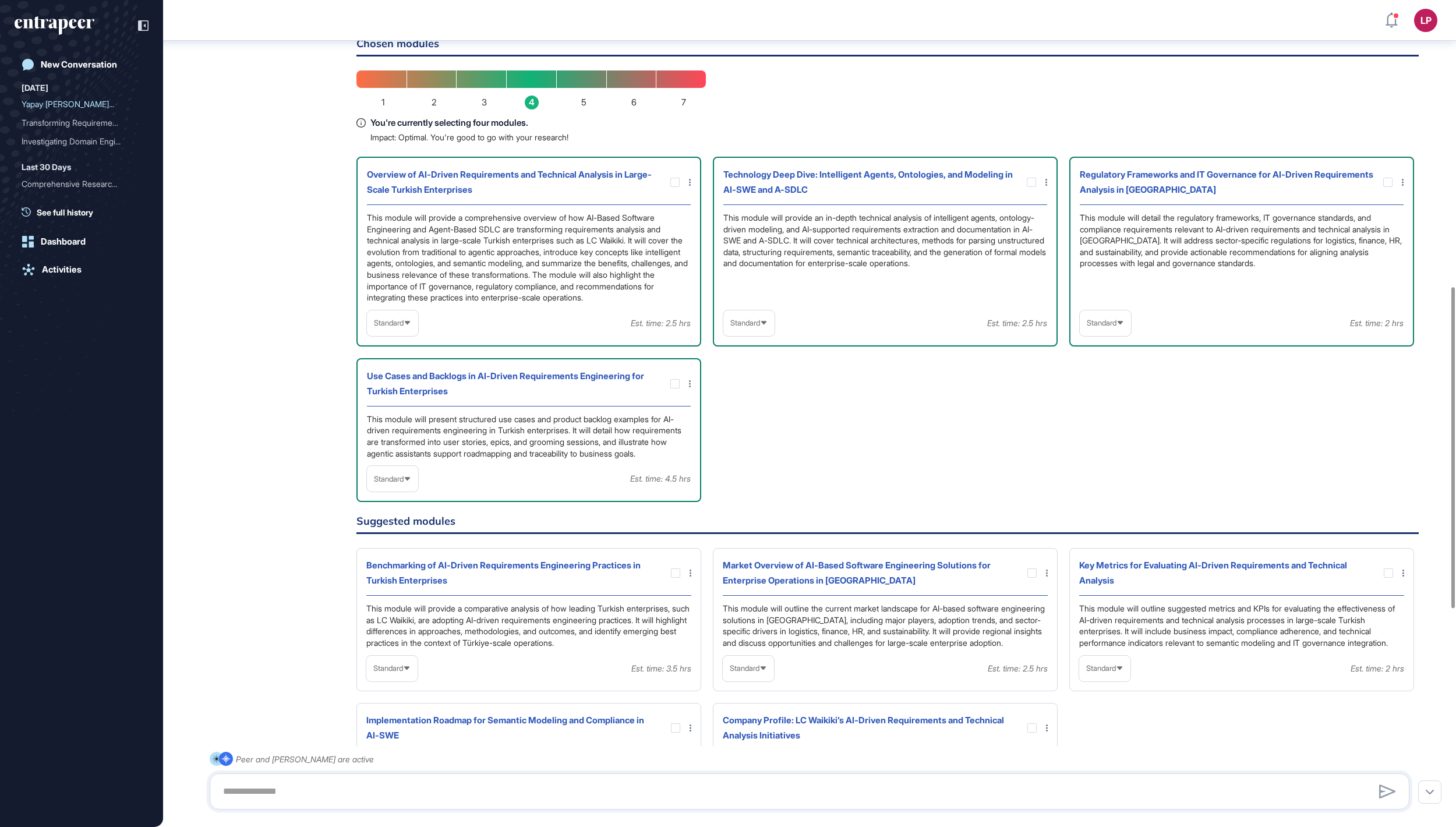
click at [404, 327] on span "Standard" at bounding box center [388, 323] width 29 height 9
click at [400, 363] on li "High-Level" at bounding box center [392, 351] width 44 height 23
click at [760, 334] on div "Standard" at bounding box center [748, 323] width 51 height 22
click at [761, 410] on li "In-depth" at bounding box center [748, 398] width 44 height 23
click at [1109, 327] on span "Standard" at bounding box center [1102, 323] width 29 height 9
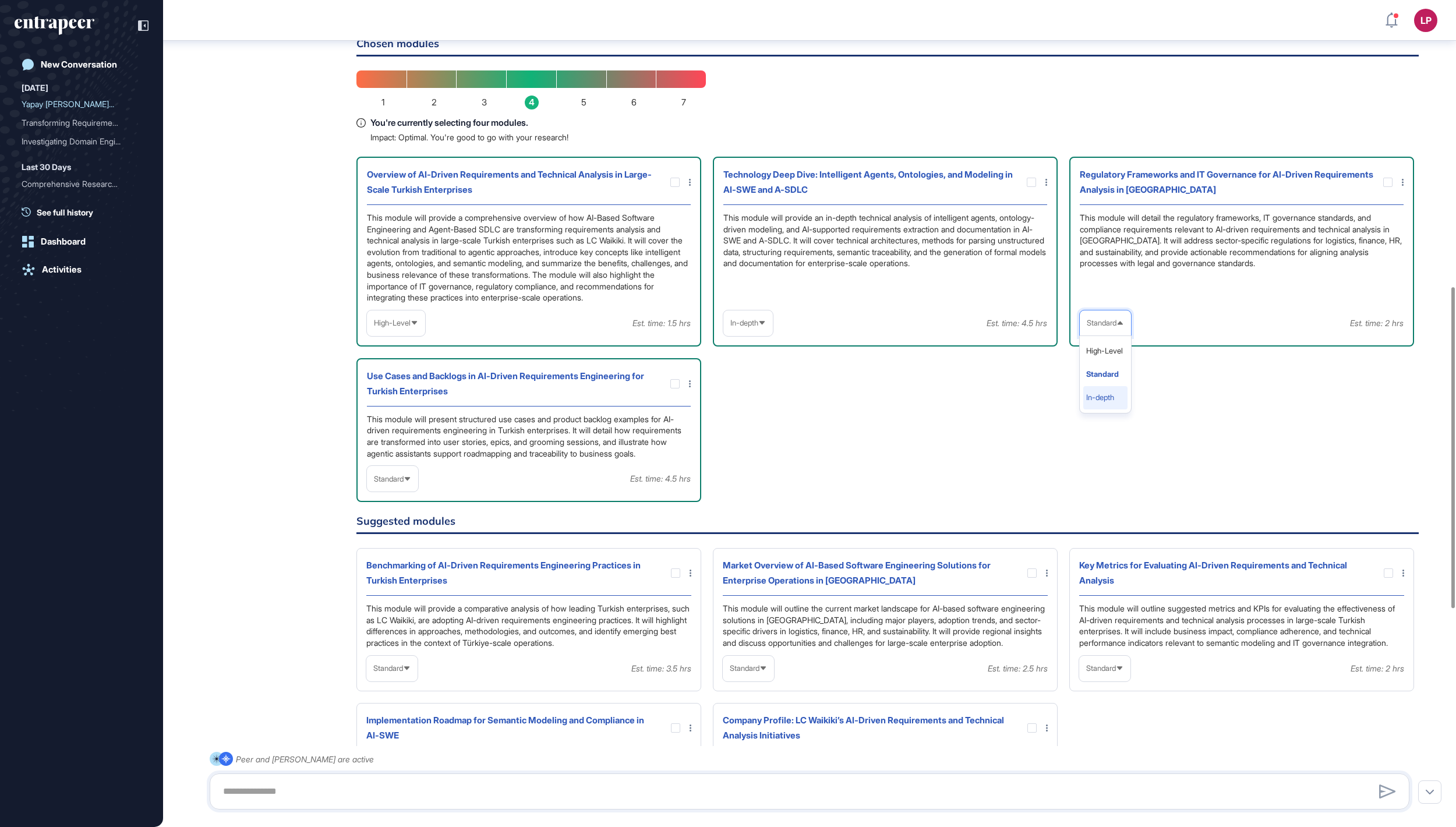
click at [1115, 410] on li "In-depth" at bounding box center [1105, 398] width 44 height 23
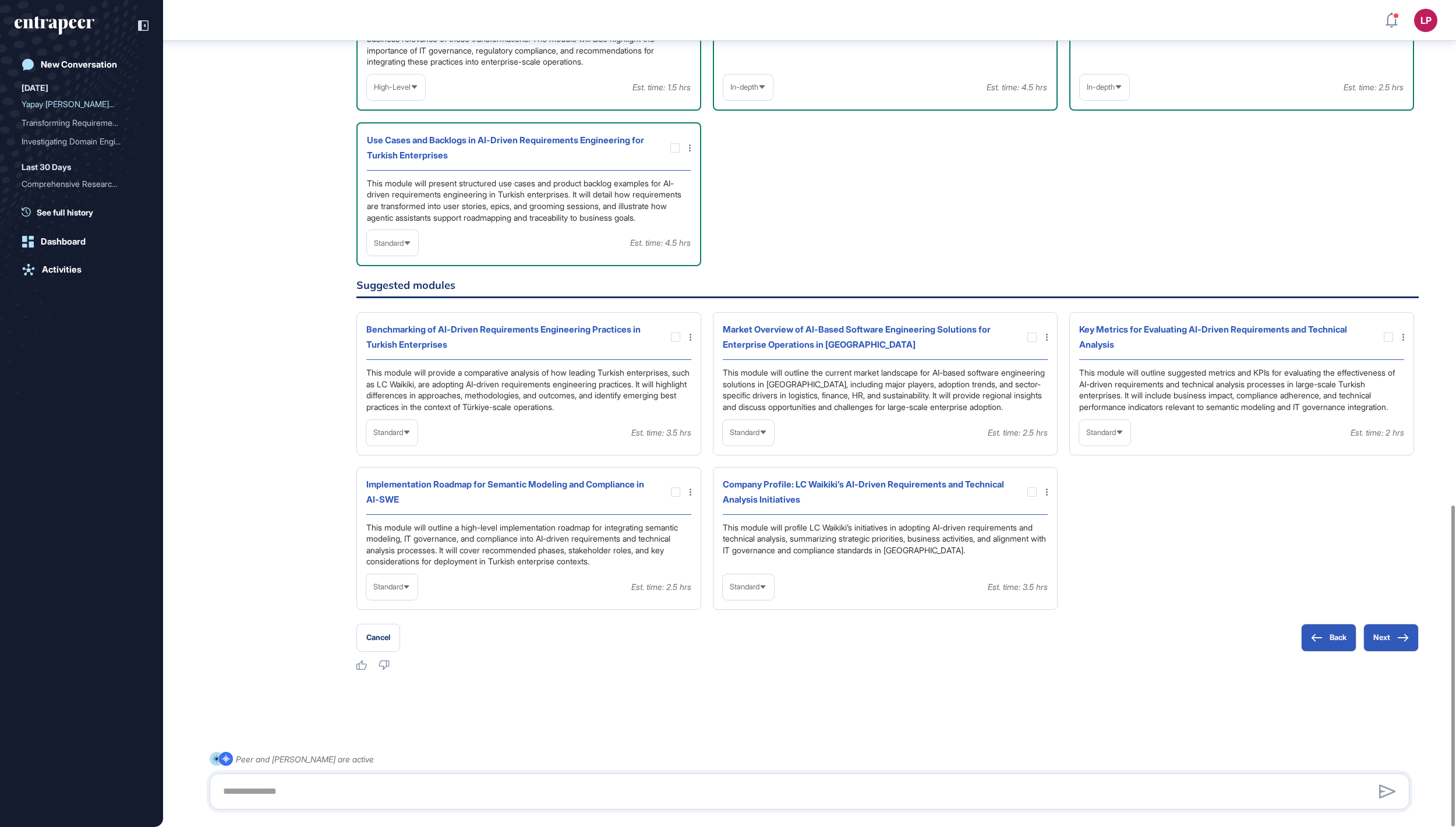
scroll to position [1301, 0]
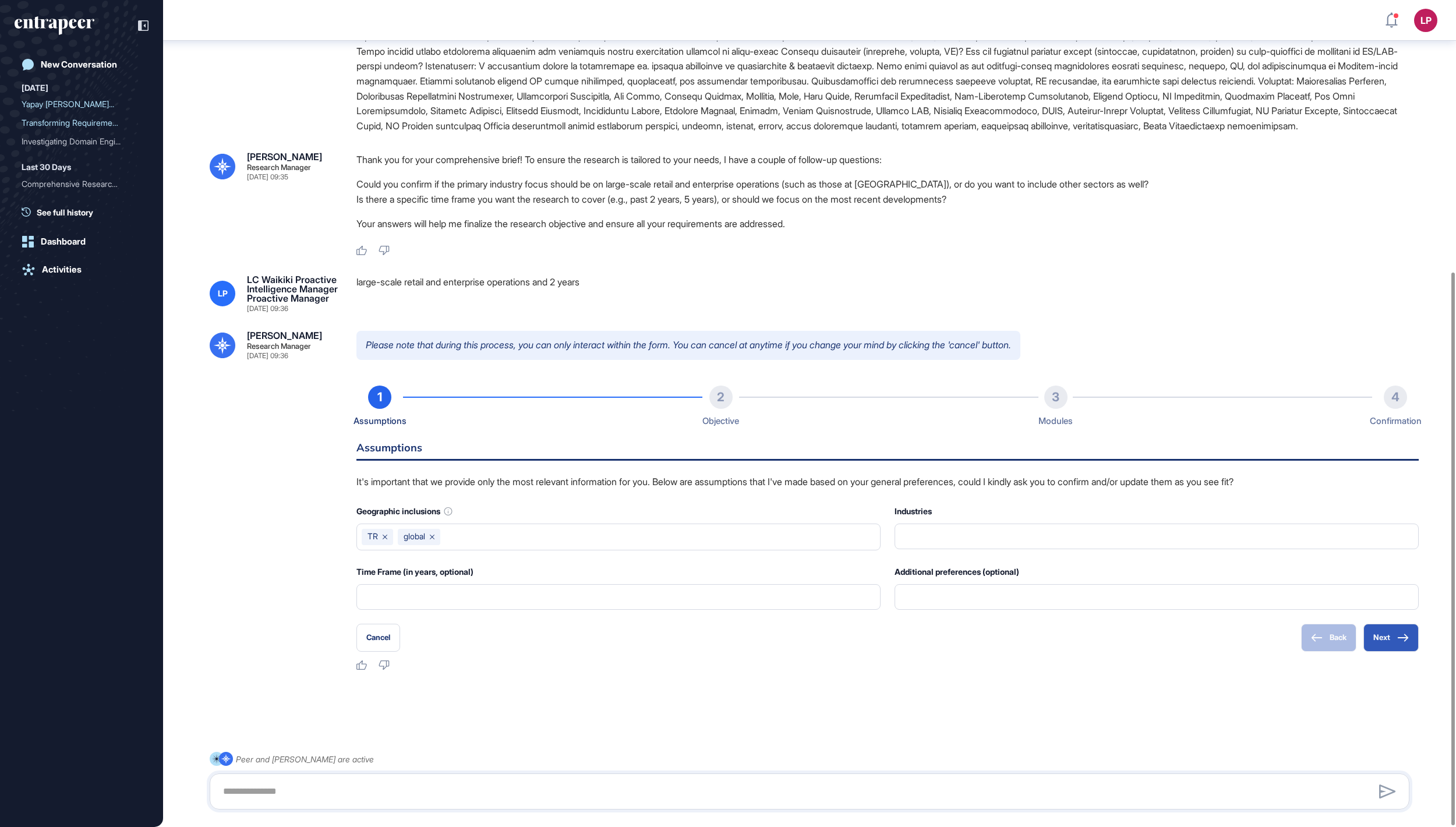
scroll to position [407, 0]
click at [1383, 635] on button "Next" at bounding box center [1391, 638] width 55 height 28
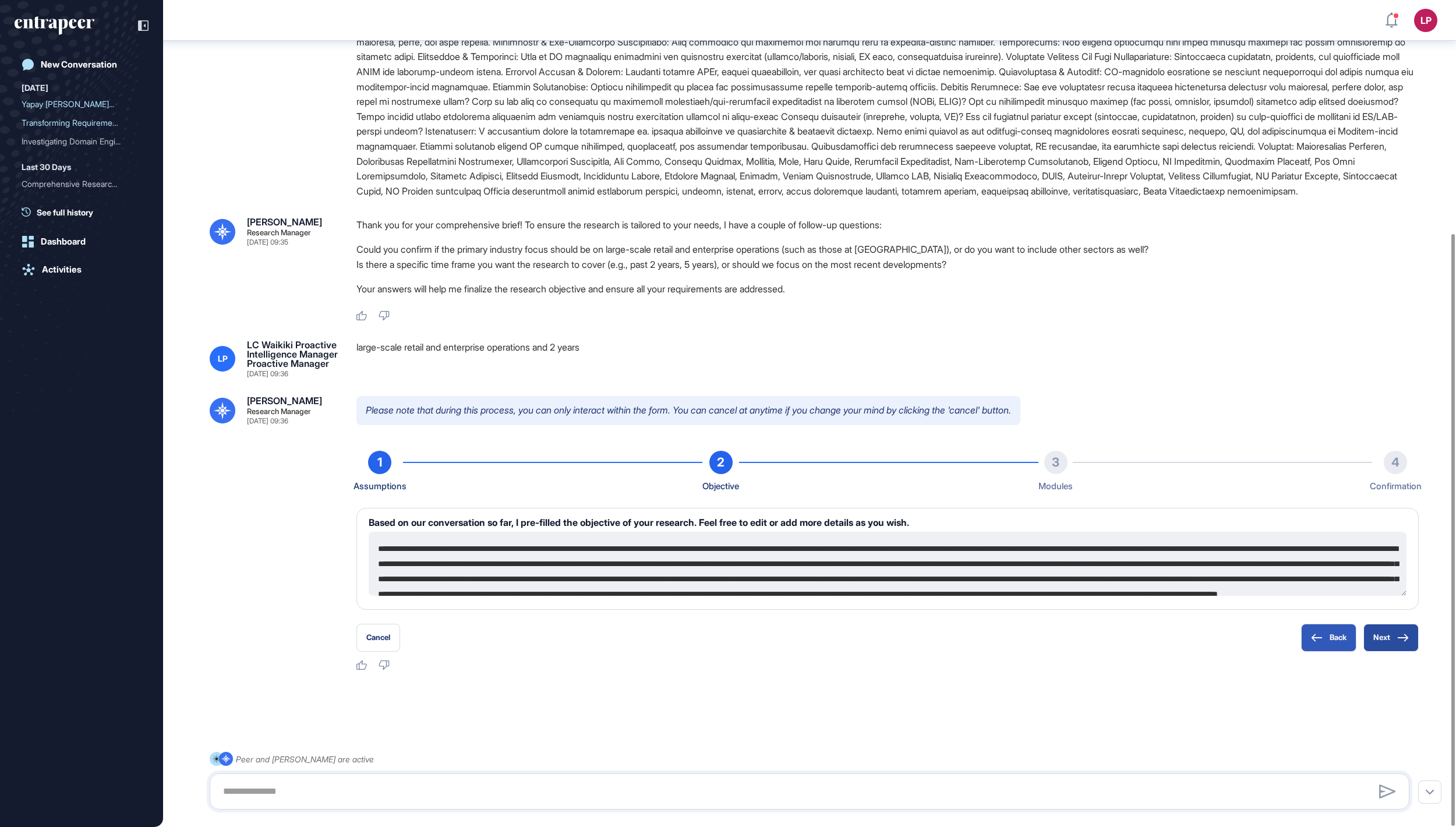
click at [1383, 635] on button "Next" at bounding box center [1391, 638] width 55 height 28
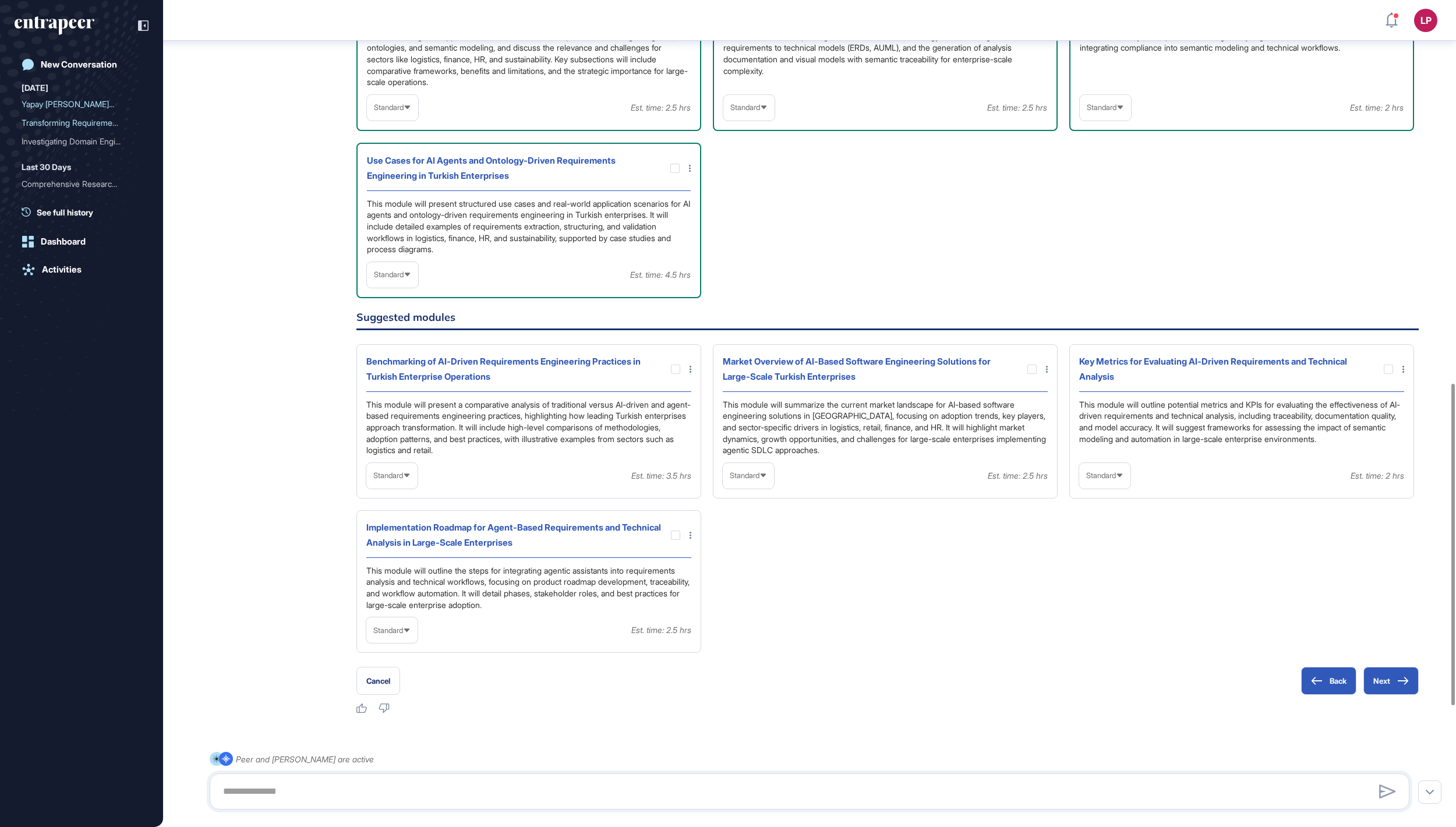
scroll to position [963, 0]
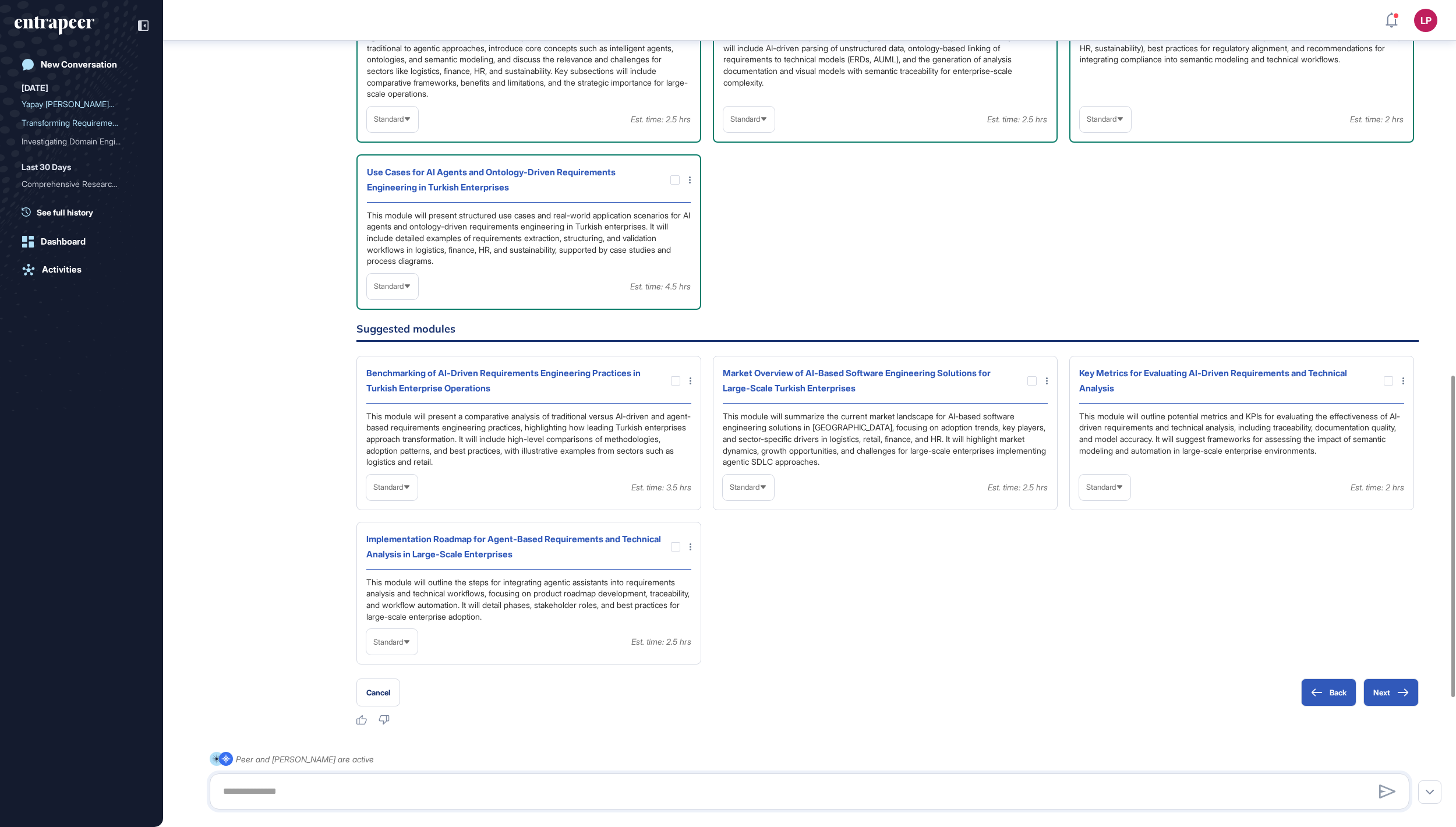
click at [404, 123] on span "Standard" at bounding box center [388, 119] width 29 height 9
click at [410, 159] on li "High-Level" at bounding box center [392, 147] width 44 height 23
click at [1069, 142] on div "Technology Deep Dive: Intelligent Agents, Ontologies, and Semantic Modeling in …" at bounding box center [1242, 47] width 345 height 190
click at [753, 130] on div "Standard" at bounding box center [748, 119] width 51 height 22
click at [760, 205] on li "In-depth" at bounding box center [748, 193] width 44 height 23
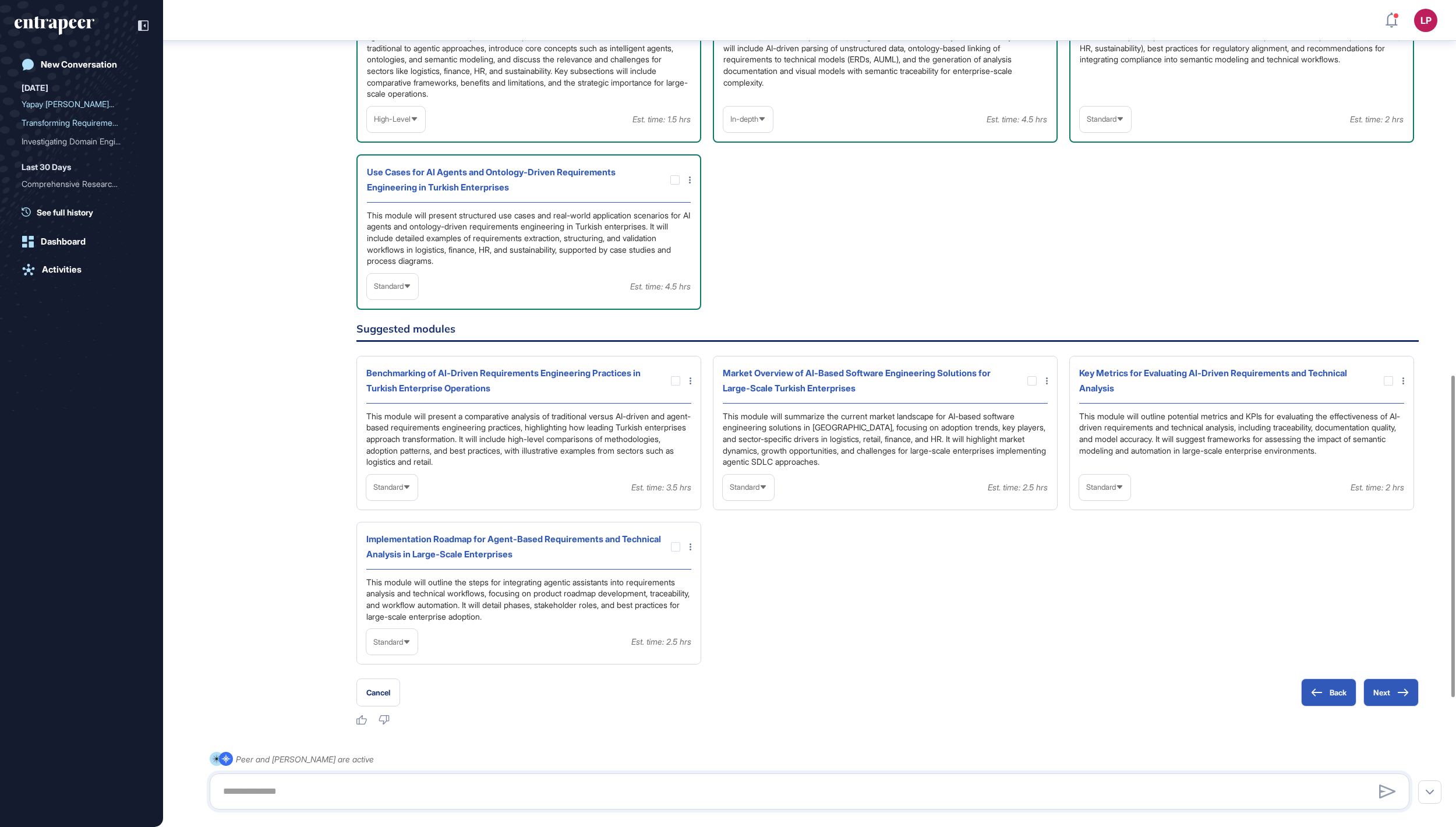
click at [1102, 123] on span "Standard" at bounding box center [1102, 119] width 29 height 9
click at [1118, 205] on li "In-depth" at bounding box center [1105, 193] width 44 height 23
click at [404, 291] on span "Standard" at bounding box center [388, 287] width 29 height 9
click at [400, 373] on li "In-depth" at bounding box center [392, 361] width 44 height 23
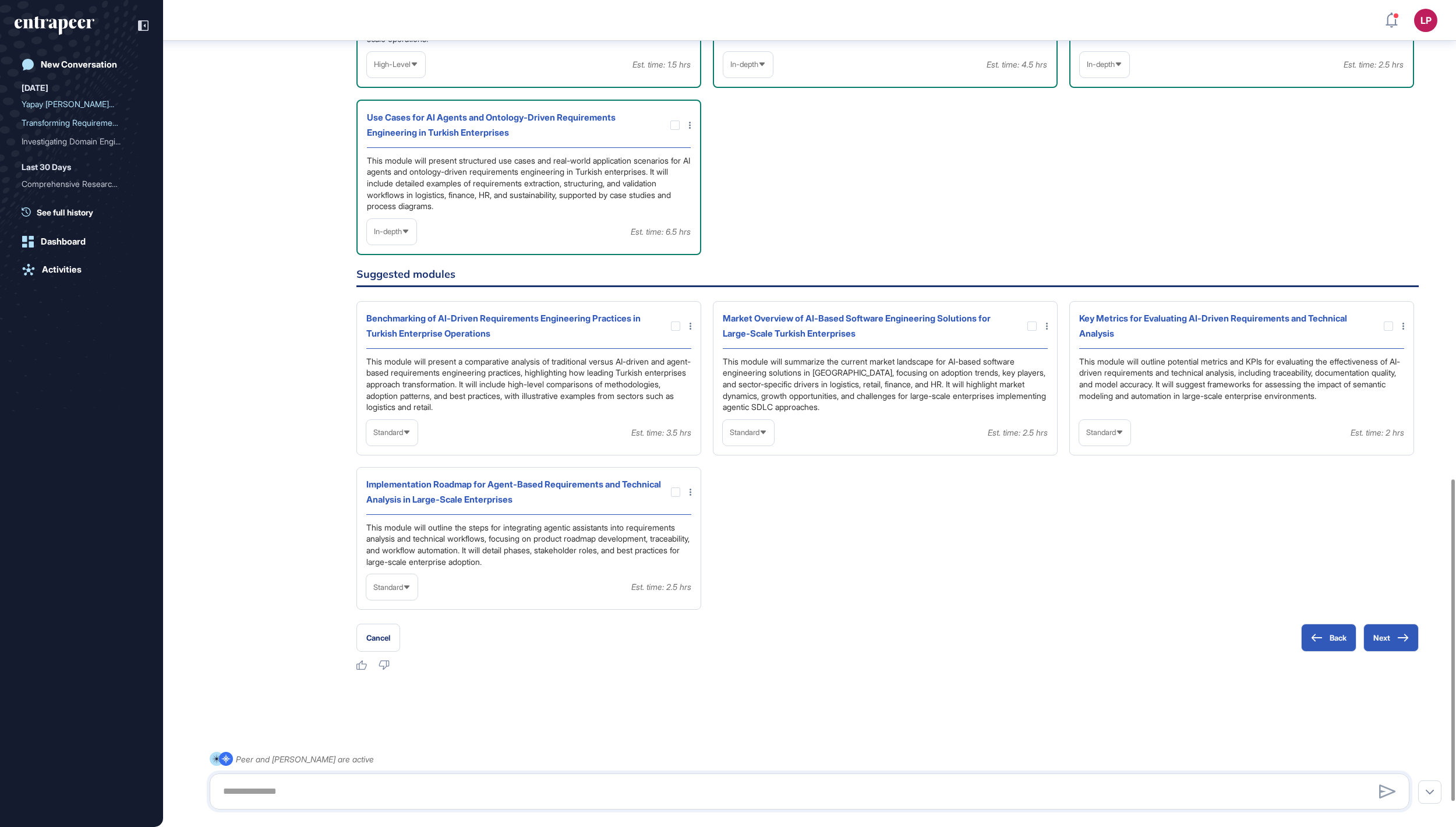
scroll to position [1228, 0]
click at [384, 437] on span "Standard" at bounding box center [388, 432] width 29 height 9
click at [397, 519] on li "In-depth" at bounding box center [392, 507] width 44 height 23
click at [675, 331] on div at bounding box center [676, 326] width 9 height 9
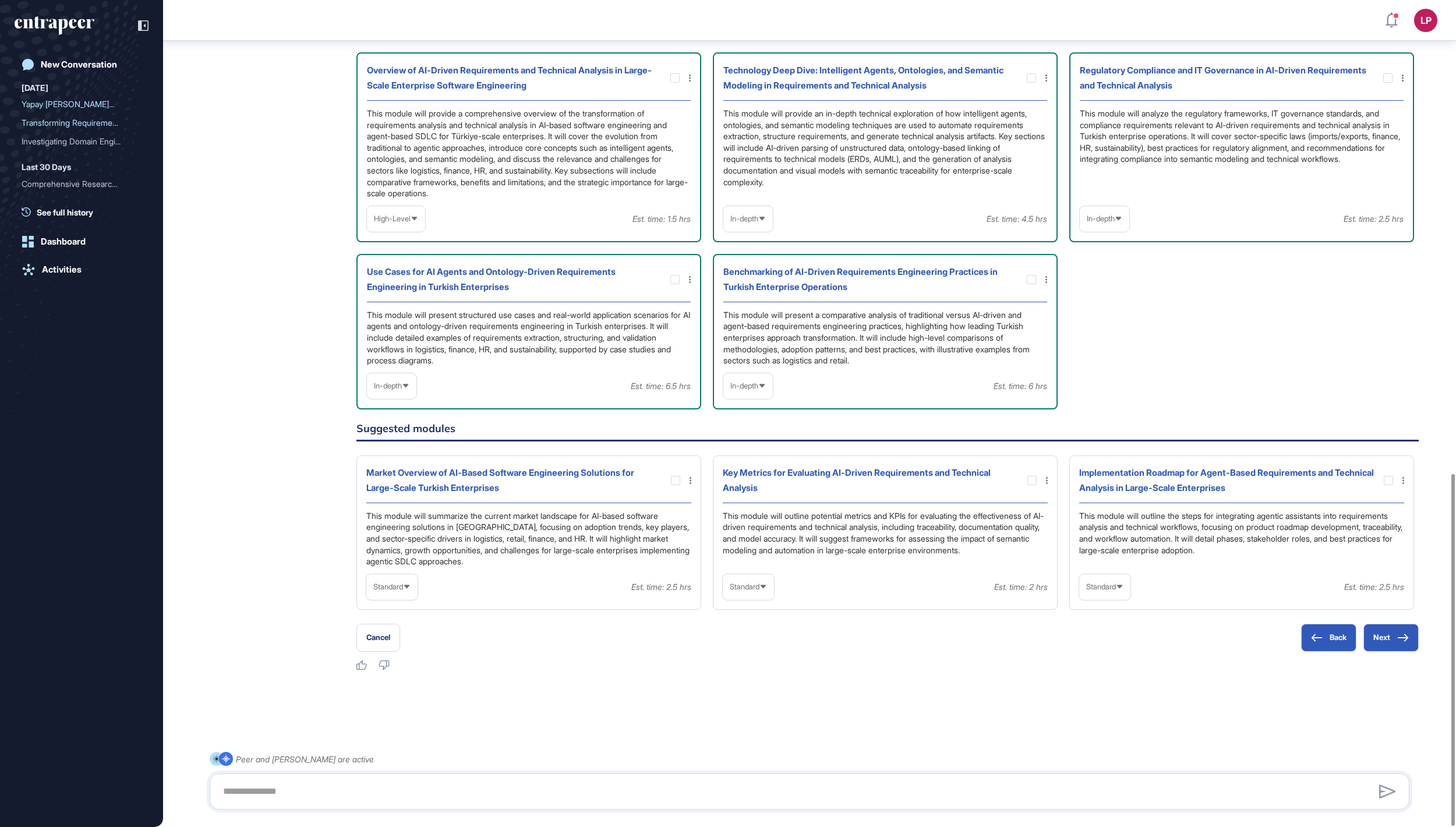
scroll to position [1113, 0]
click at [1131, 587] on div "Standard" at bounding box center [1105, 587] width 51 height 22
click at [1112, 659] on li "In-depth" at bounding box center [1105, 661] width 44 height 23
click at [1386, 476] on div at bounding box center [1389, 480] width 9 height 9
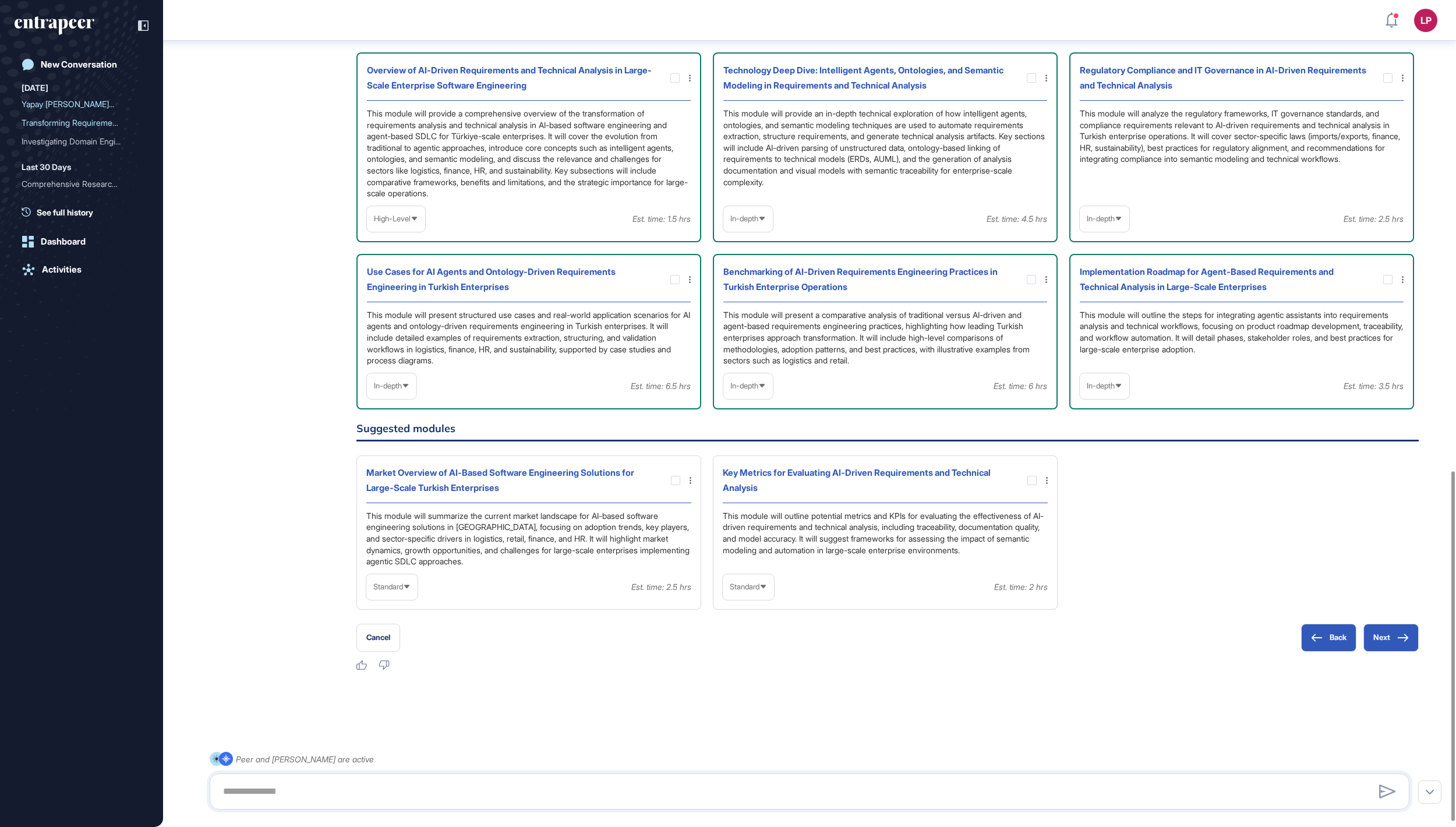
click at [732, 591] on span "Standard" at bounding box center [745, 587] width 29 height 9
click at [746, 673] on li "In-depth" at bounding box center [748, 661] width 44 height 23
click at [1032, 476] on div at bounding box center [1032, 480] width 9 height 9
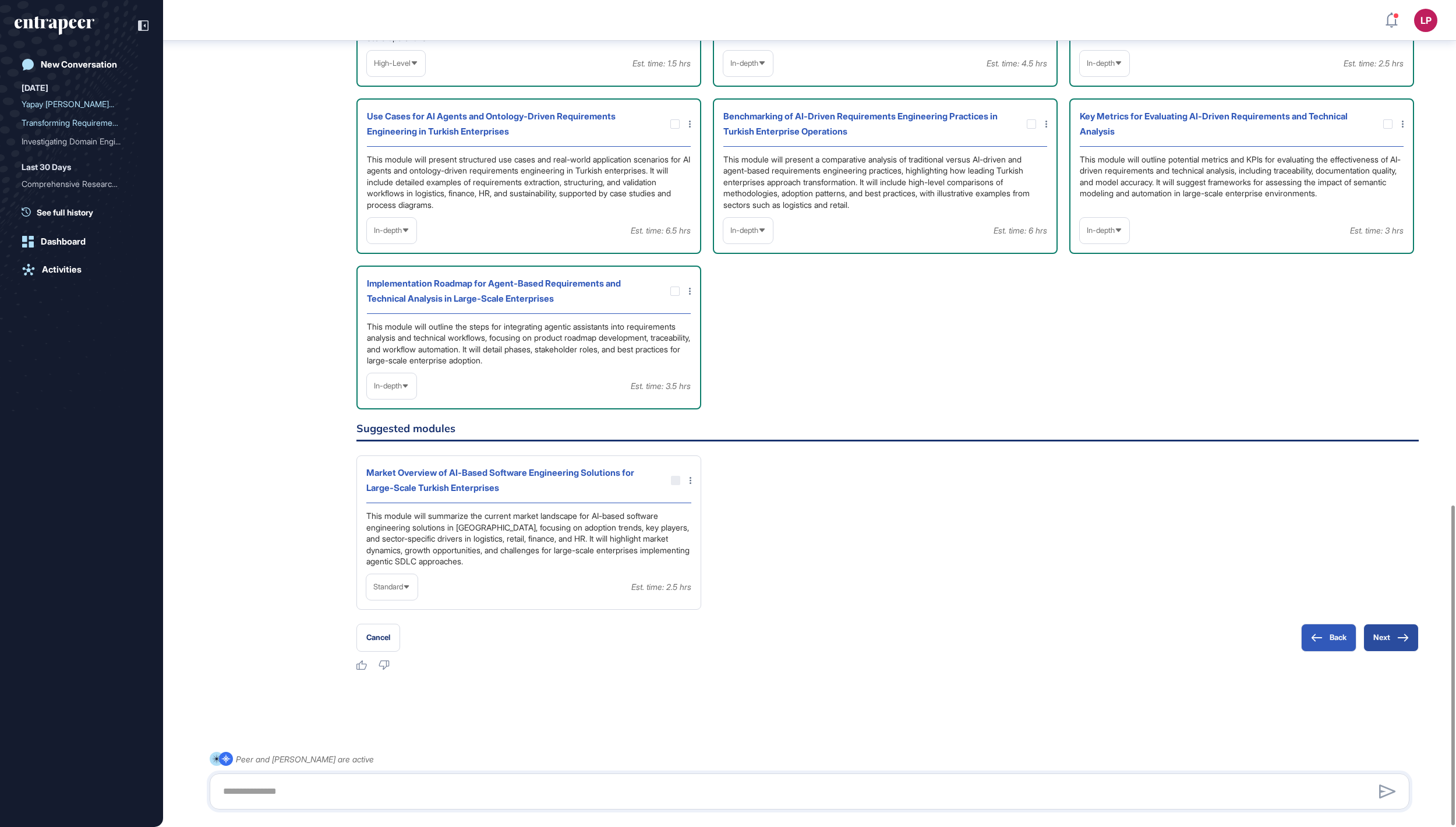
click at [1376, 642] on button "Next" at bounding box center [1391, 638] width 55 height 28
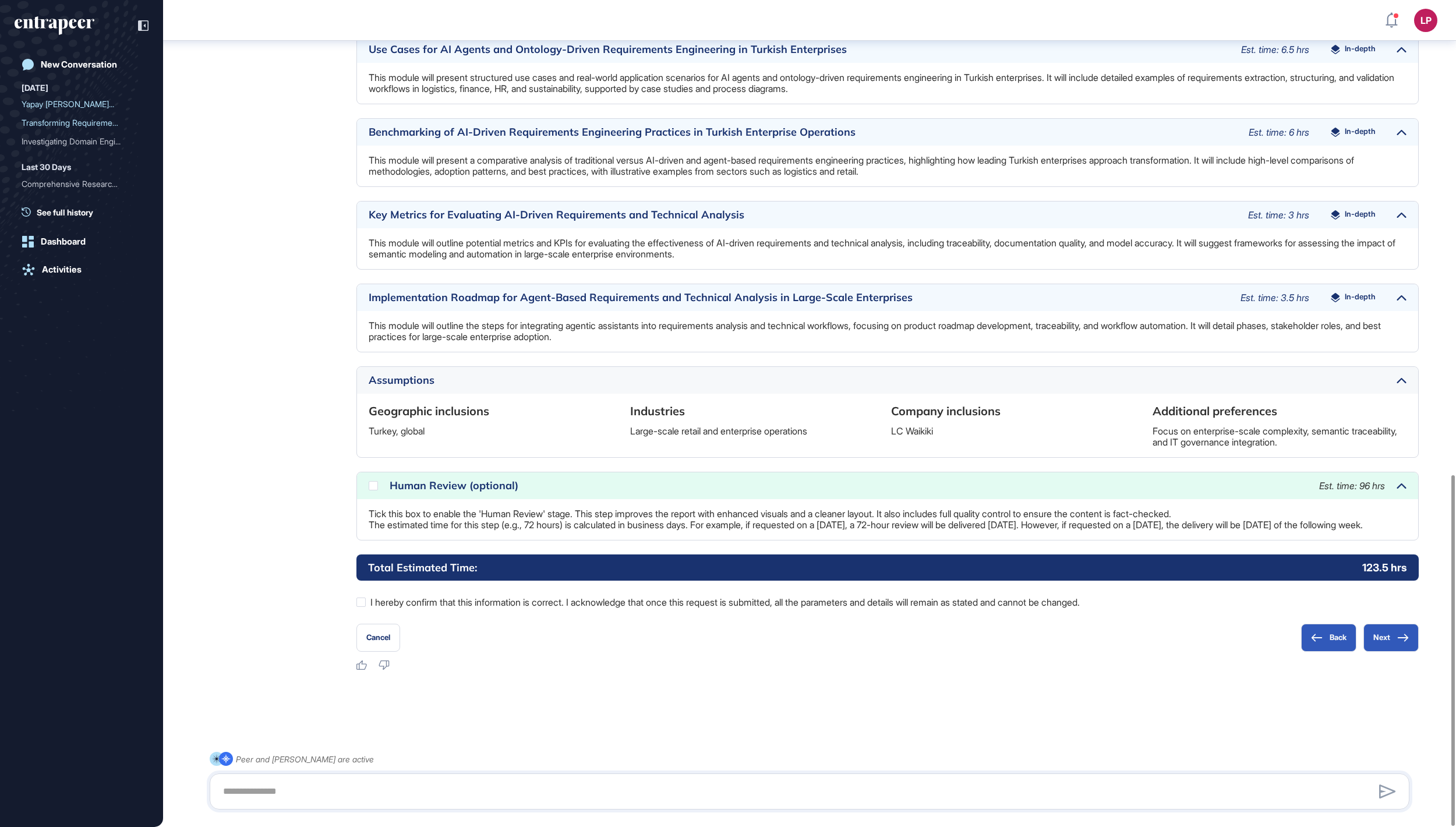
scroll to position [1120, 0]
